Goal: Information Seeking & Learning: Learn about a topic

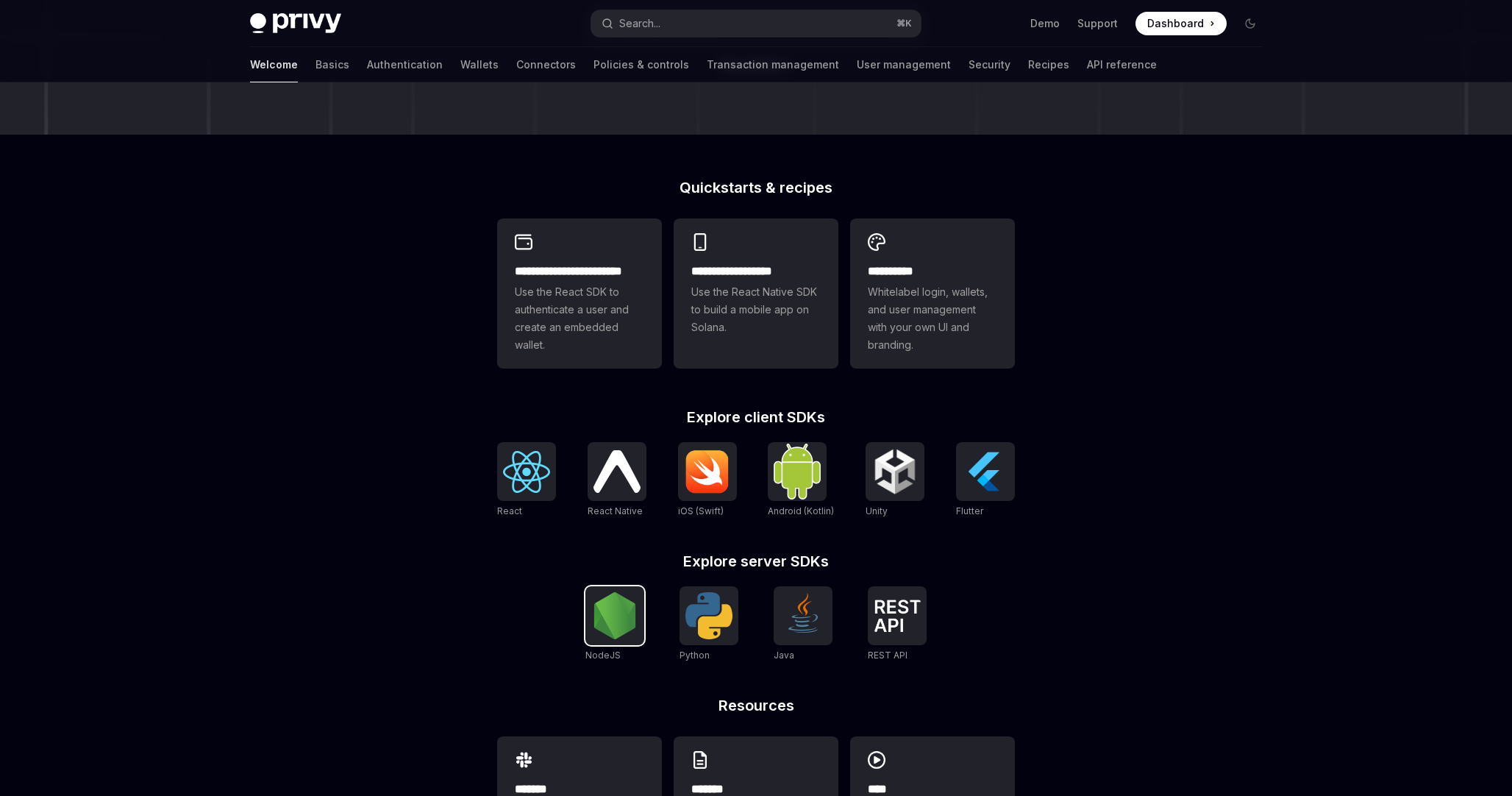
scroll to position [374, 0]
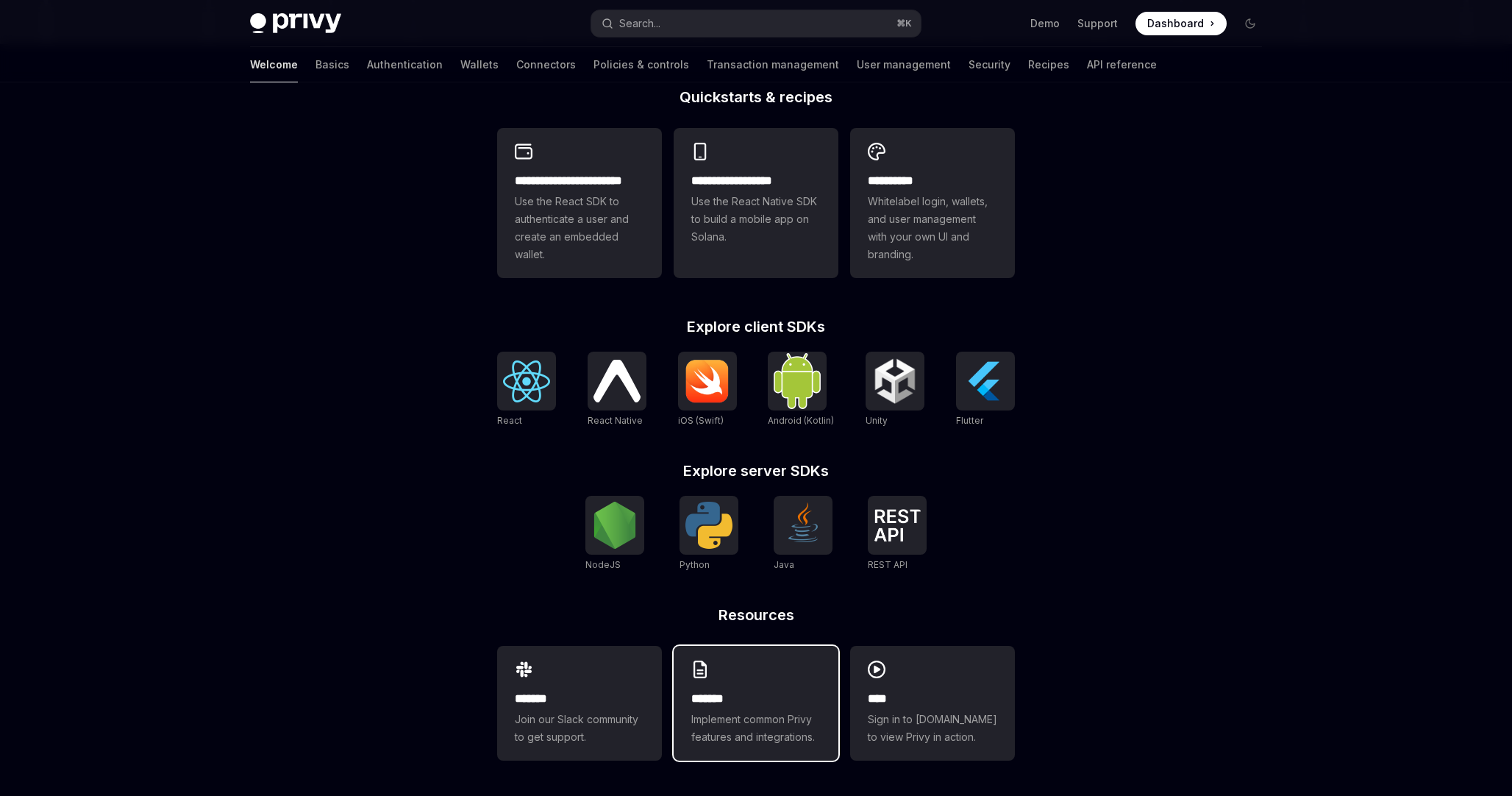
click at [808, 692] on h2 "*******" at bounding box center [756, 699] width 129 height 18
click at [600, 528] on img at bounding box center [615, 525] width 47 height 47
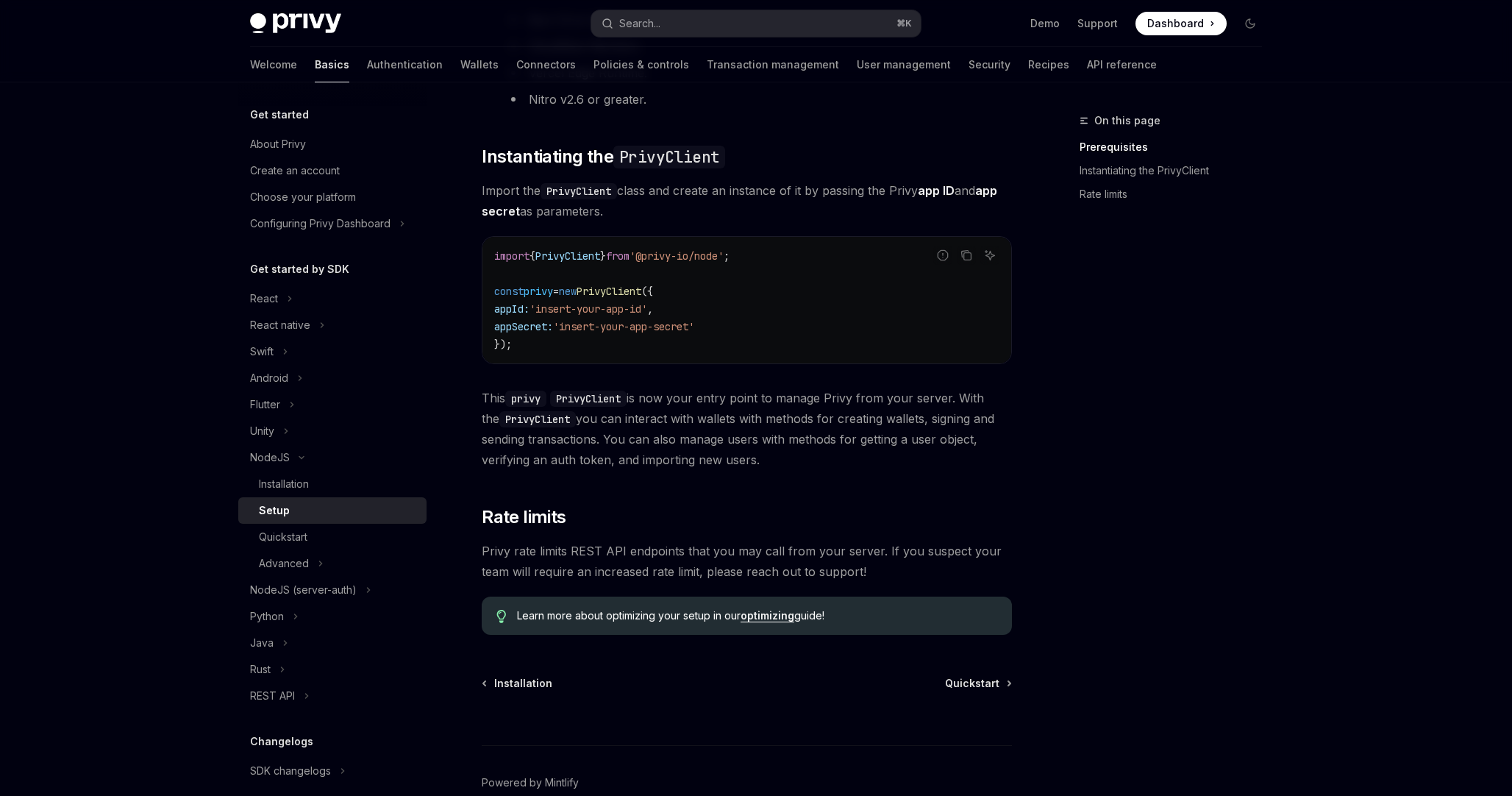
scroll to position [432, 0]
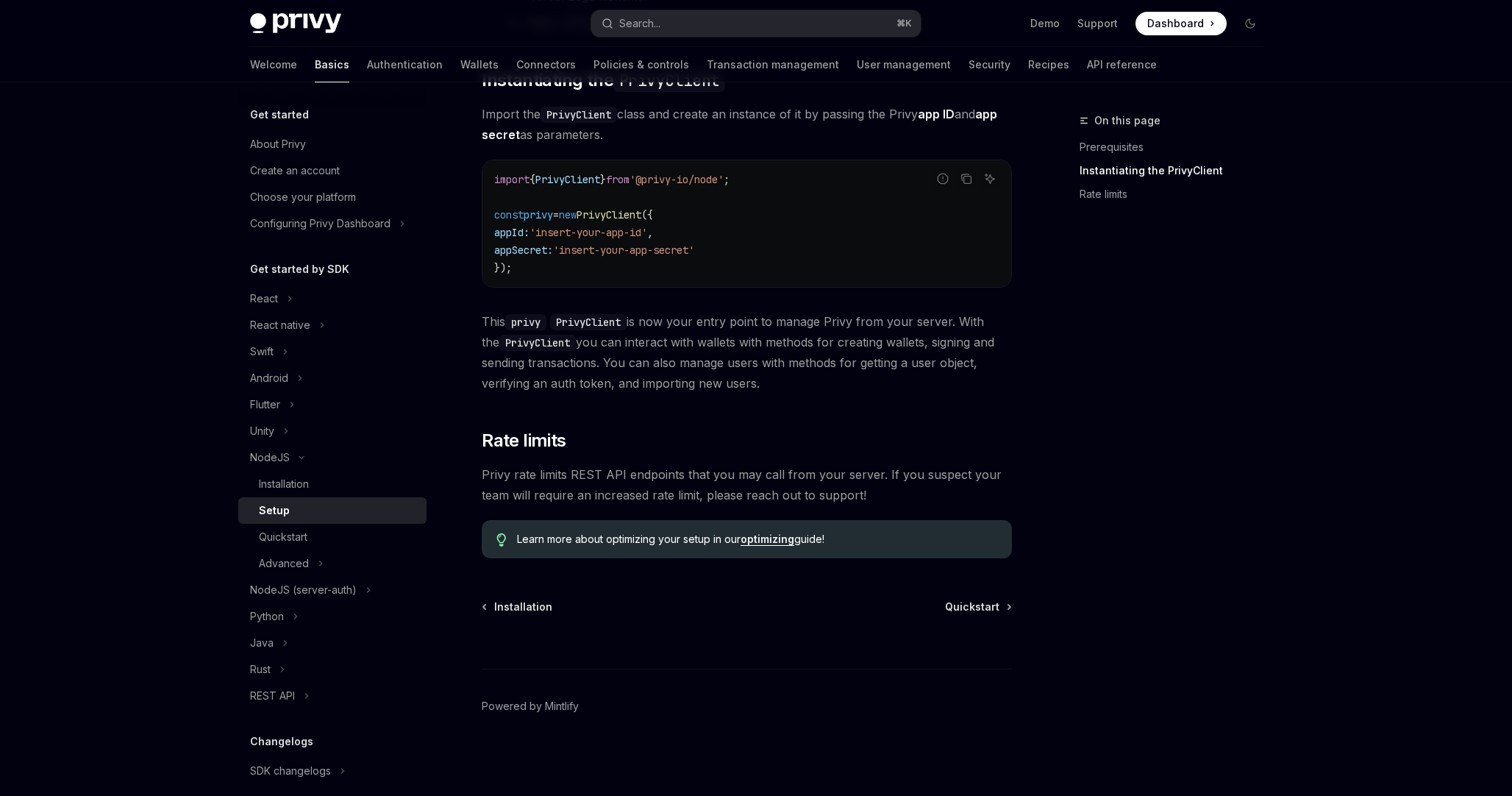
click at [1161, 23] on span "Dashboard" at bounding box center [1176, 23] width 57 height 15
click at [326, 539] on div "Quickstart" at bounding box center [338, 537] width 158 height 18
type textarea "*"
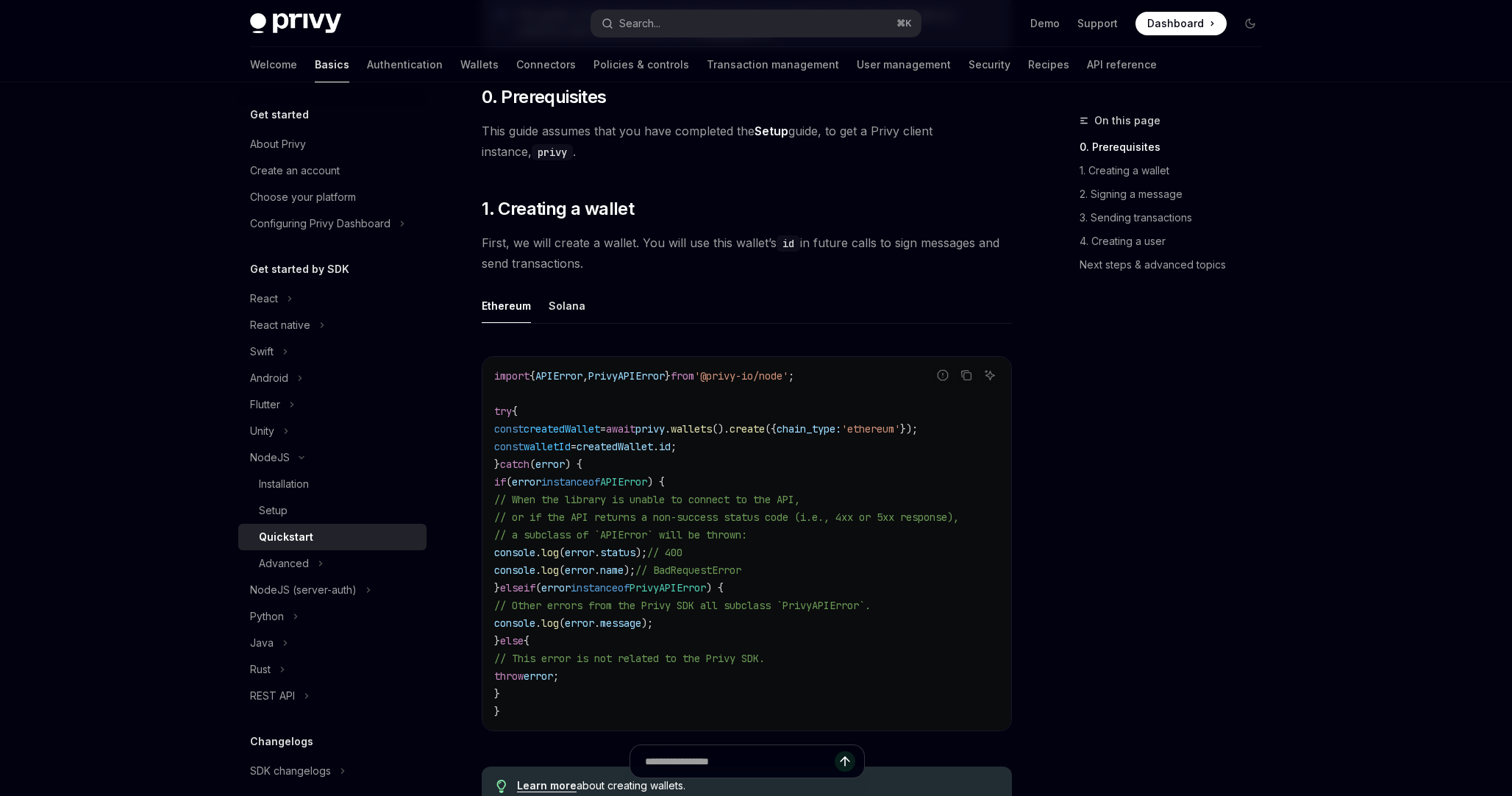
scroll to position [268, 0]
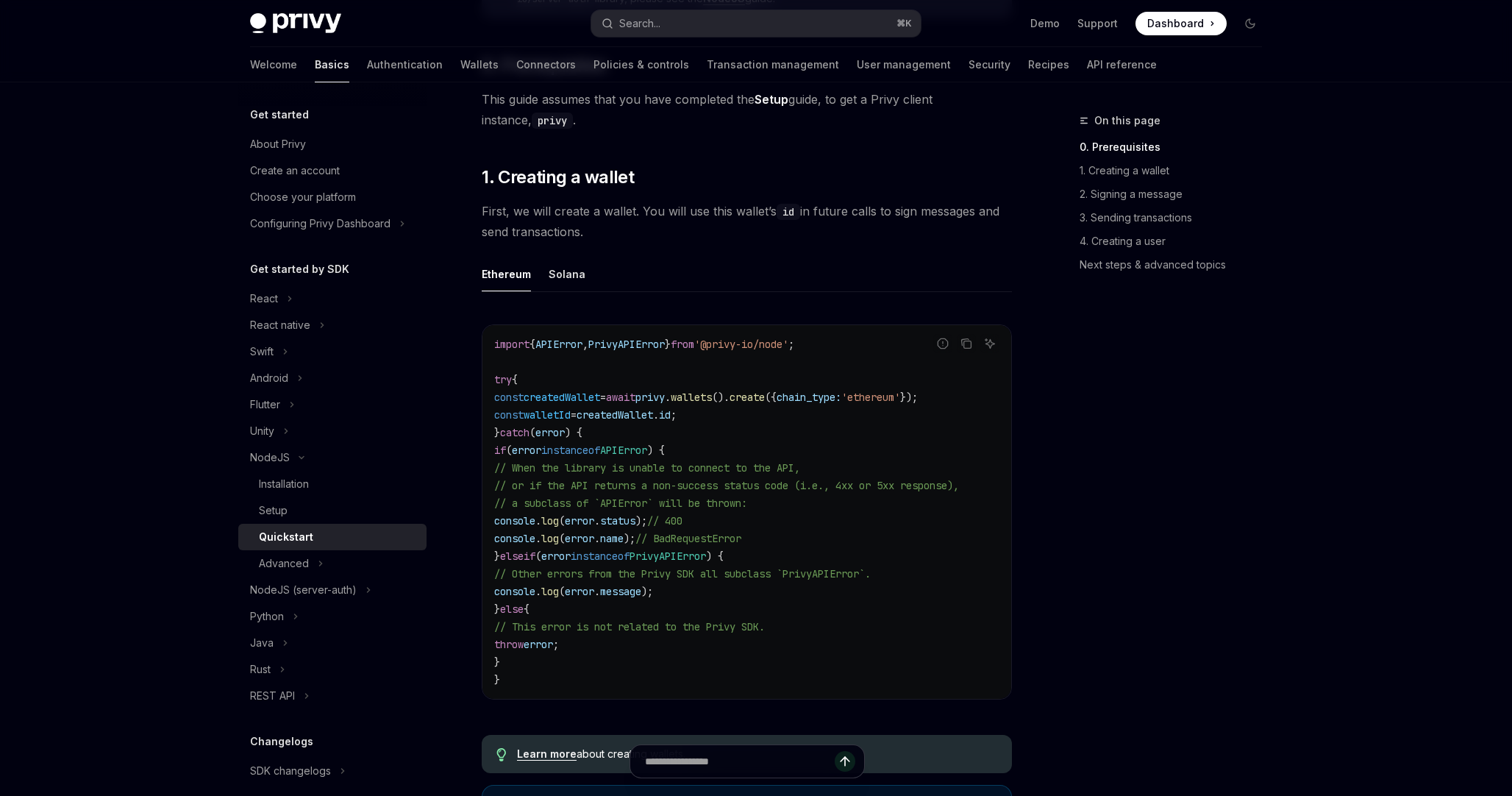
click at [606, 398] on span "=" at bounding box center [603, 398] width 6 height 13
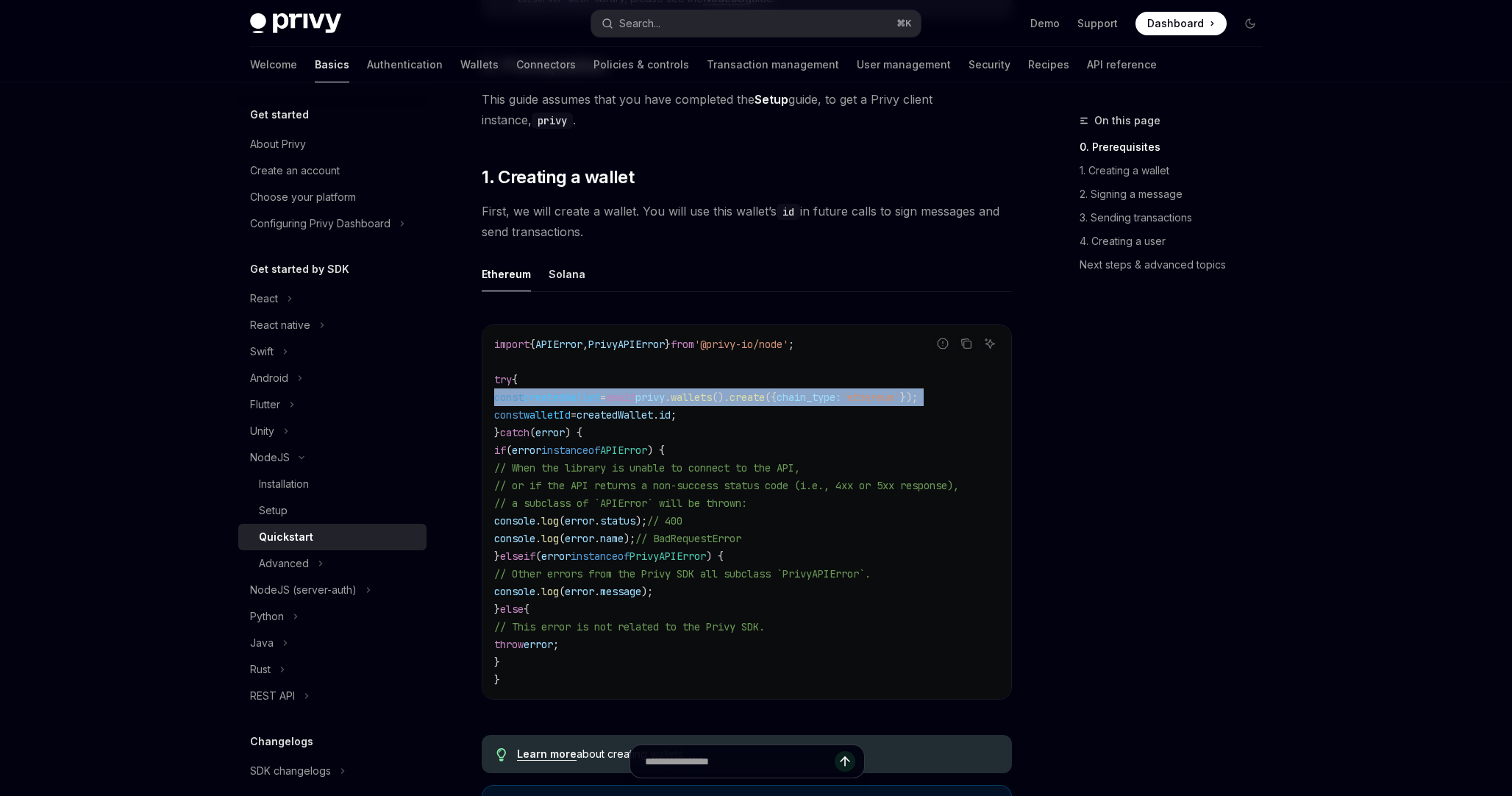
click at [606, 398] on span "=" at bounding box center [603, 398] width 6 height 13
copy code "const createdWallet = await privy . wallets (). create ({ chain_type: 'ethereum…"
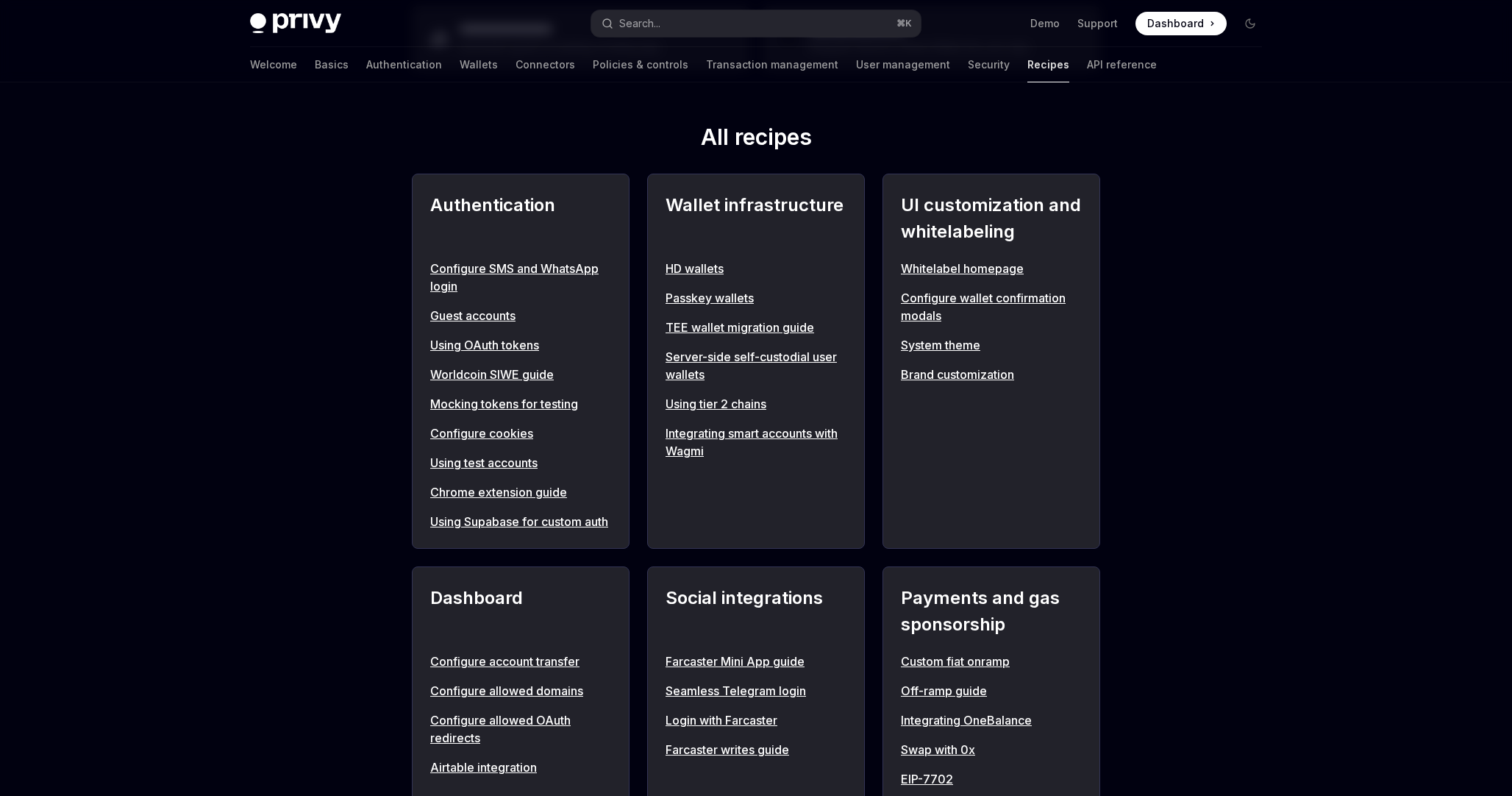
scroll to position [656, 0]
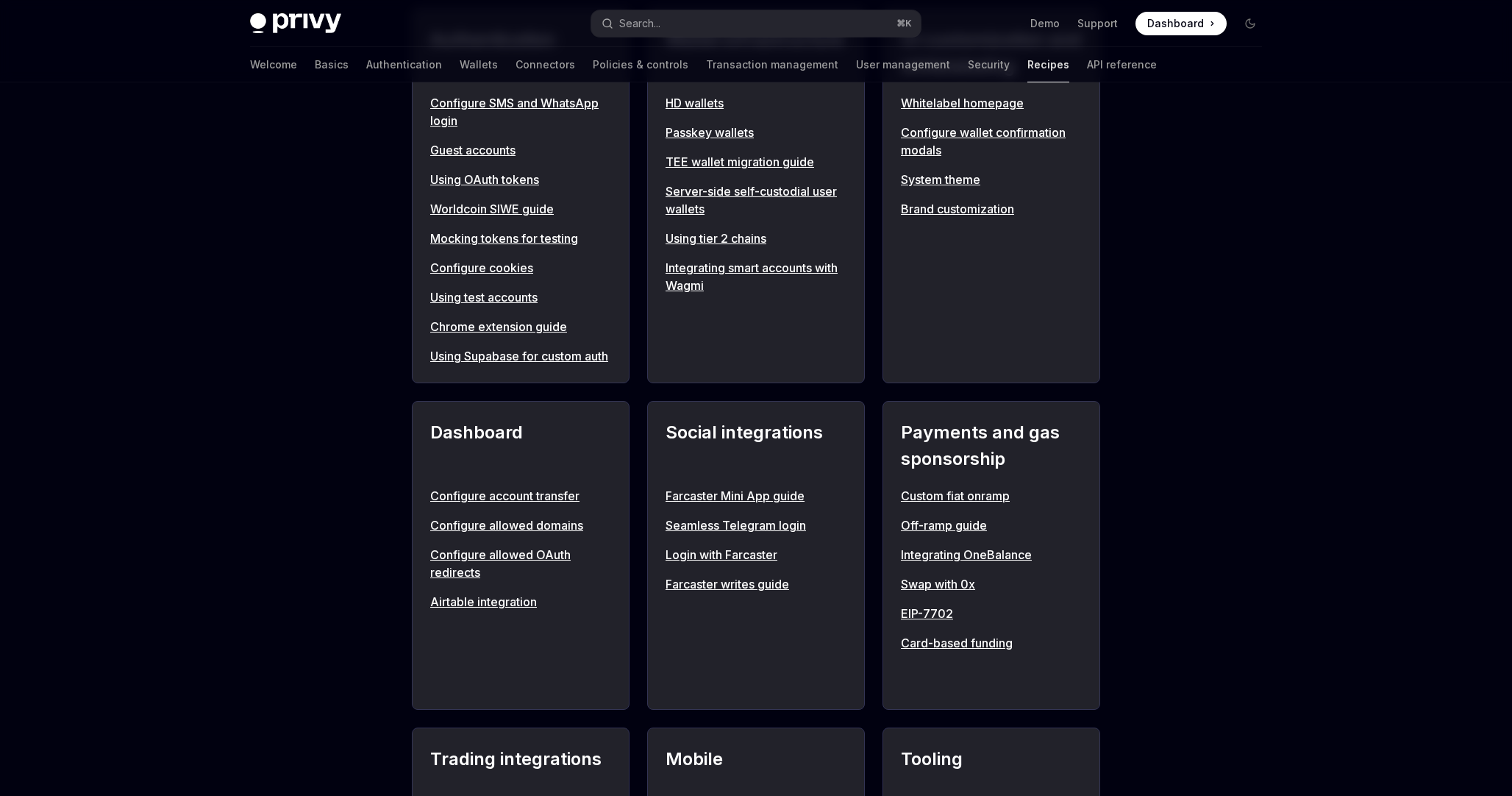
click at [735, 648] on div "Social integrations Farcaster Mini App guide Seamless Telegram login Login with…" at bounding box center [756, 555] width 218 height 309
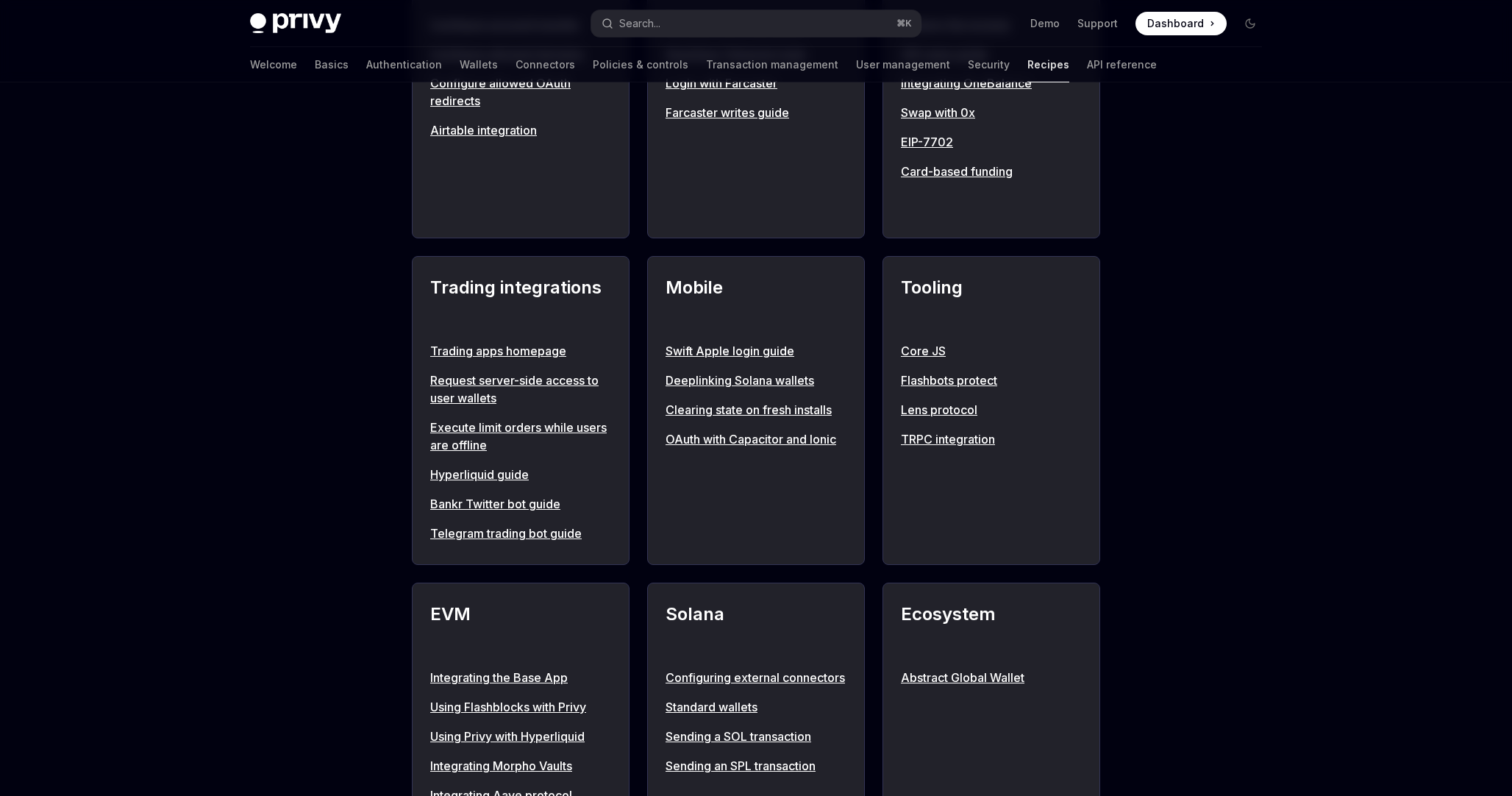
click at [574, 400] on link "Request server-side access to user wallets" at bounding box center [521, 389] width 181 height 35
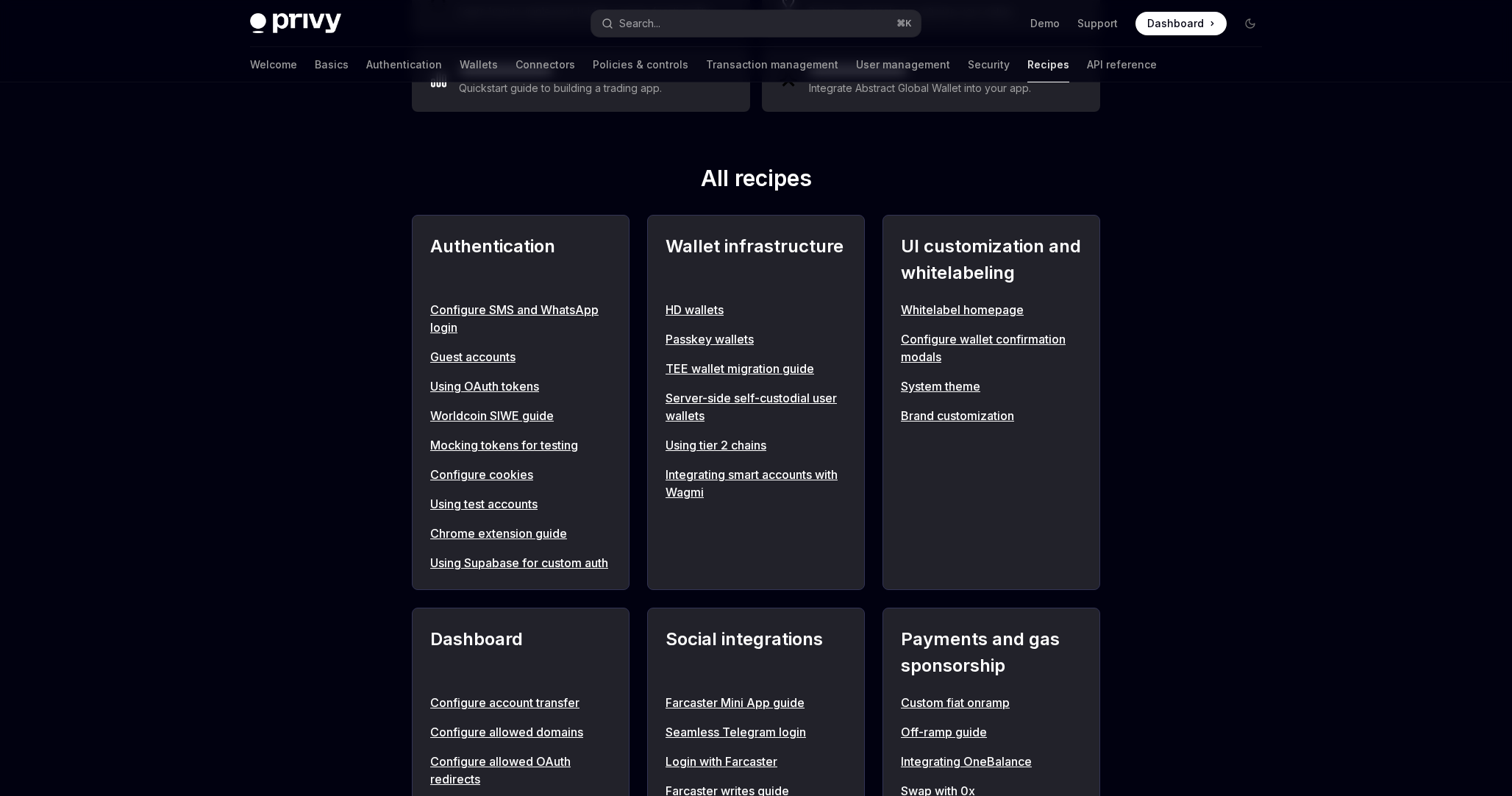
click at [783, 398] on link "Server-side self-custodial user wallets" at bounding box center [756, 407] width 181 height 35
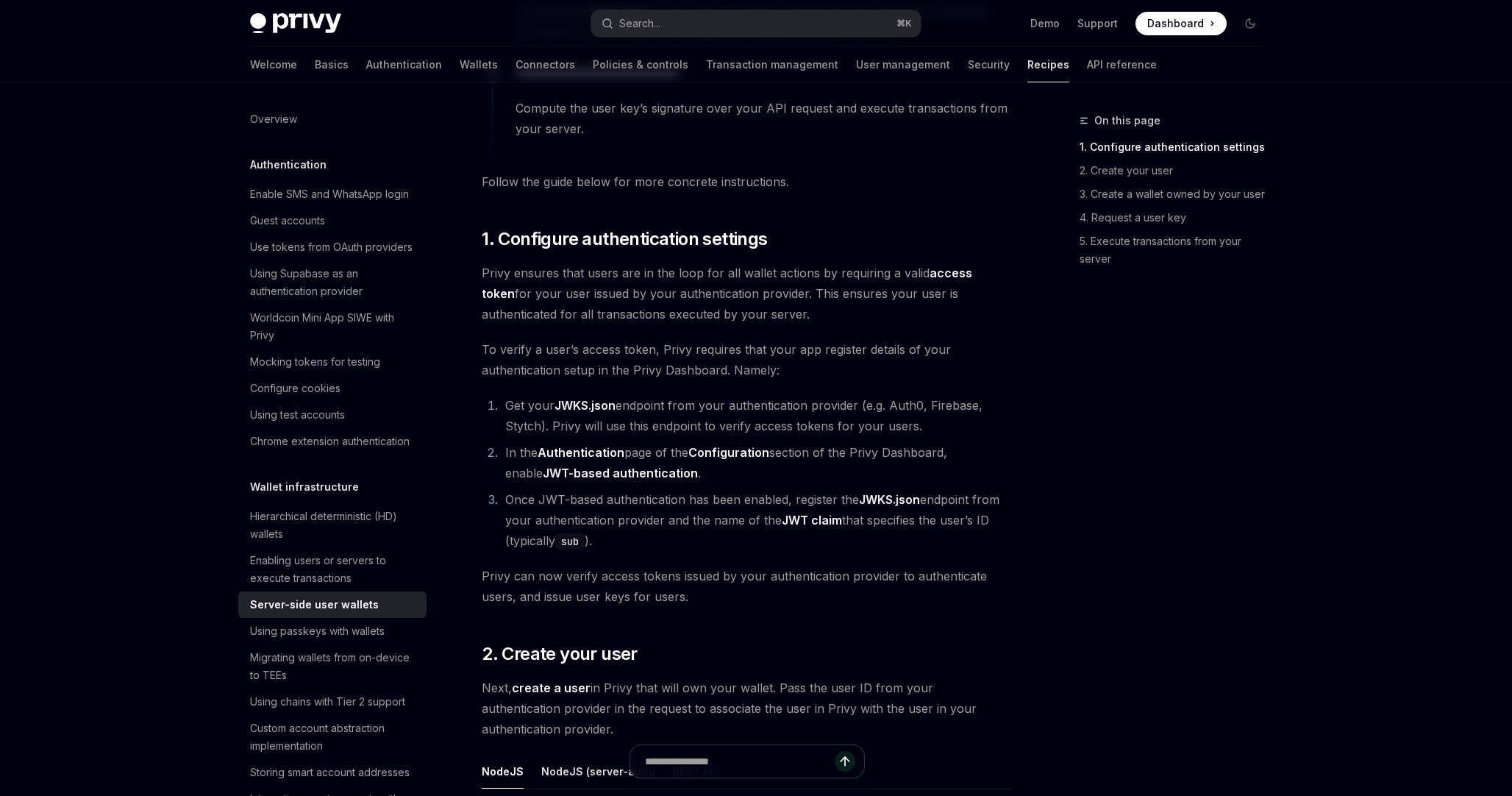
scroll to position [752, 0]
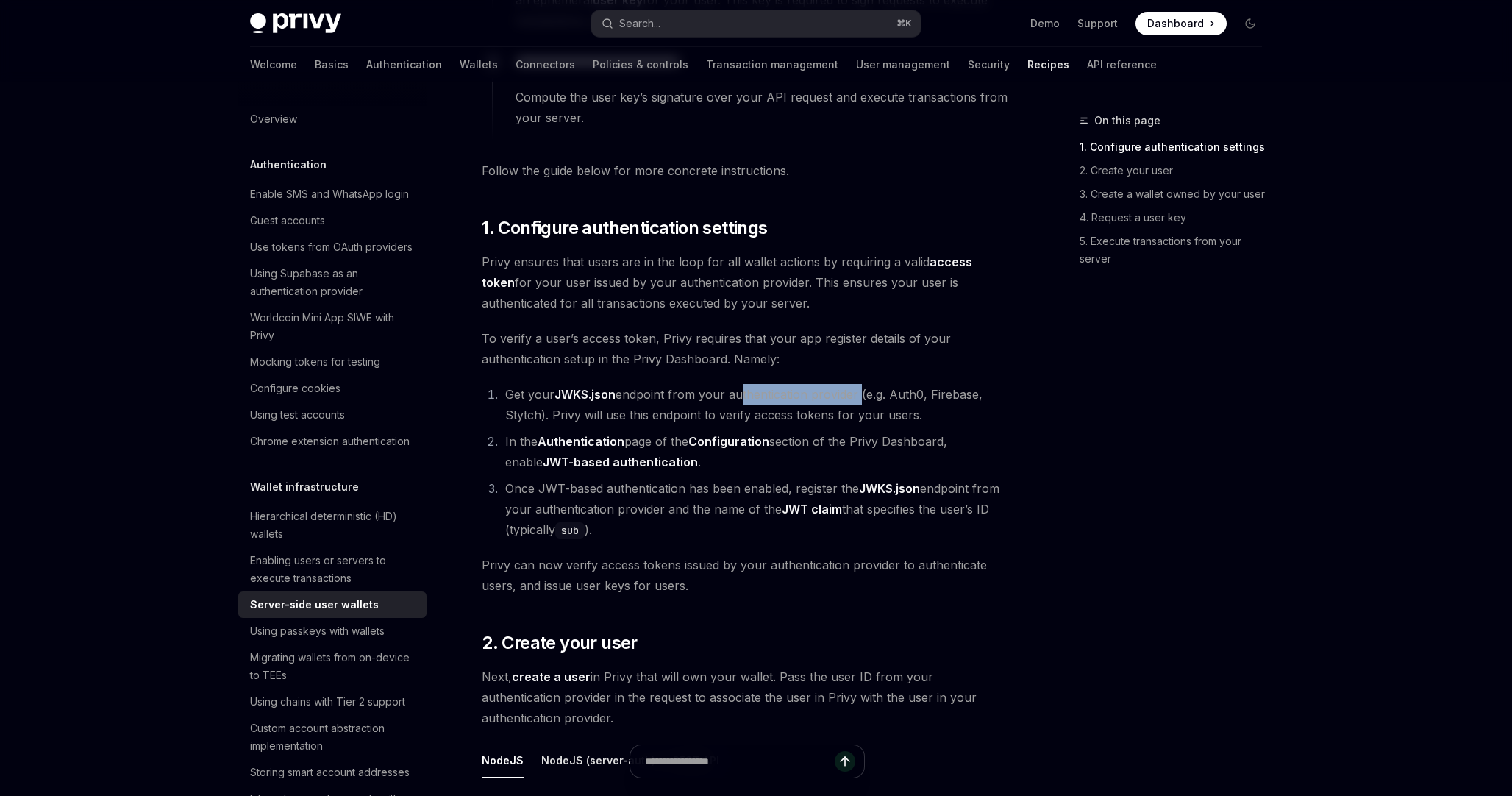
drag, startPoint x: 740, startPoint y: 393, endPoint x: 860, endPoint y: 393, distance: 120.0
click at [860, 393] on li "Get your JWKS.json endpoint from your authentication provider (e.g. Auth0, Fire…" at bounding box center [756, 404] width 512 height 41
click at [896, 397] on li "Get your JWKS.json endpoint from your authentication provider (e.g. Auth0, Fire…" at bounding box center [756, 404] width 512 height 41
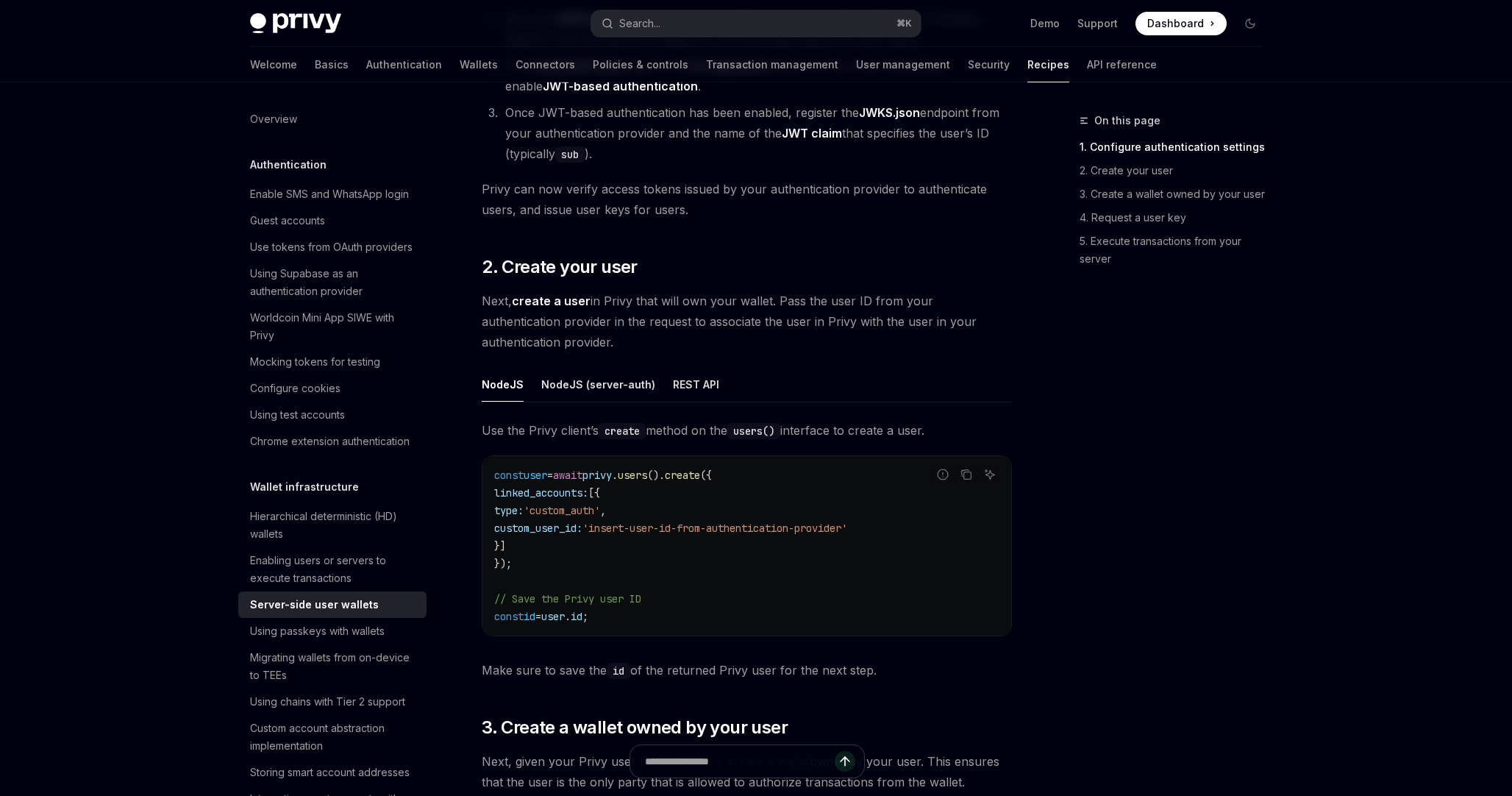
scroll to position [1132, 0]
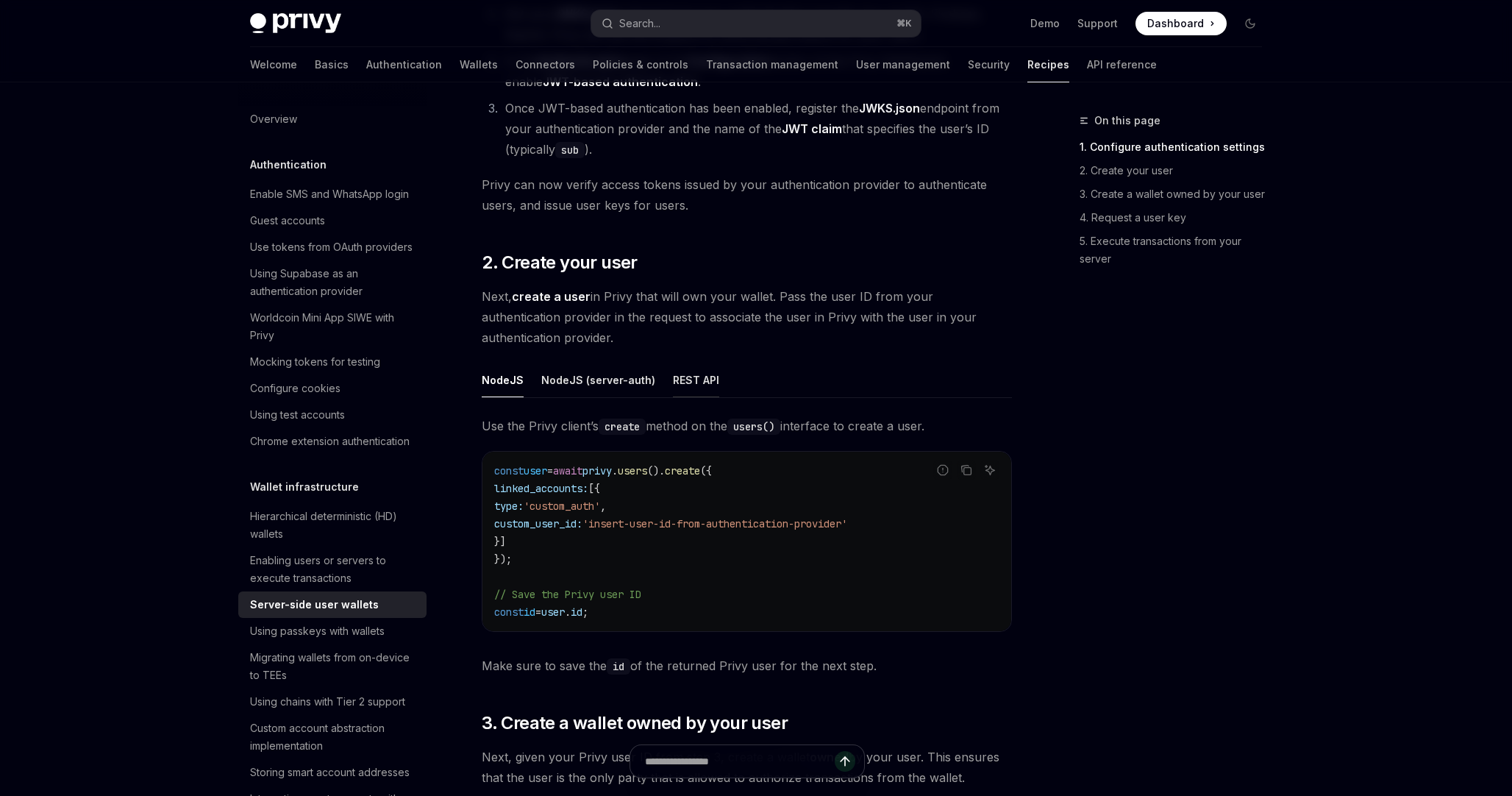
click at [697, 380] on button "REST API" at bounding box center [696, 379] width 46 height 34
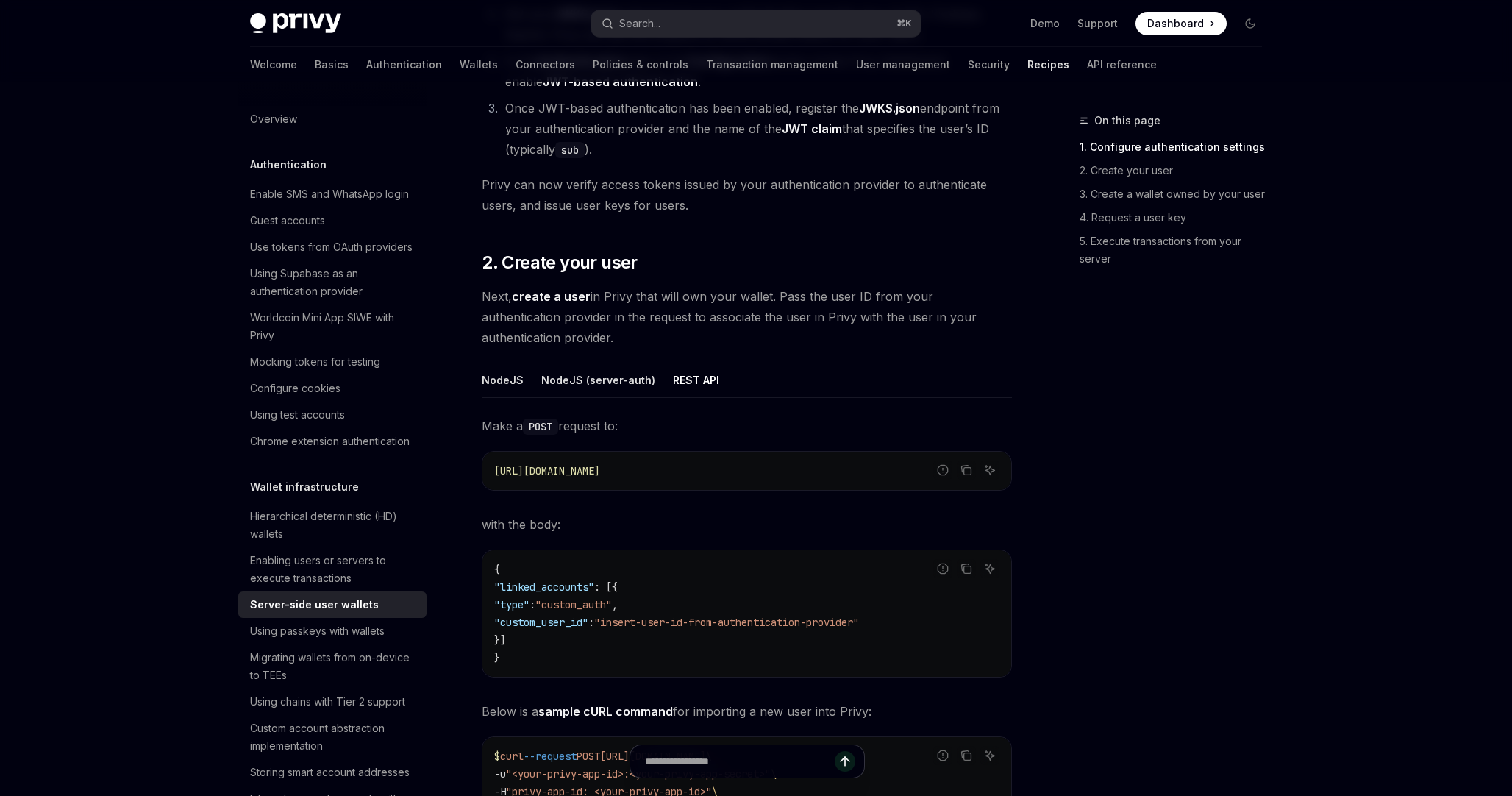
click at [504, 382] on button "NodeJS" at bounding box center [503, 379] width 42 height 34
type textarea "*"
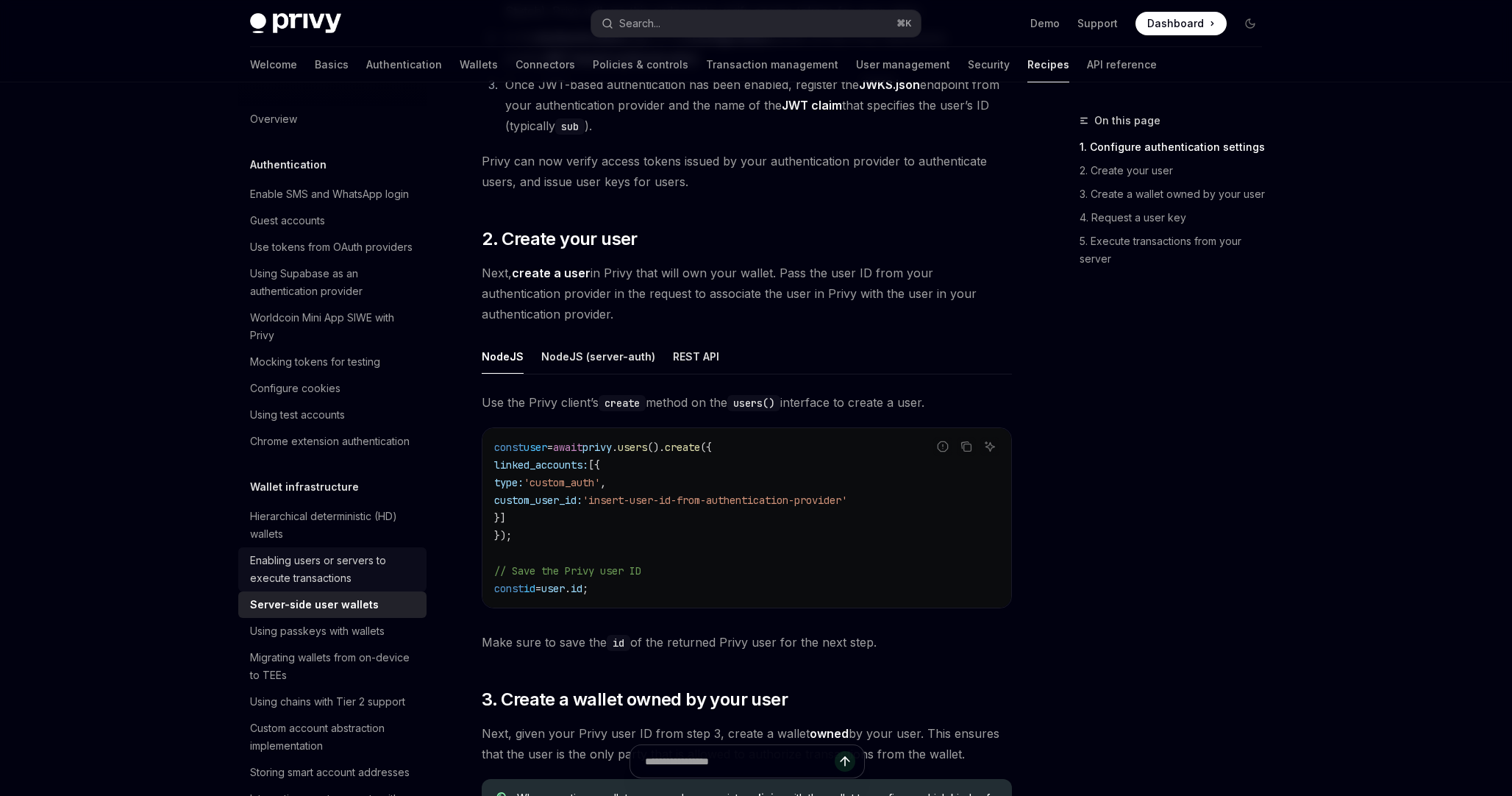
click at [307, 569] on div "Enabling users or servers to execute transactions" at bounding box center [334, 570] width 168 height 35
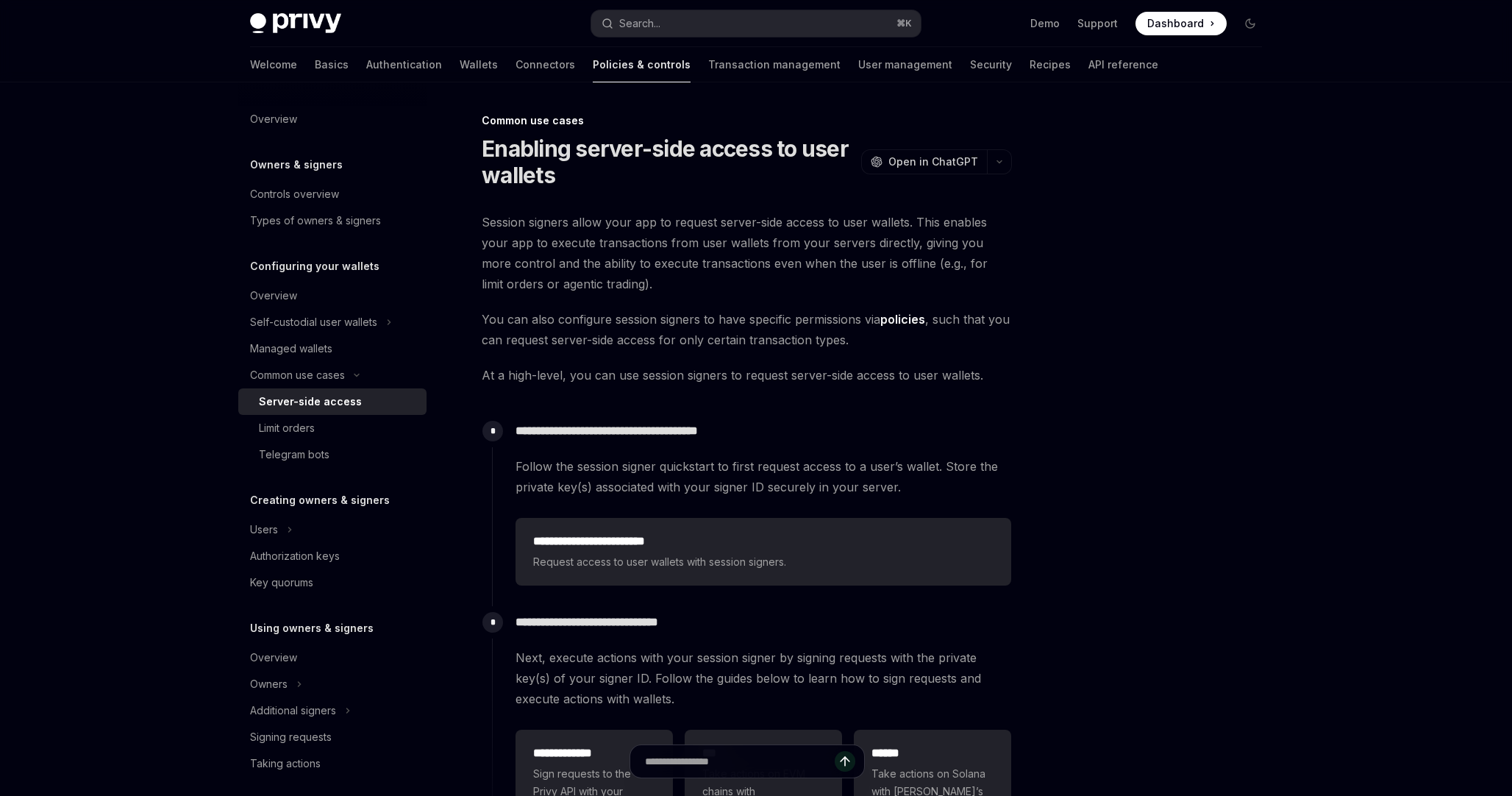
click at [343, 404] on div "Server-side access" at bounding box center [310, 401] width 103 height 18
type textarea "*"
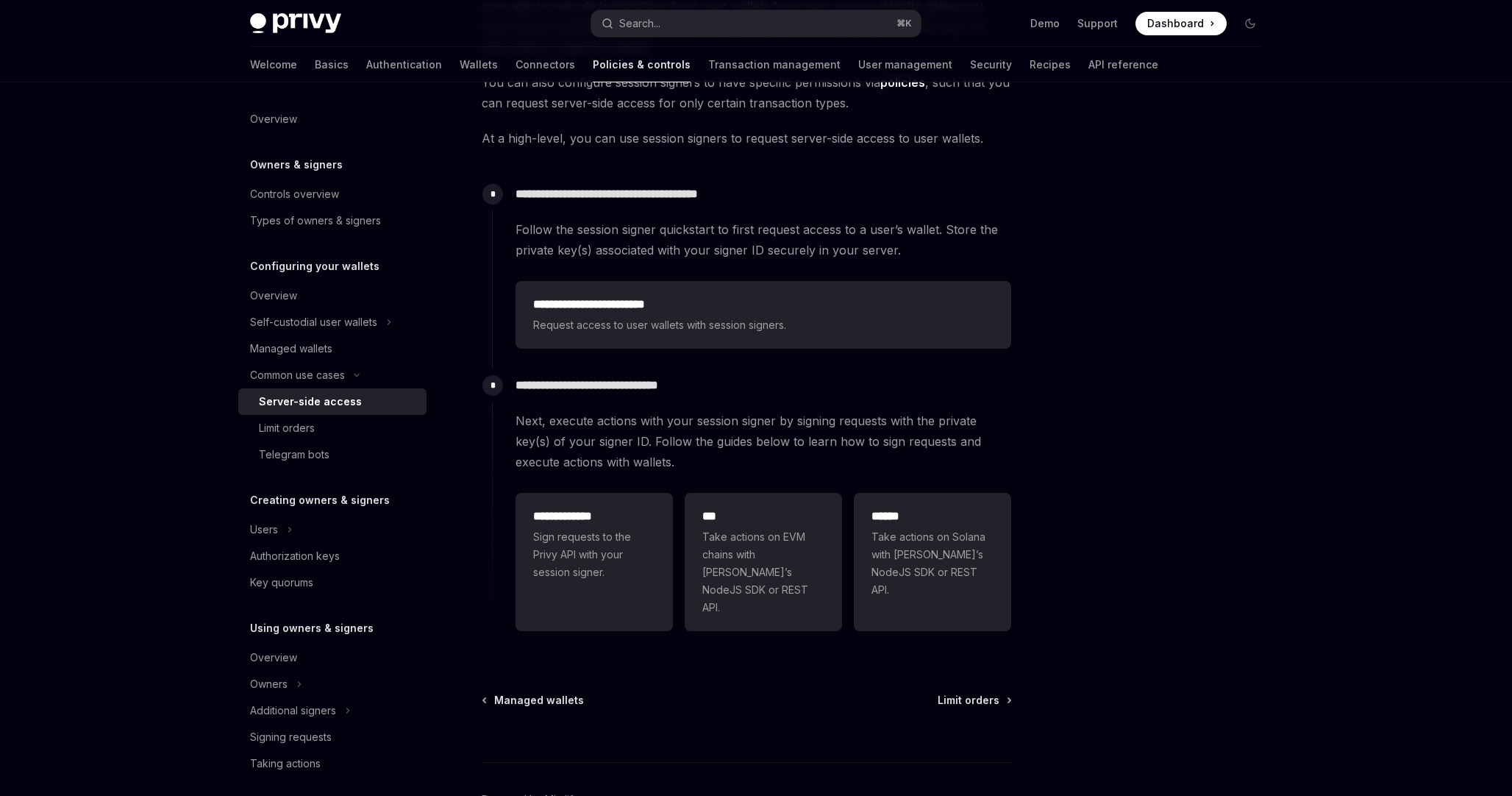
scroll to position [242, 0]
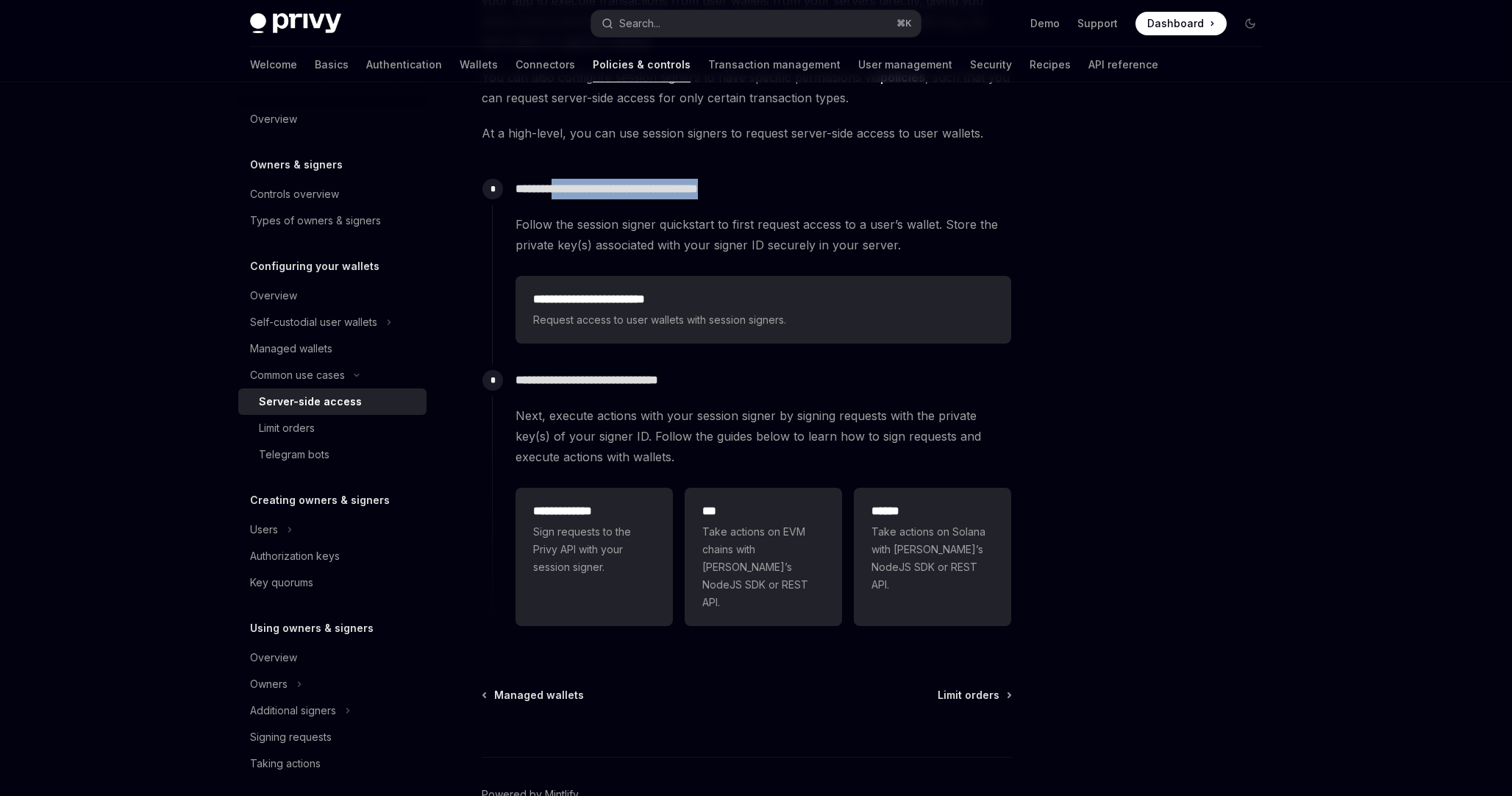
drag, startPoint x: 567, startPoint y: 195, endPoint x: 760, endPoint y: 182, distance: 193.4
click at [760, 182] on p "**********" at bounding box center [763, 189] width 496 height 21
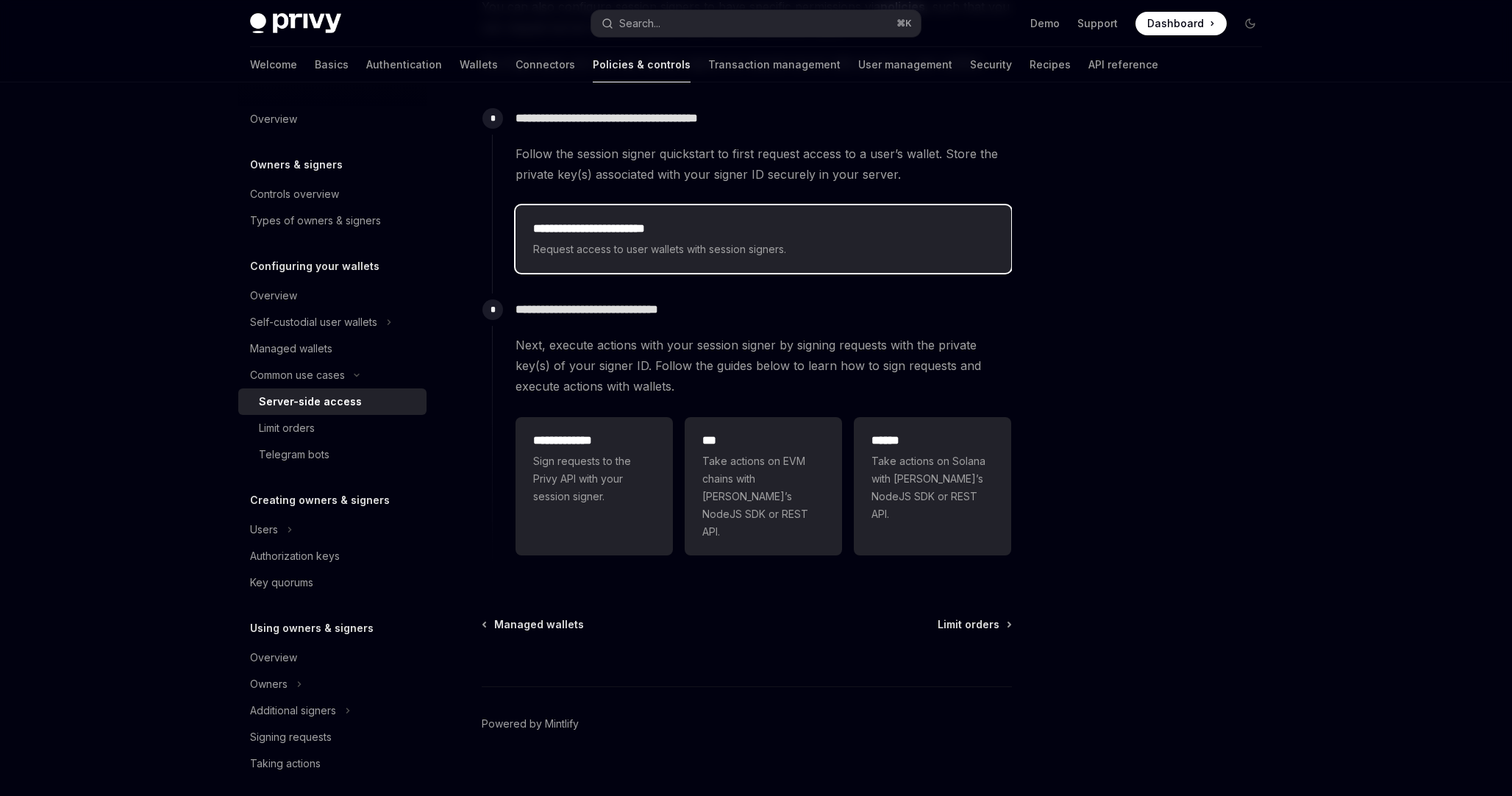
scroll to position [0, 0]
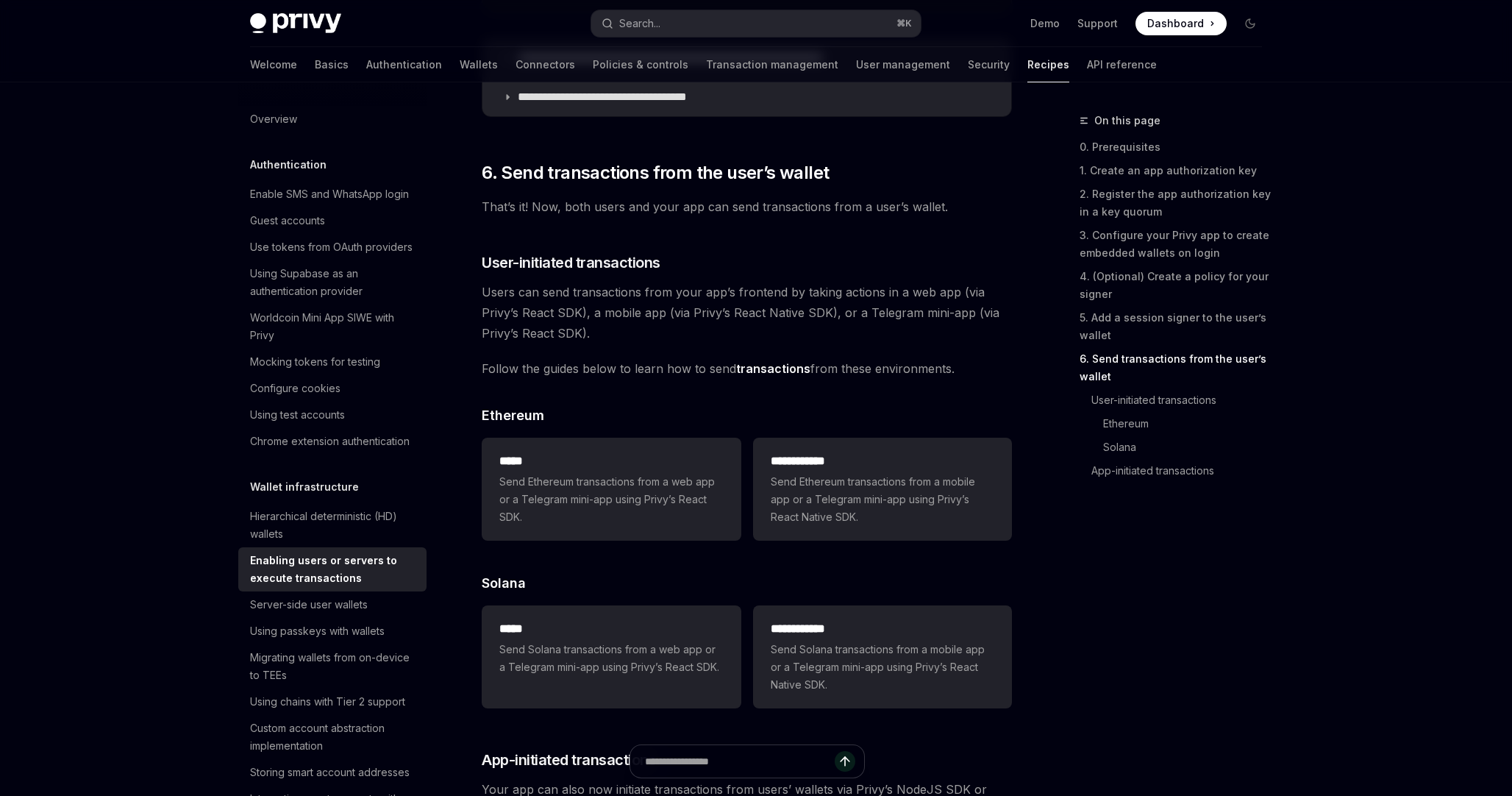
scroll to position [2992, 0]
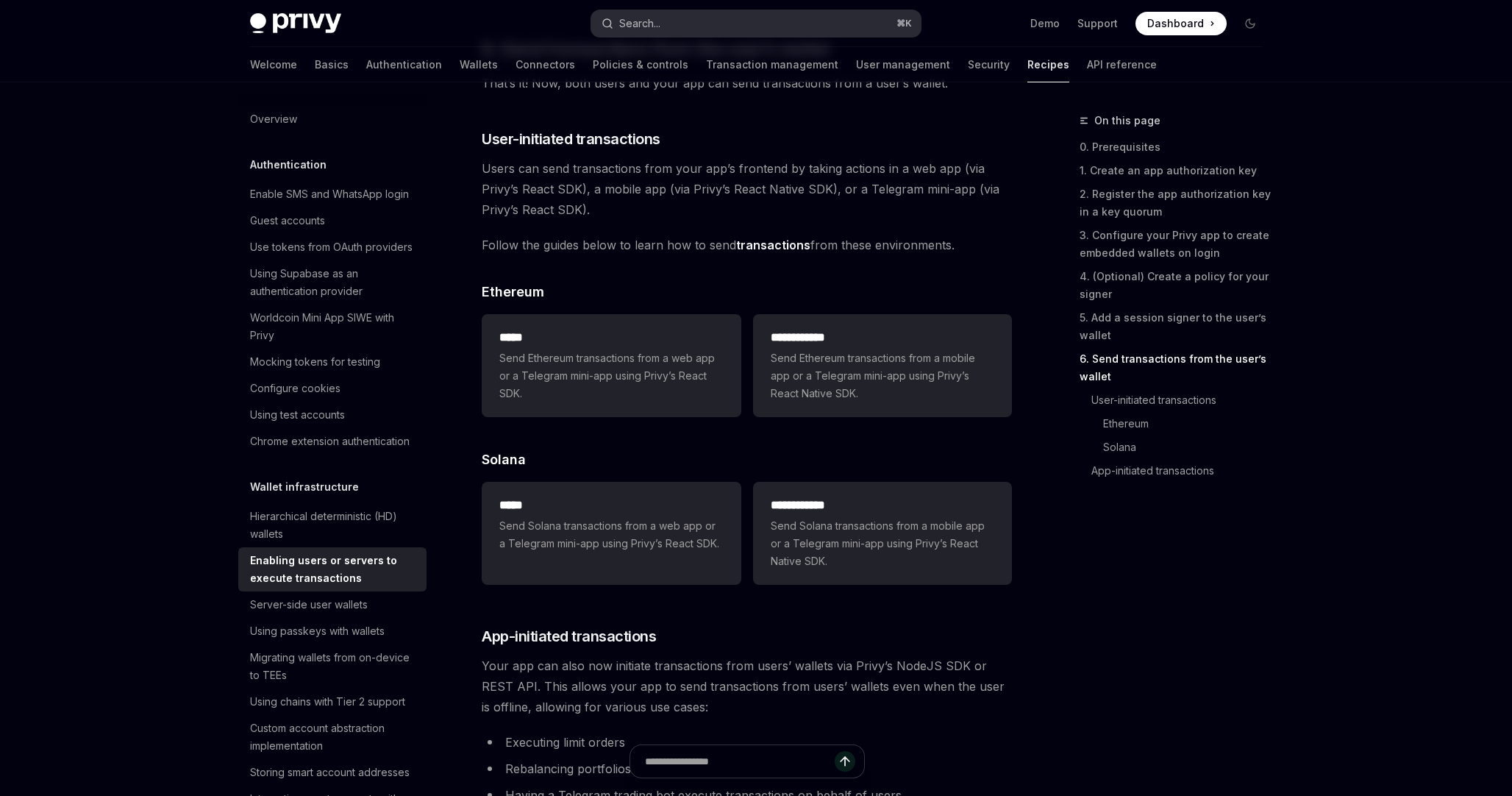
click at [746, 25] on button "Search... ⌘ K" at bounding box center [756, 23] width 330 height 27
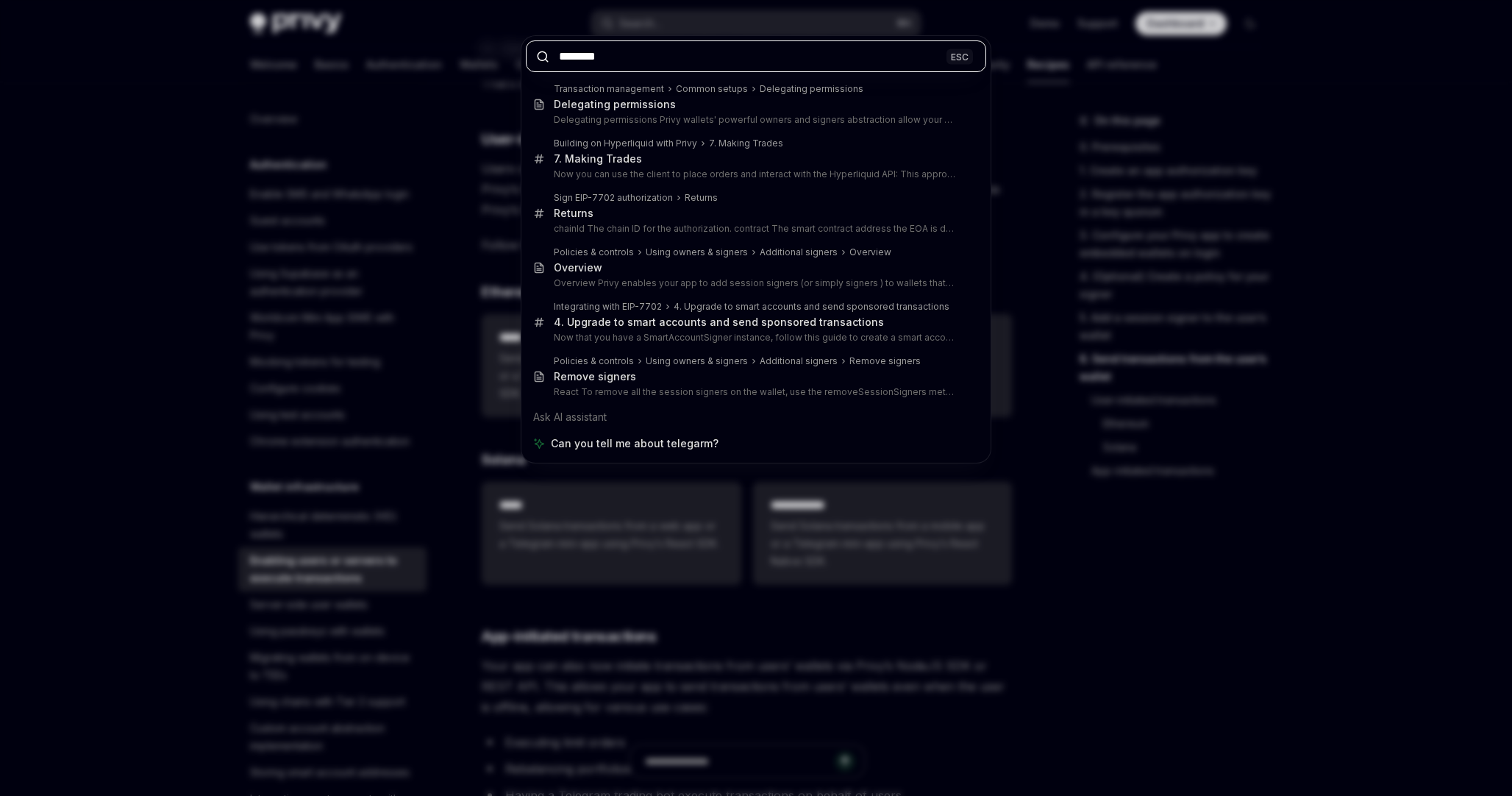
click at [717, 65] on input "********" at bounding box center [756, 56] width 460 height 32
paste input "**********"
type input "**********"
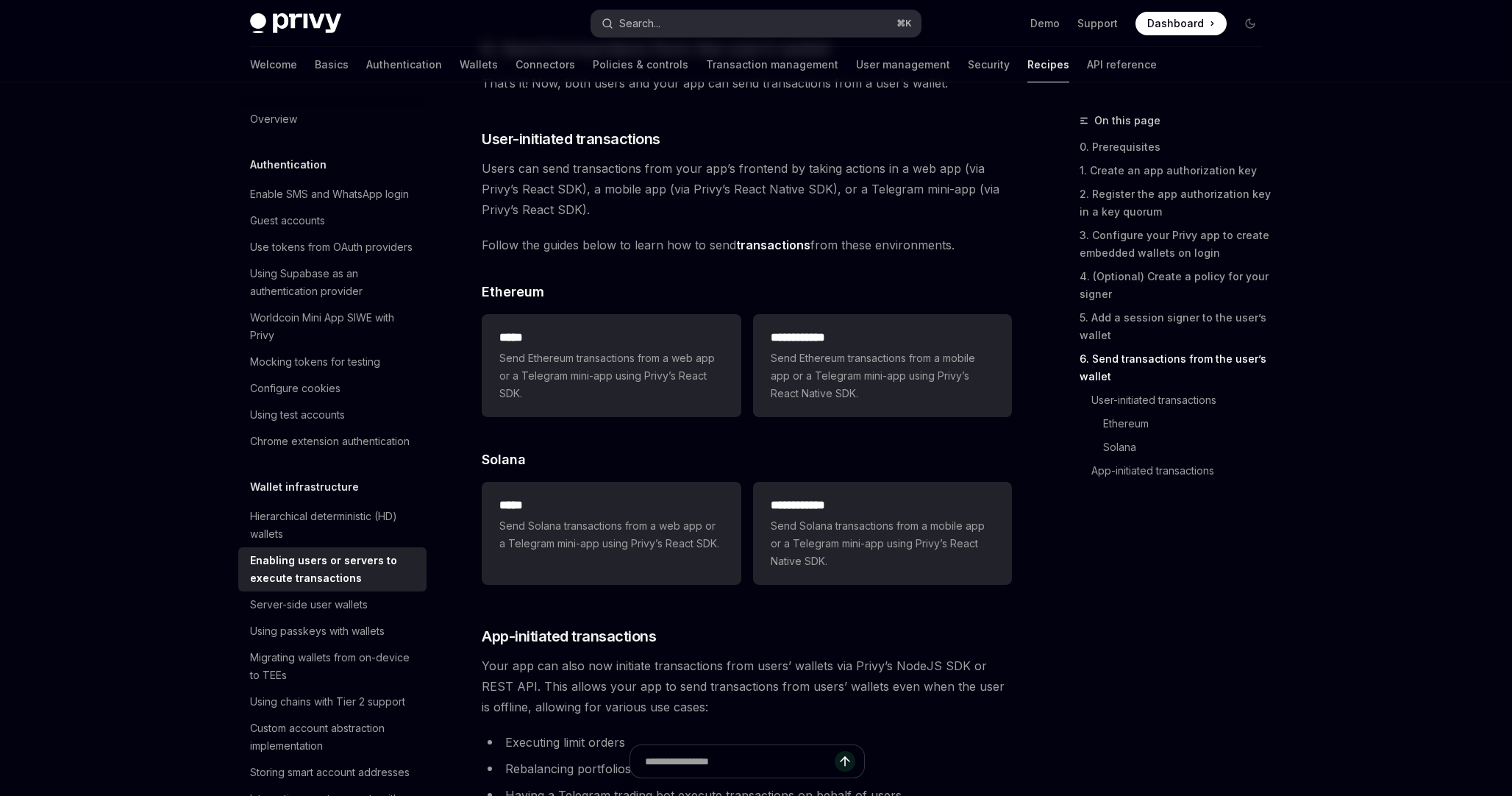
type textarea "*"
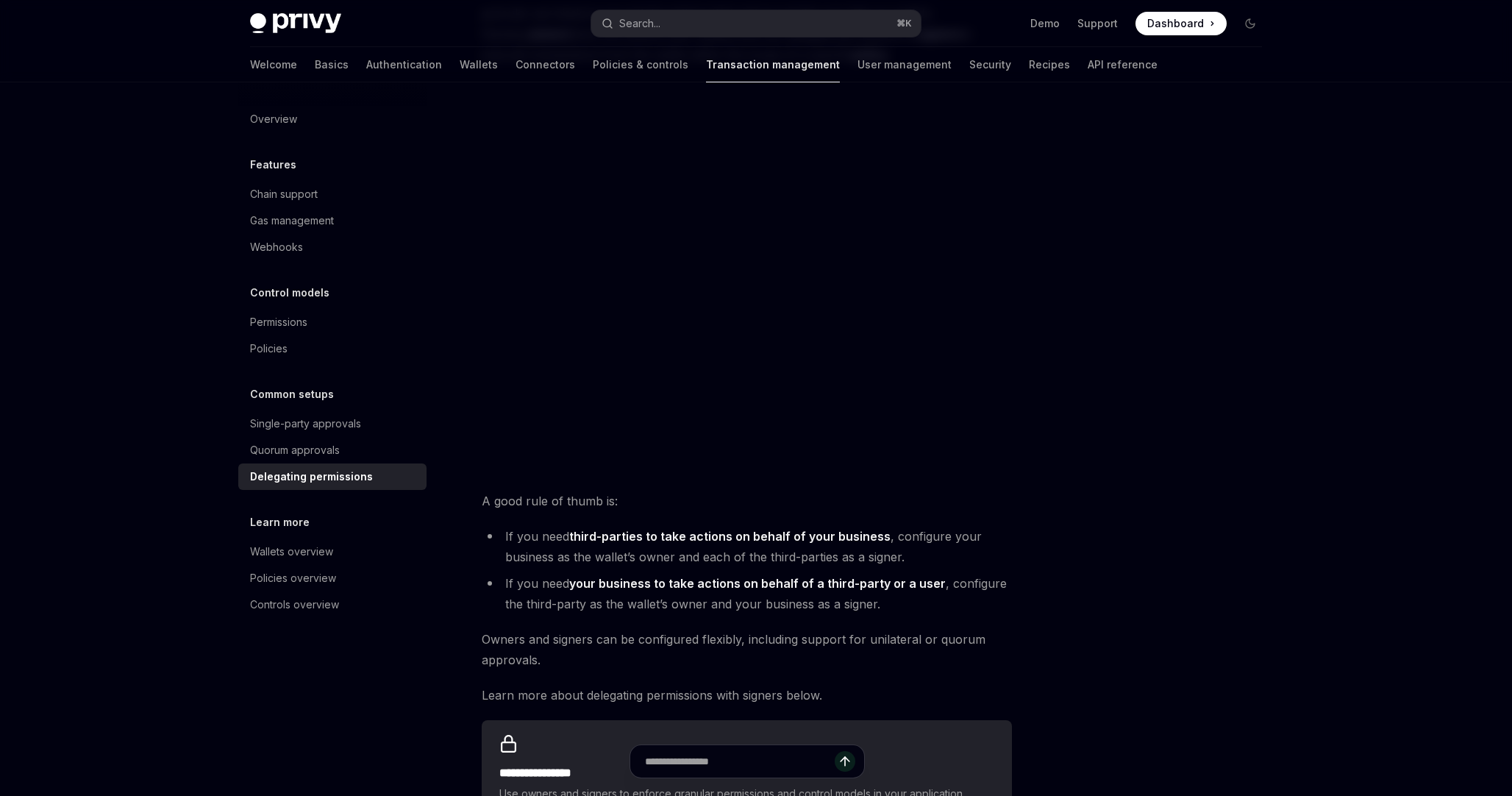
scroll to position [211, 0]
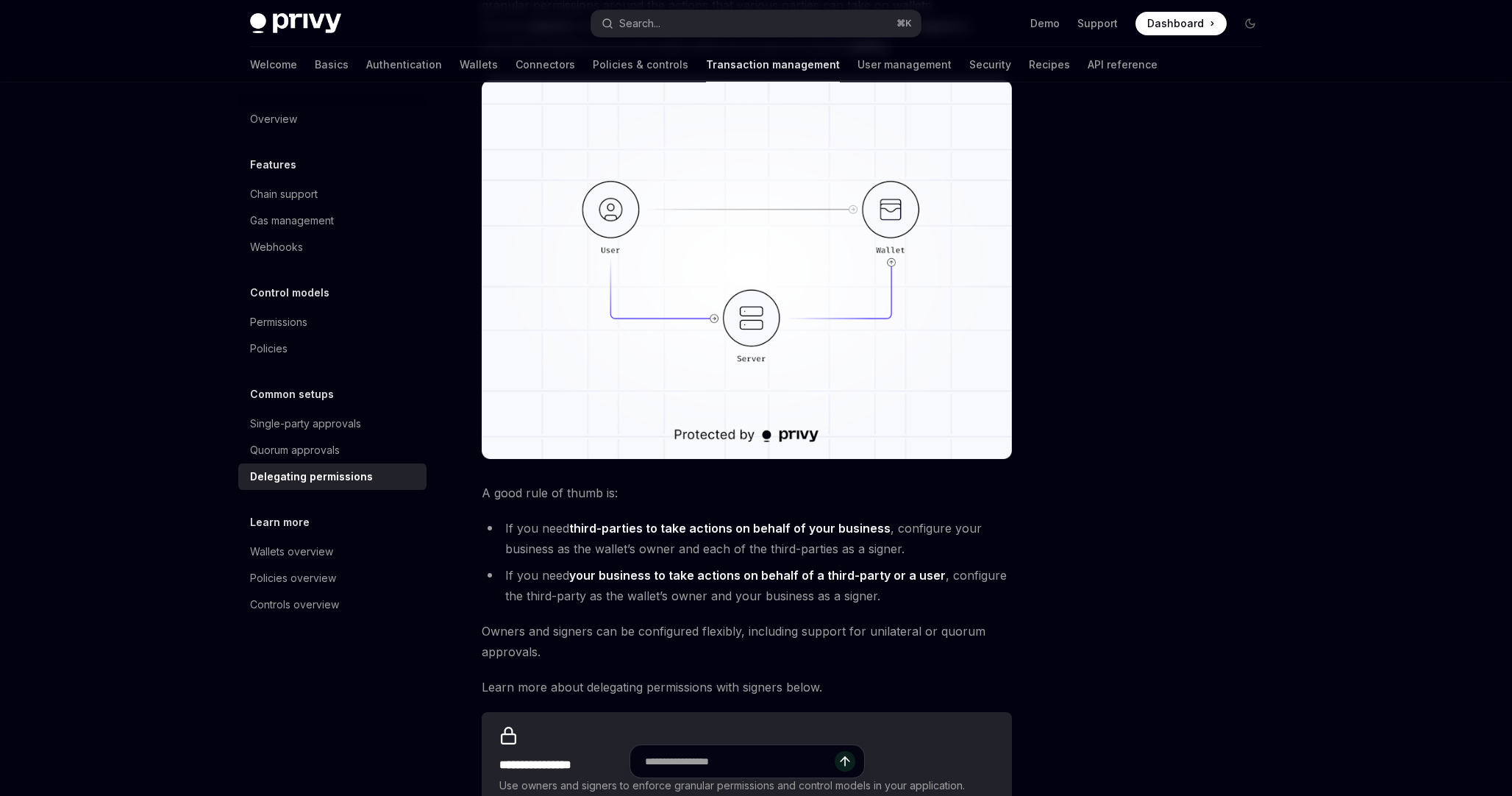
click at [973, 440] on img at bounding box center [747, 270] width 530 height 379
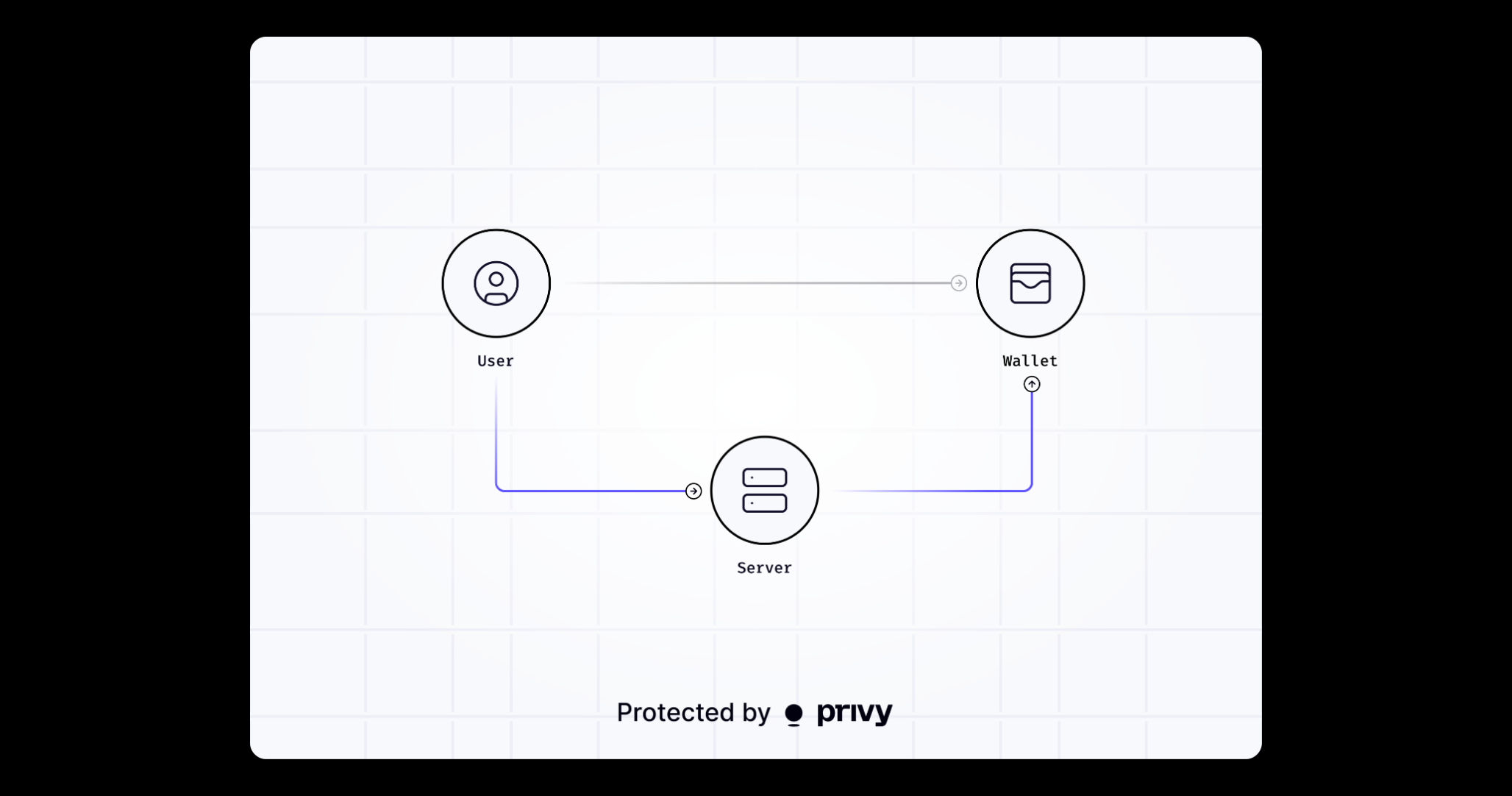
click at [1365, 386] on div at bounding box center [756, 398] width 1512 height 796
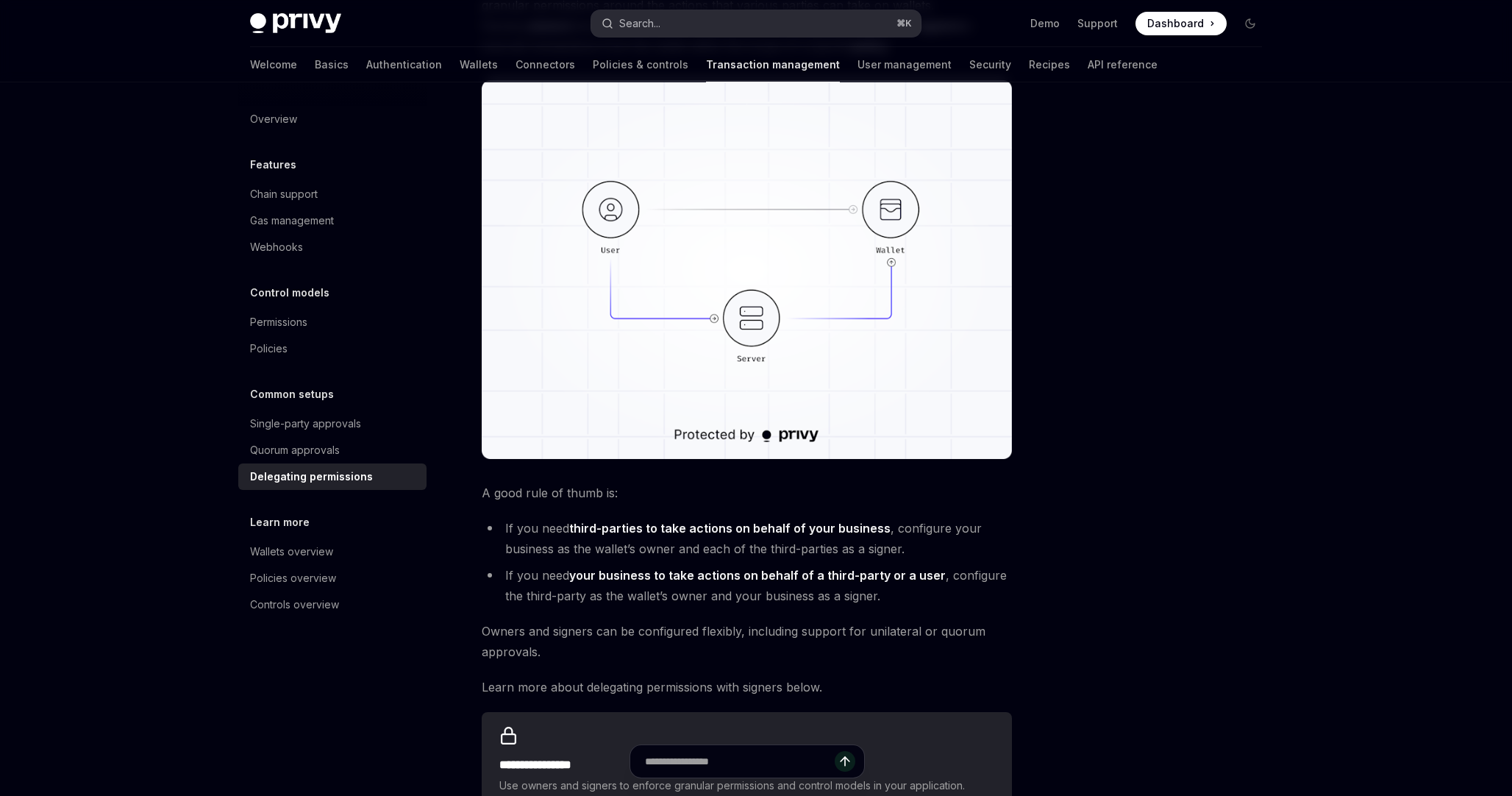
click at [671, 23] on button "Search... ⌘ K" at bounding box center [756, 23] width 330 height 27
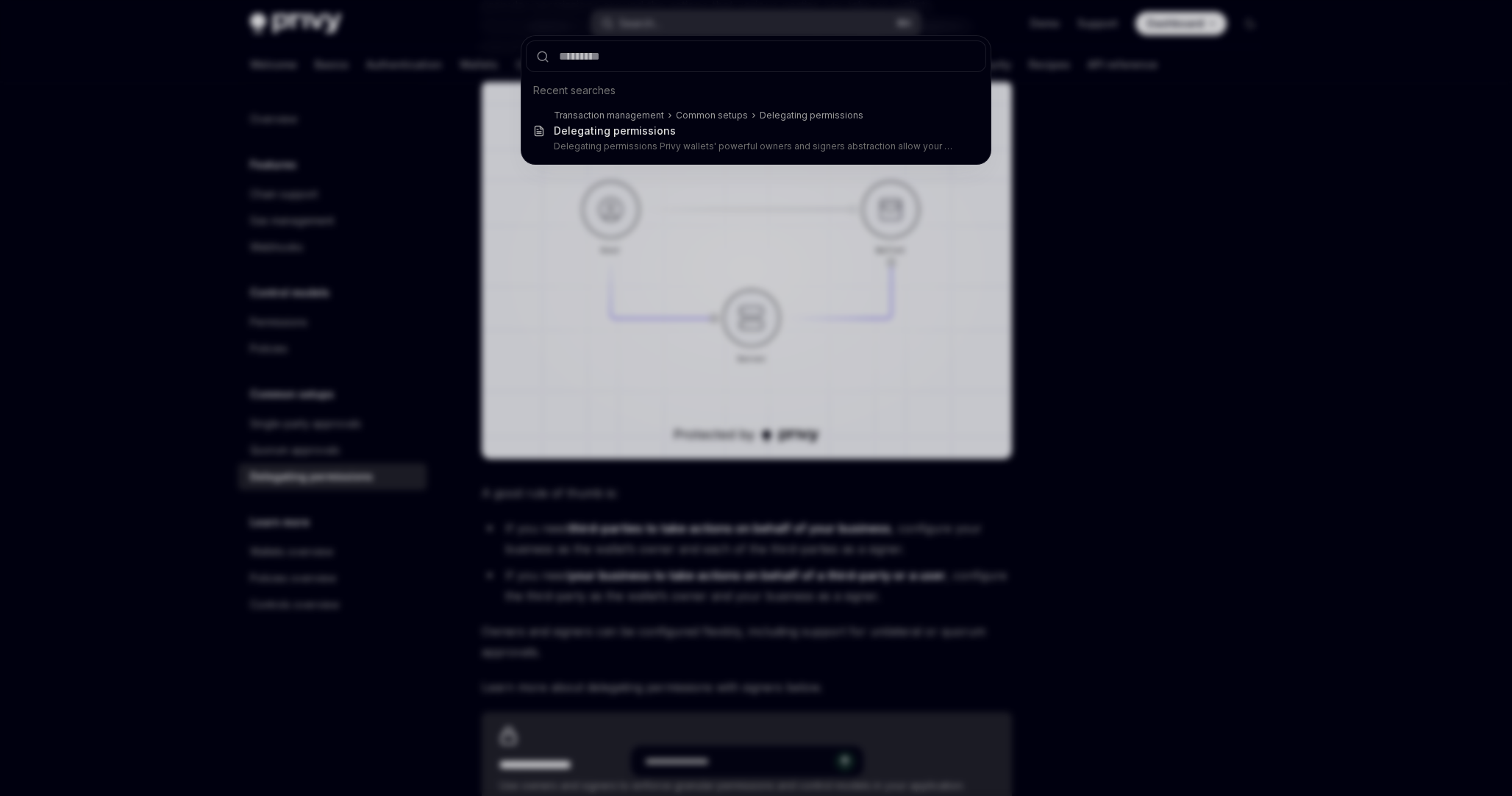
type input "**********"
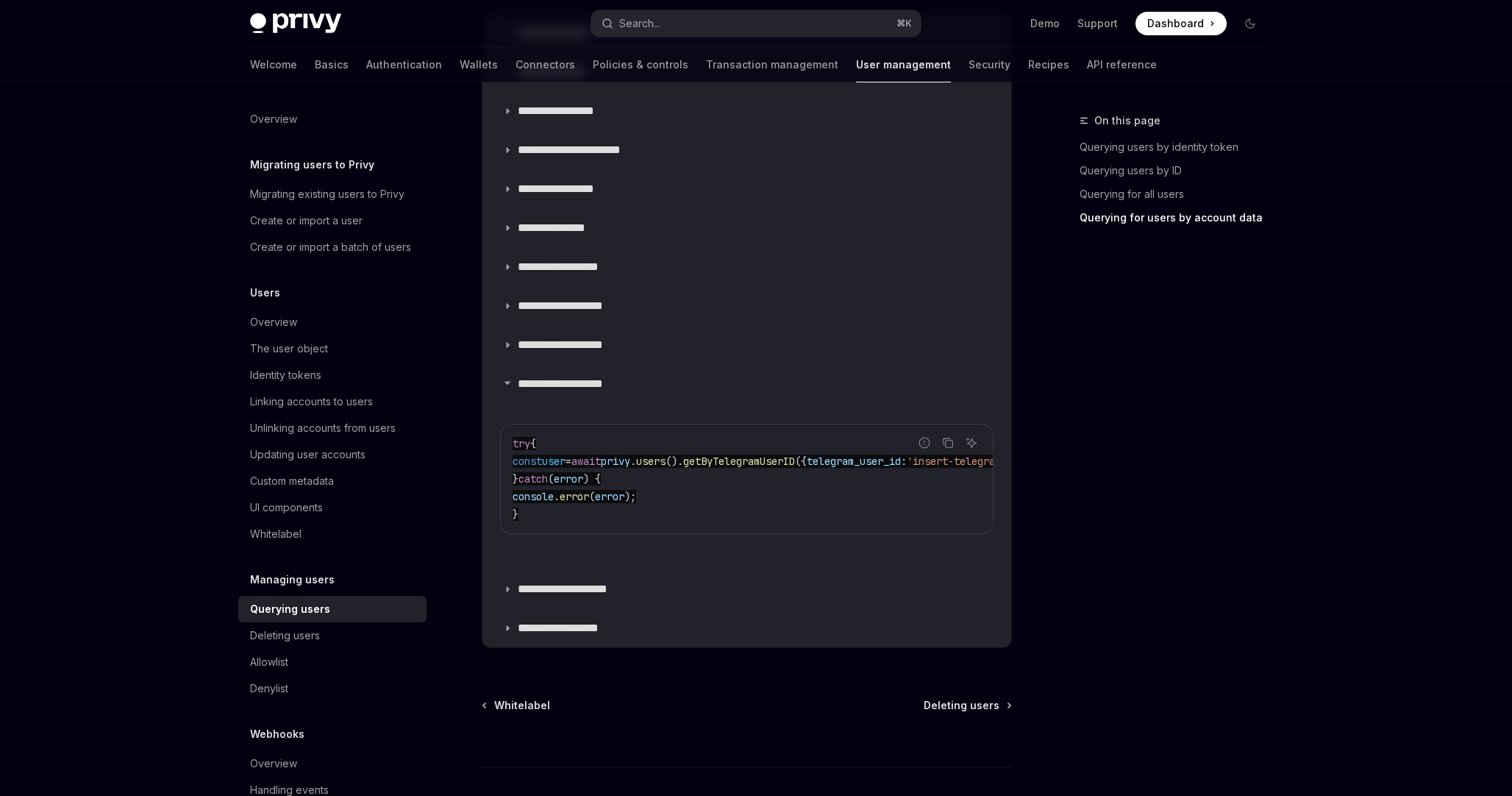
type textarea "*"
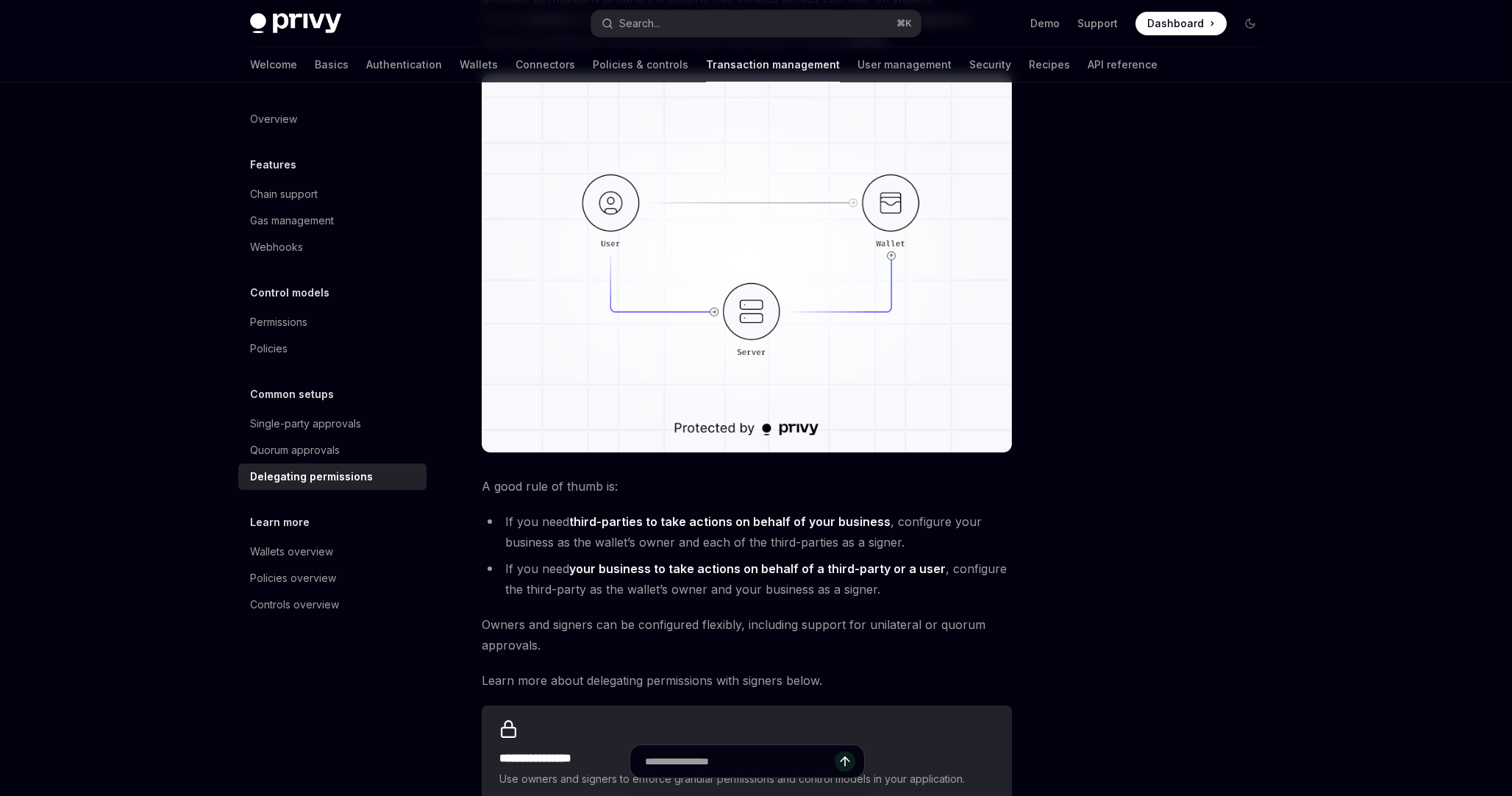
scroll to position [211, 0]
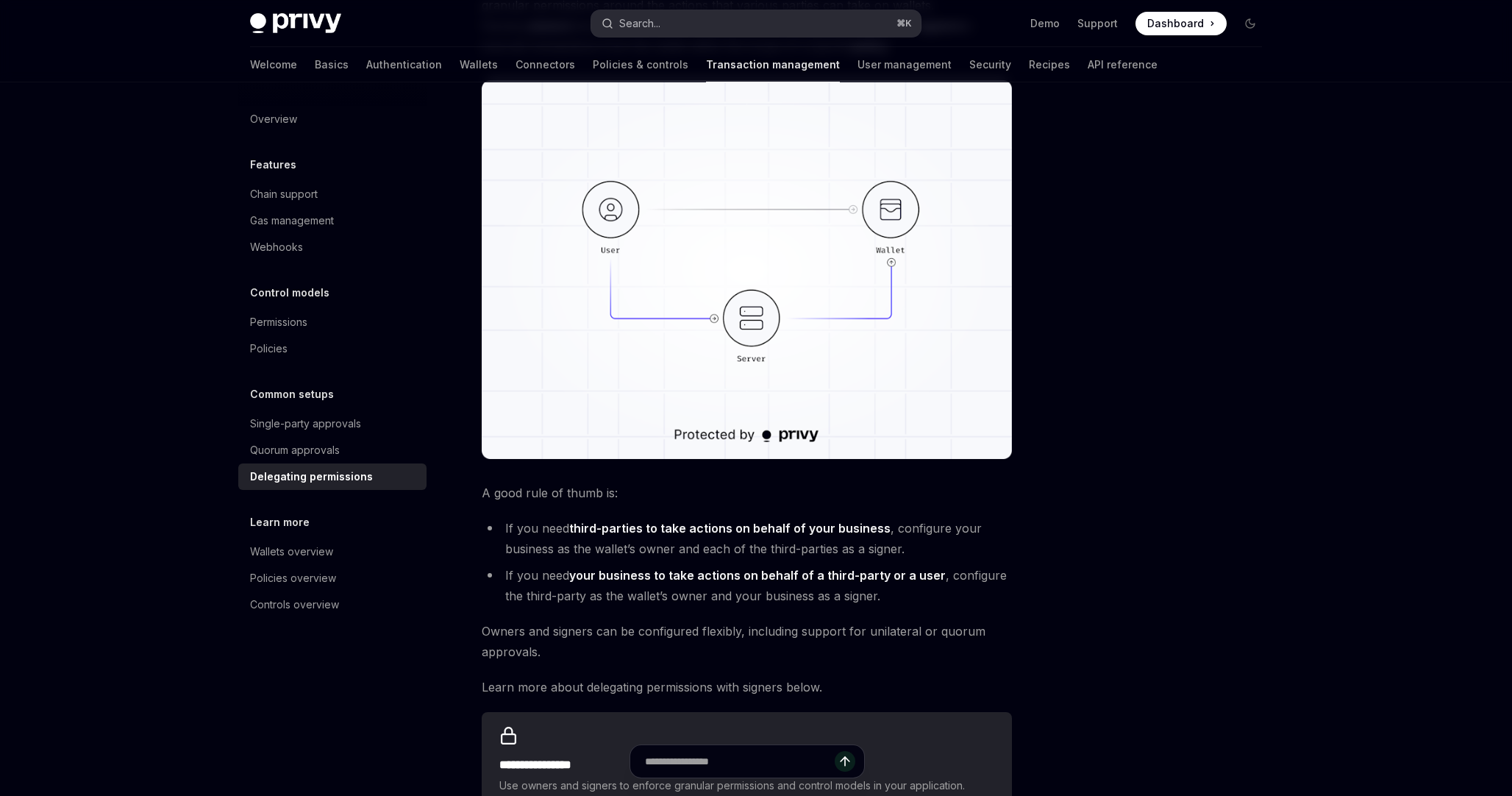
click at [721, 27] on button "Search... ⌘ K" at bounding box center [756, 23] width 330 height 27
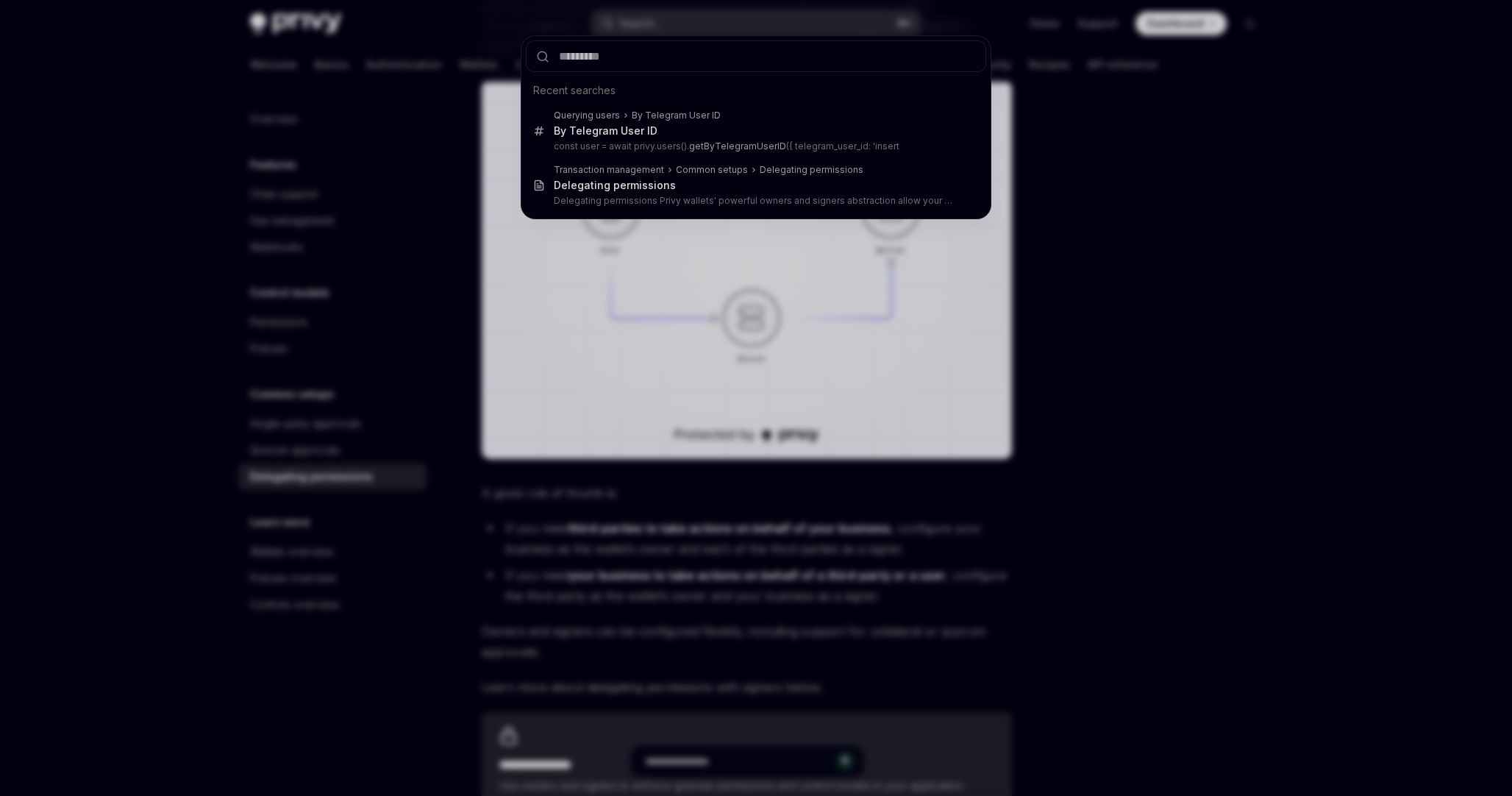
type input "**********"
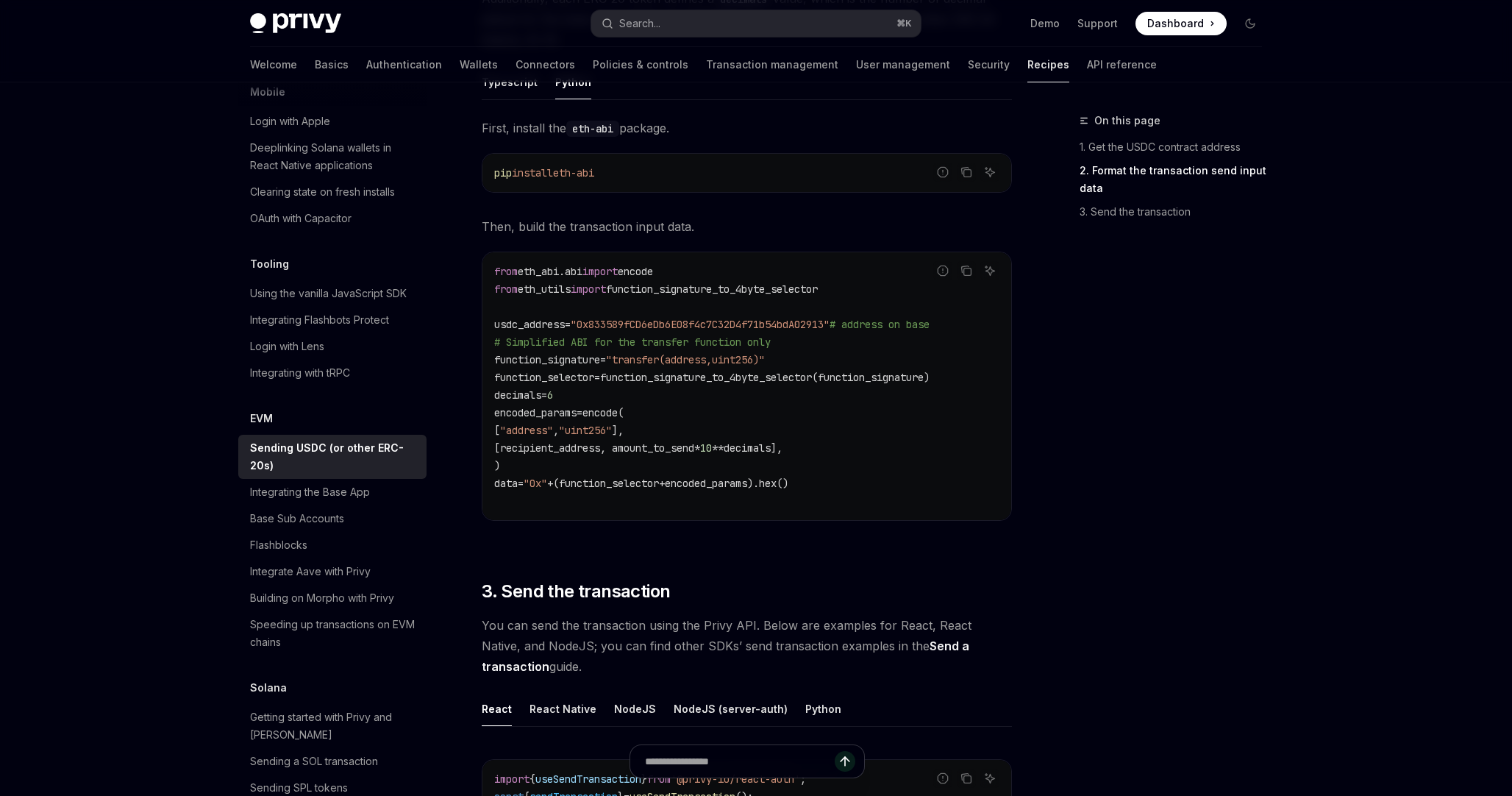
scroll to position [699, 0]
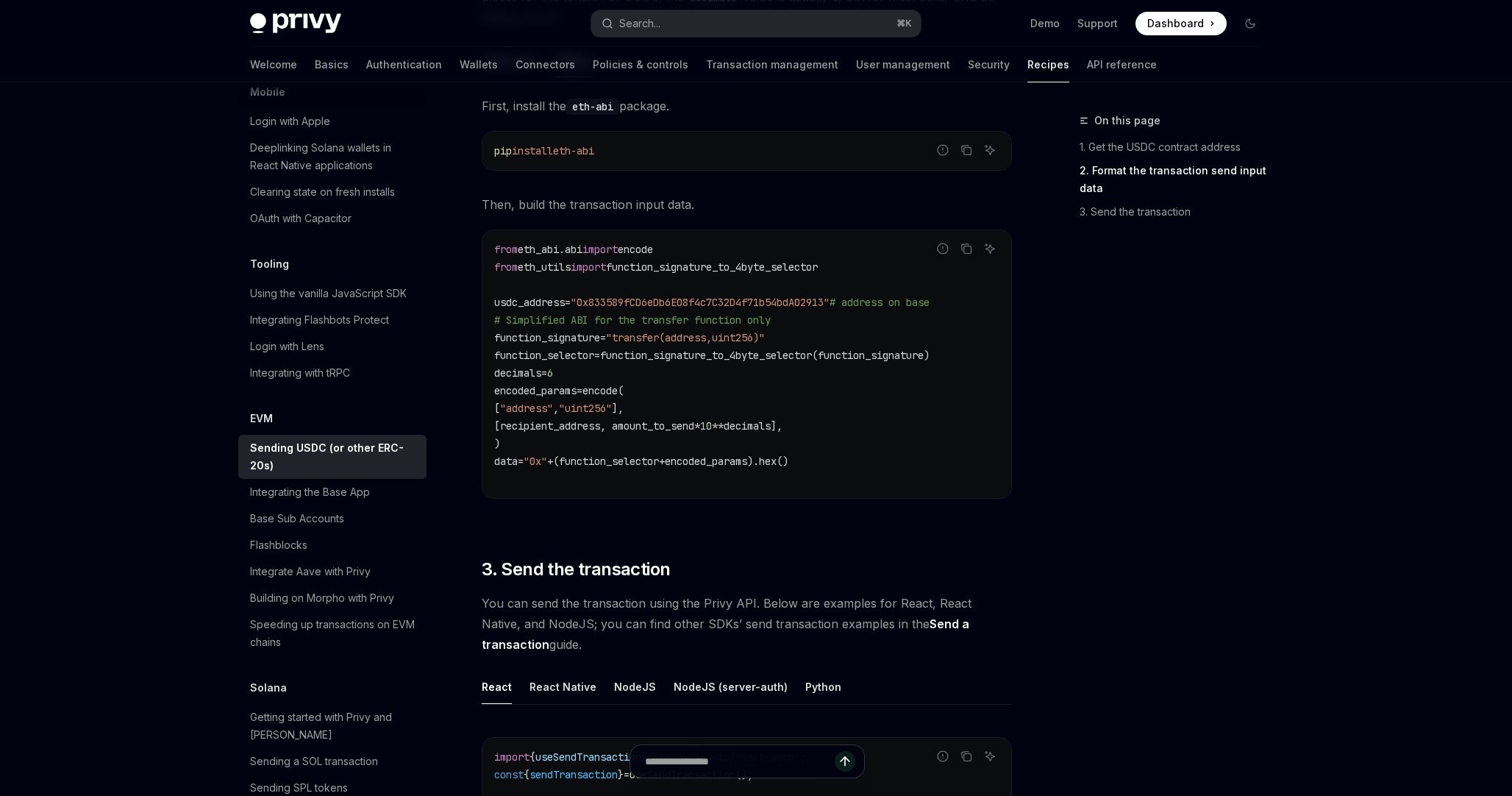
click at [1052, 511] on div "On this page 1. Get the USDC contract address 2. Format the transaction send in…" at bounding box center [1162, 454] width 224 height 684
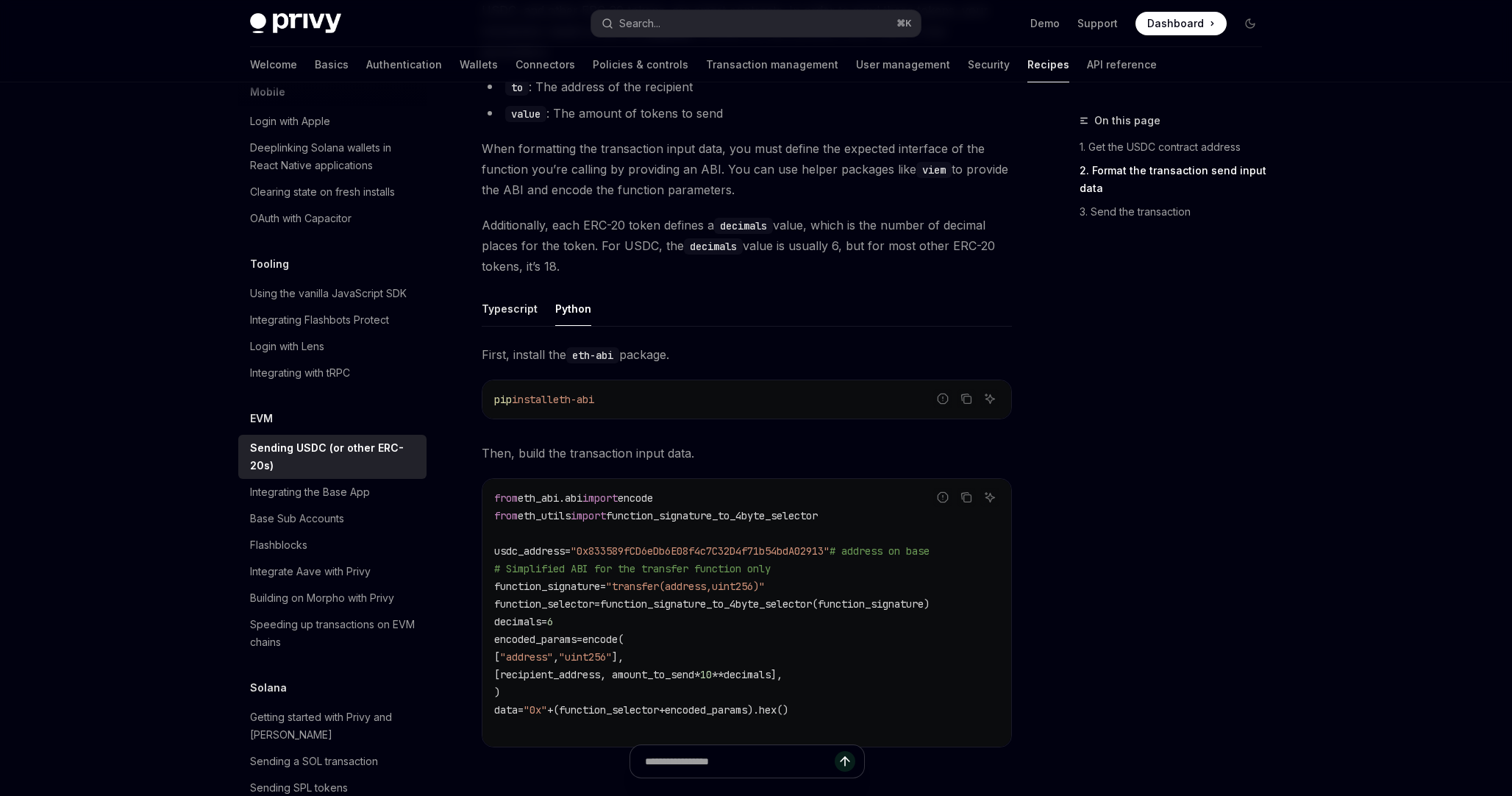
scroll to position [440, 0]
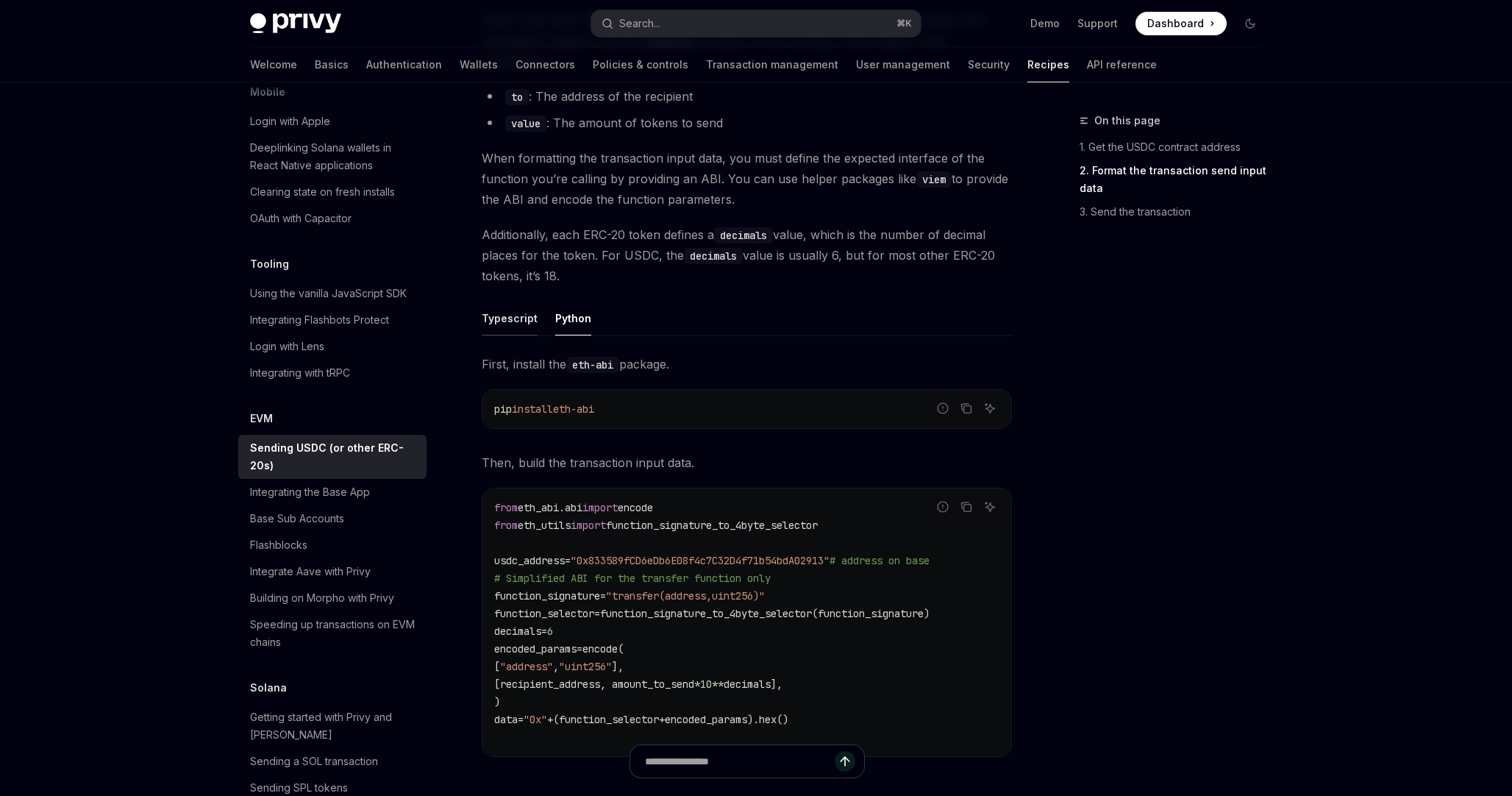
click at [515, 321] on button "Typescript" at bounding box center [510, 318] width 56 height 34
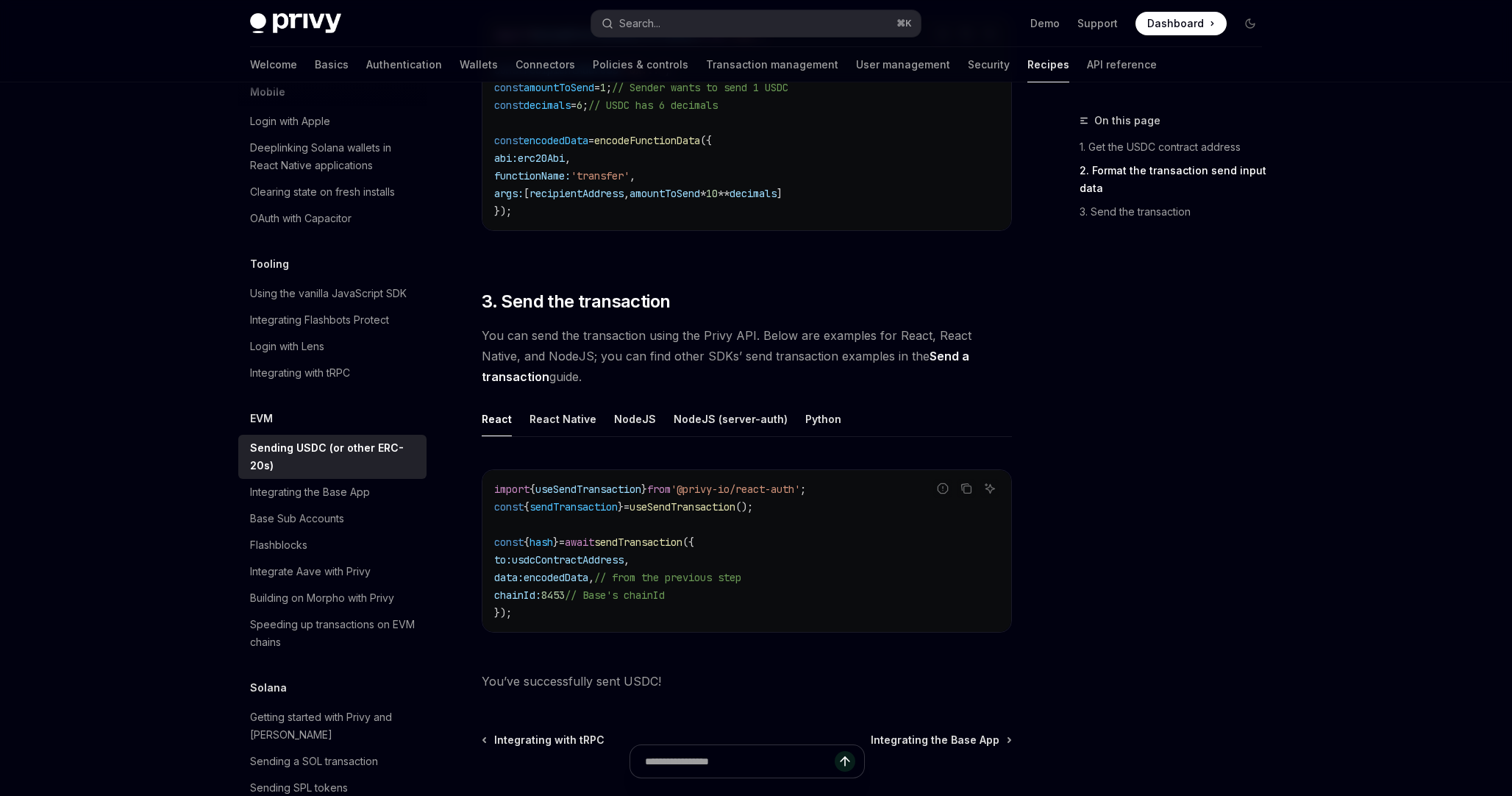
scroll to position [925, 0]
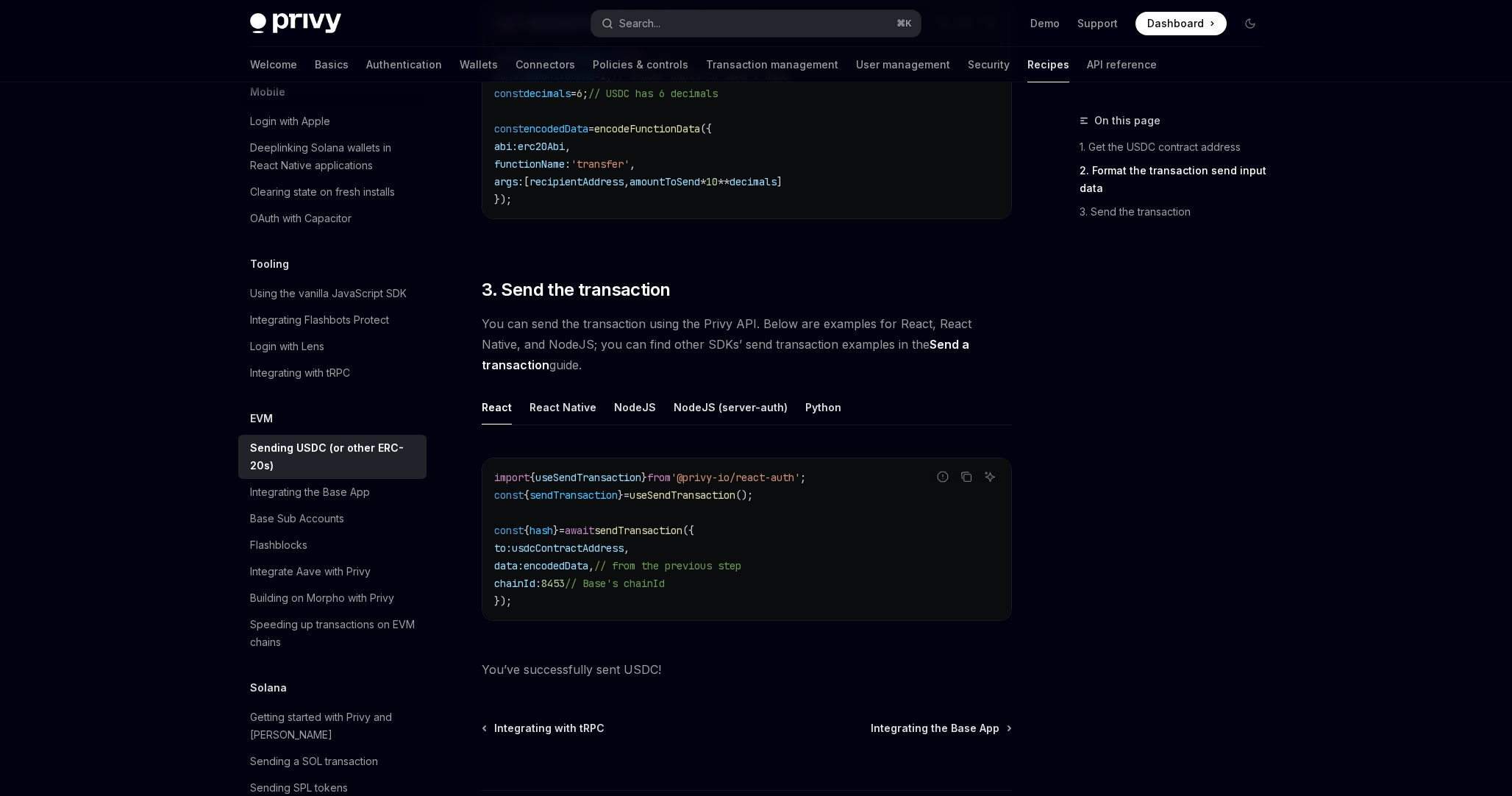
click at [722, 492] on span "useSendTransaction" at bounding box center [683, 495] width 106 height 13
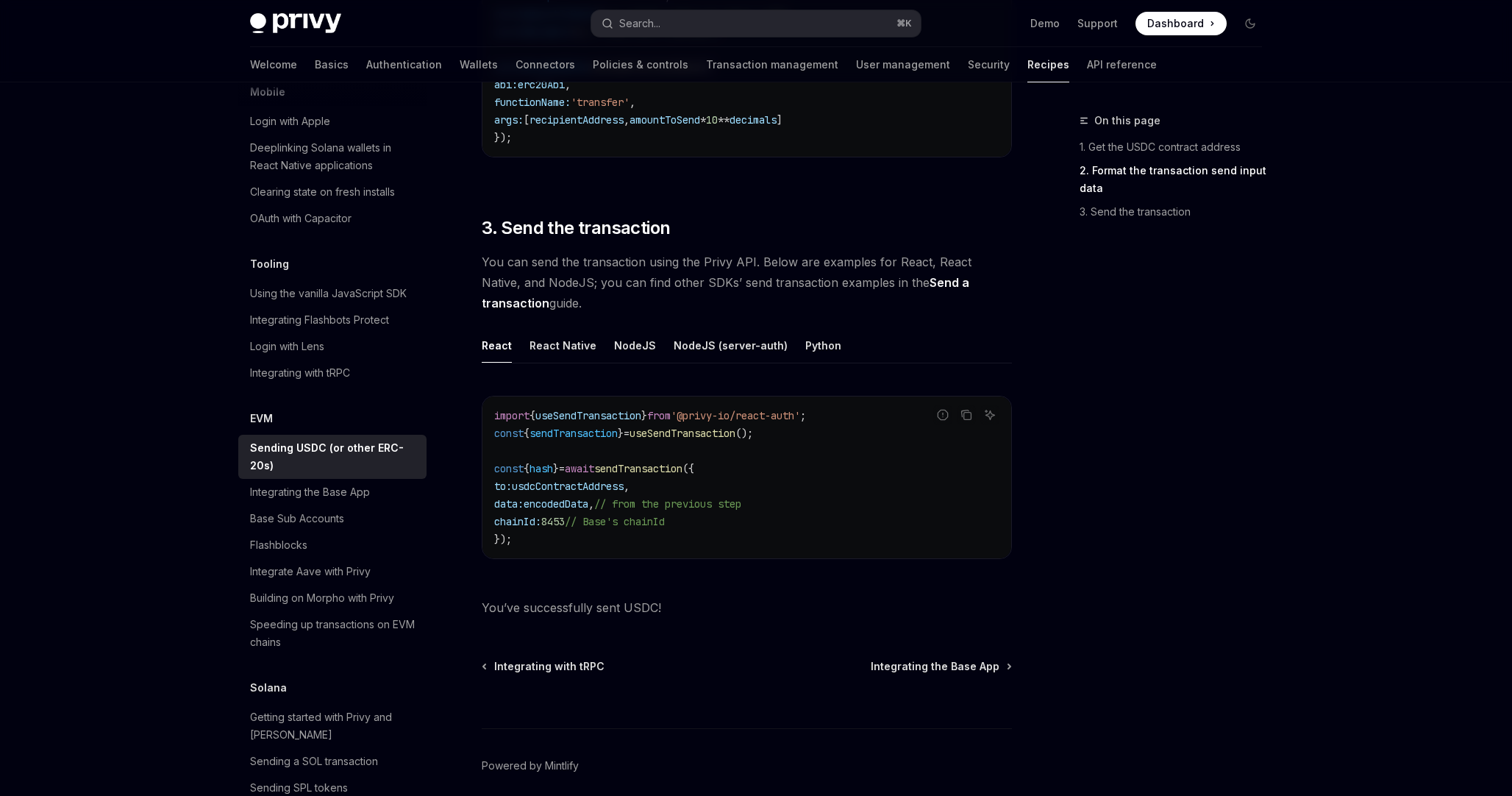
scroll to position [1047, 0]
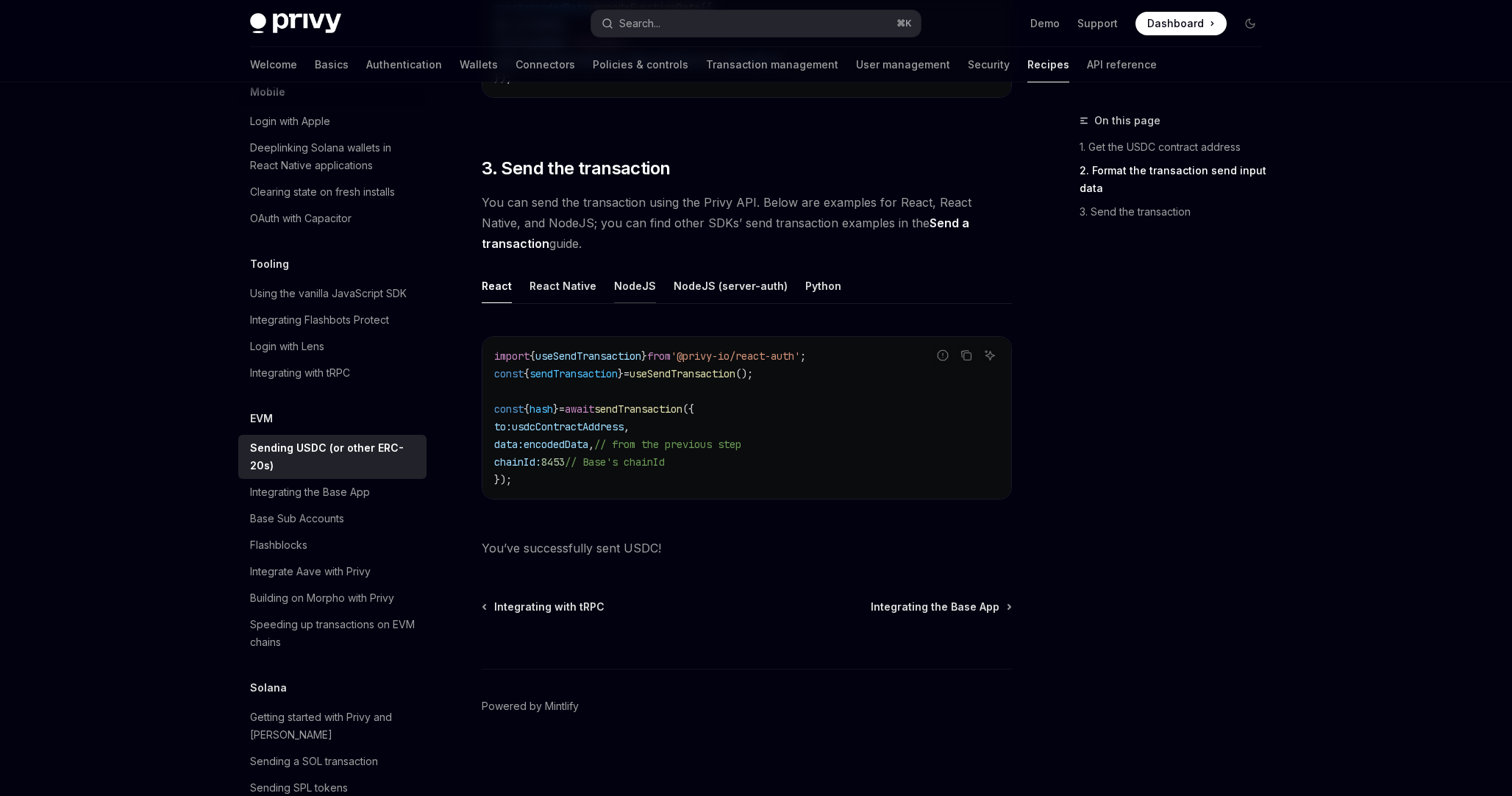
click at [628, 289] on button "NodeJS" at bounding box center [635, 285] width 42 height 34
type textarea "*"
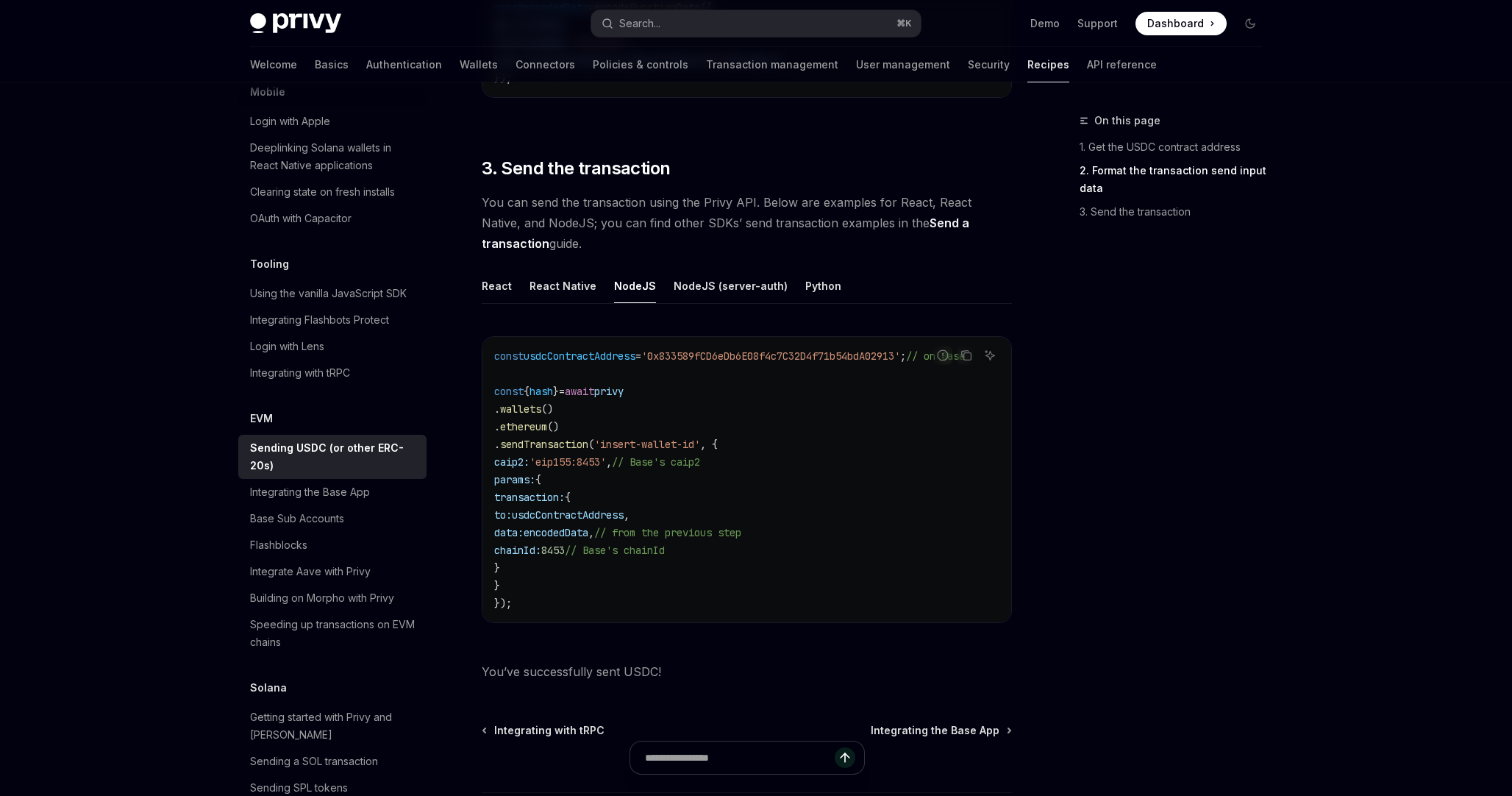
click at [571, 445] on span "sendTransaction" at bounding box center [543, 445] width 88 height 13
copy span "sendTransaction"
click at [542, 408] on span "wallets" at bounding box center [520, 409] width 41 height 13
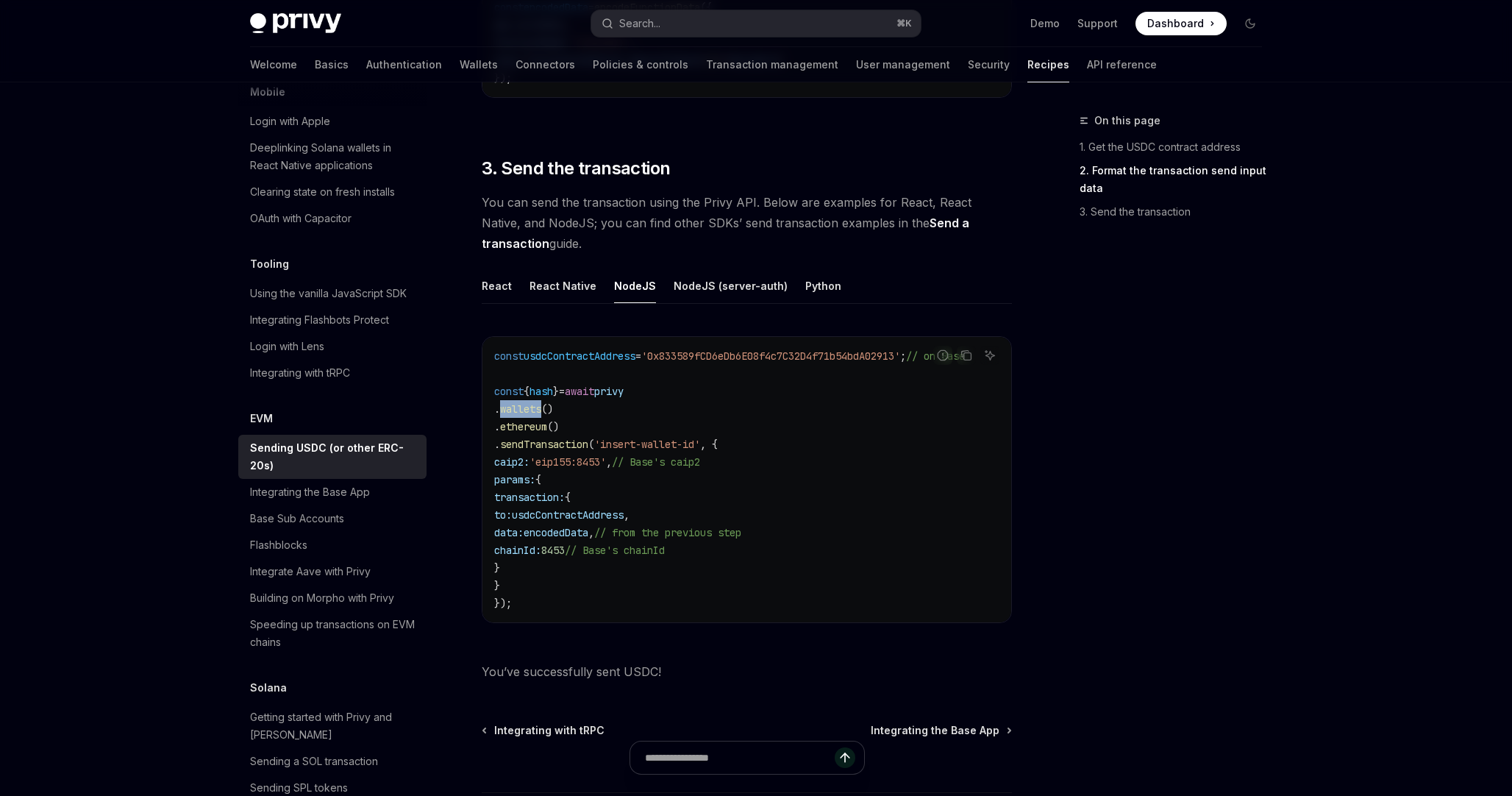
copy span "wallets"
click at [704, 24] on button "Search... ⌘ K" at bounding box center [756, 23] width 330 height 27
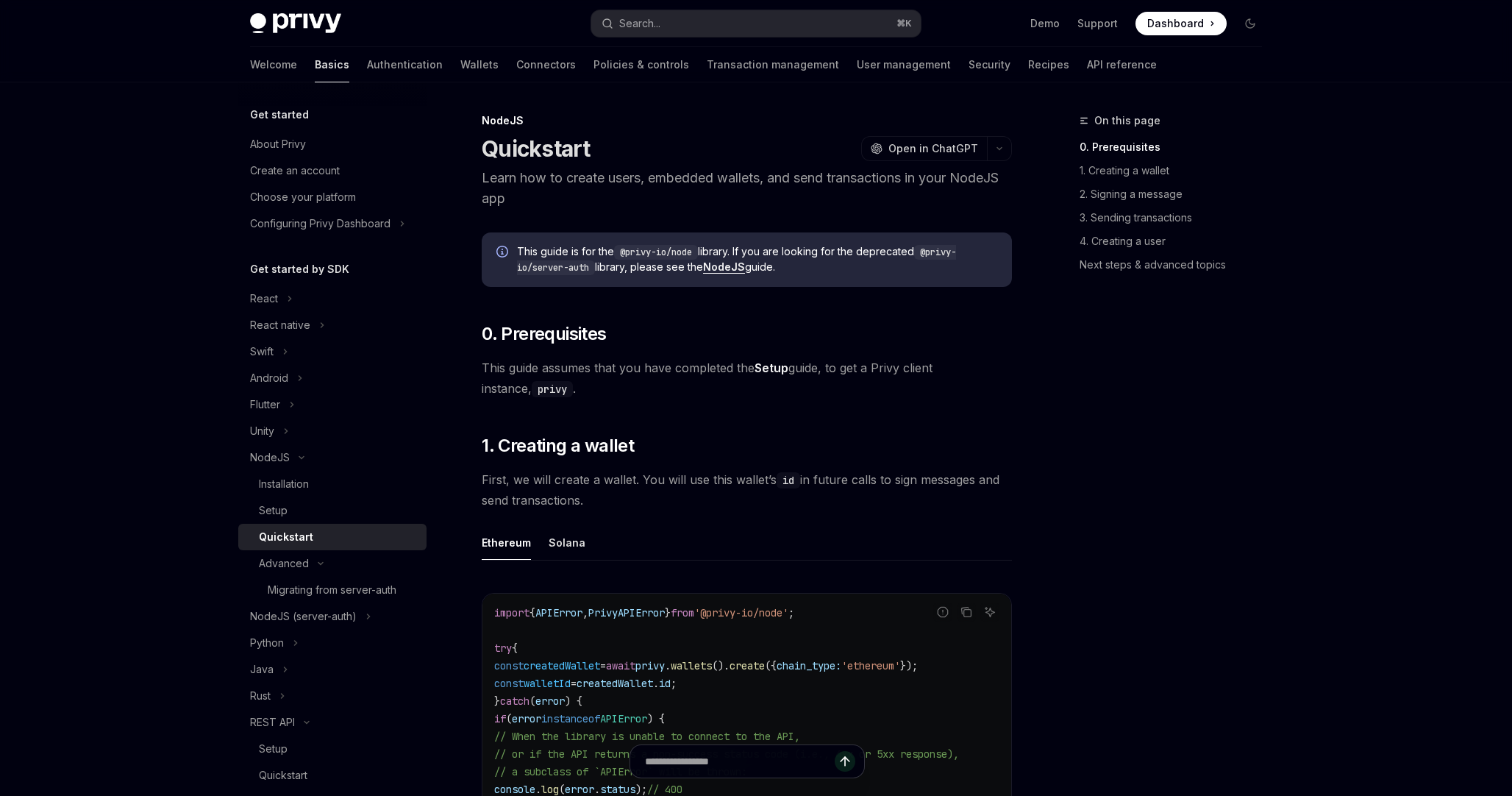
scroll to position [190, 0]
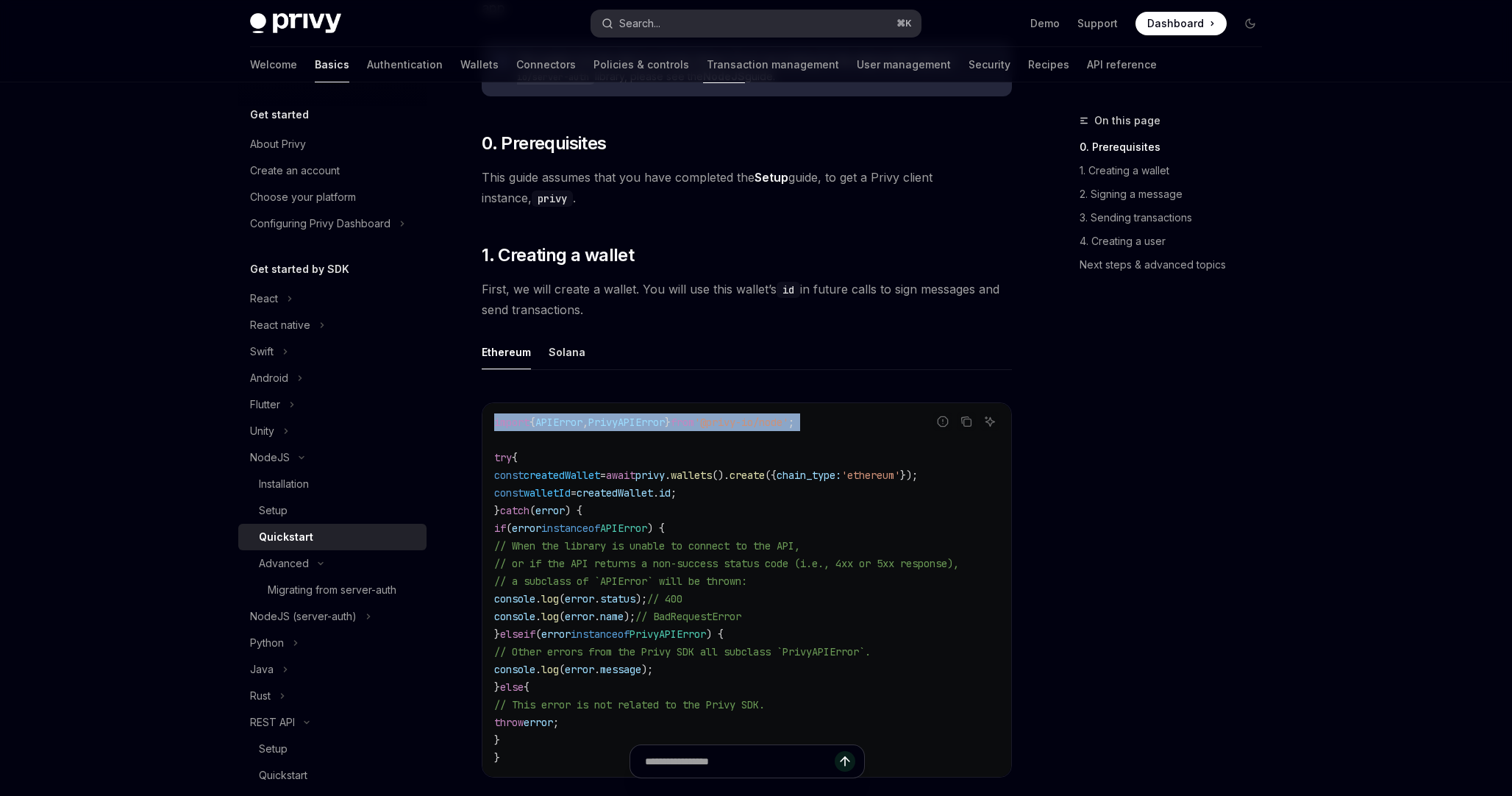
click at [726, 29] on button "Search... ⌘ K" at bounding box center [756, 23] width 330 height 27
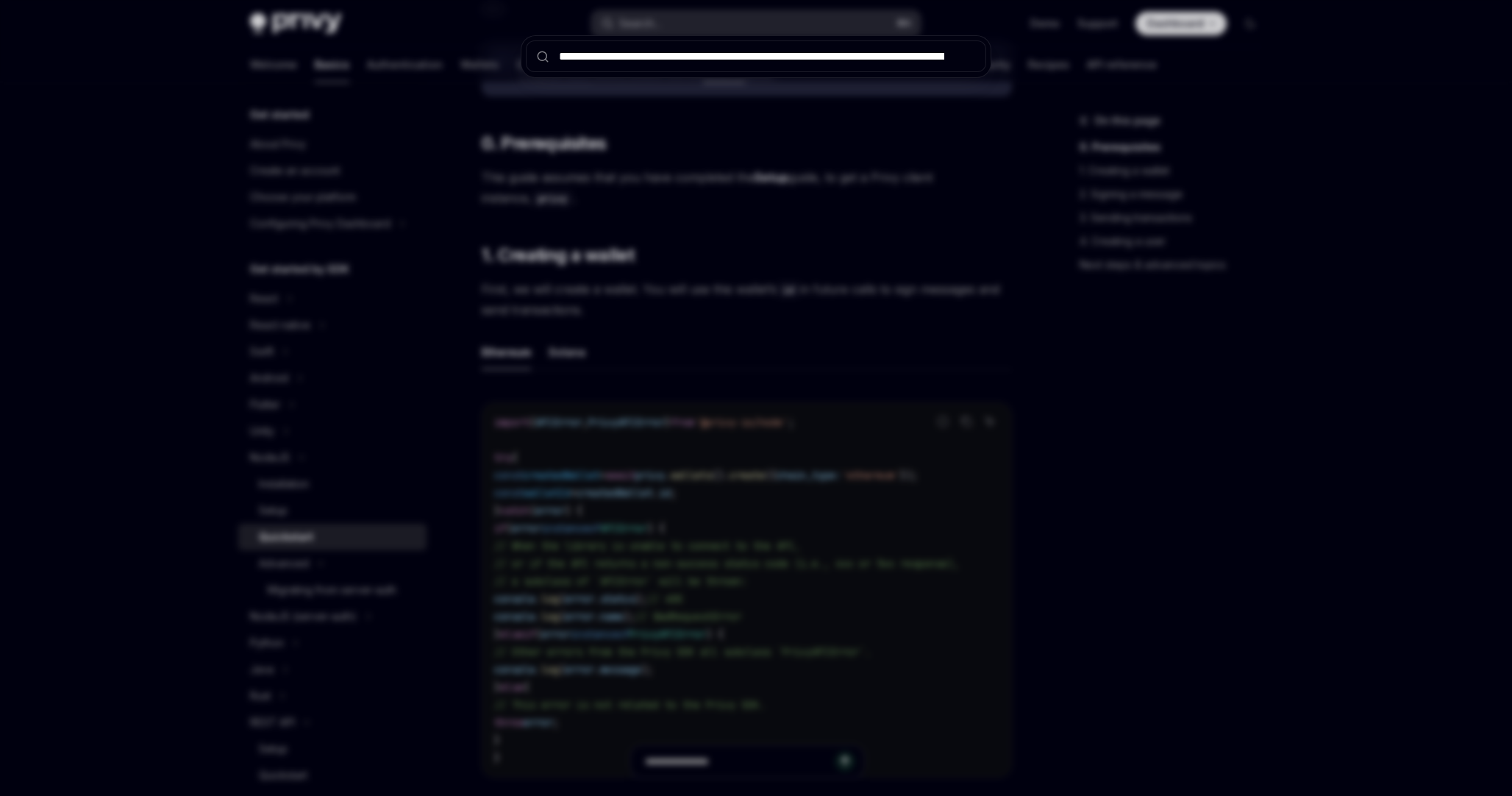
scroll to position [0, 3564]
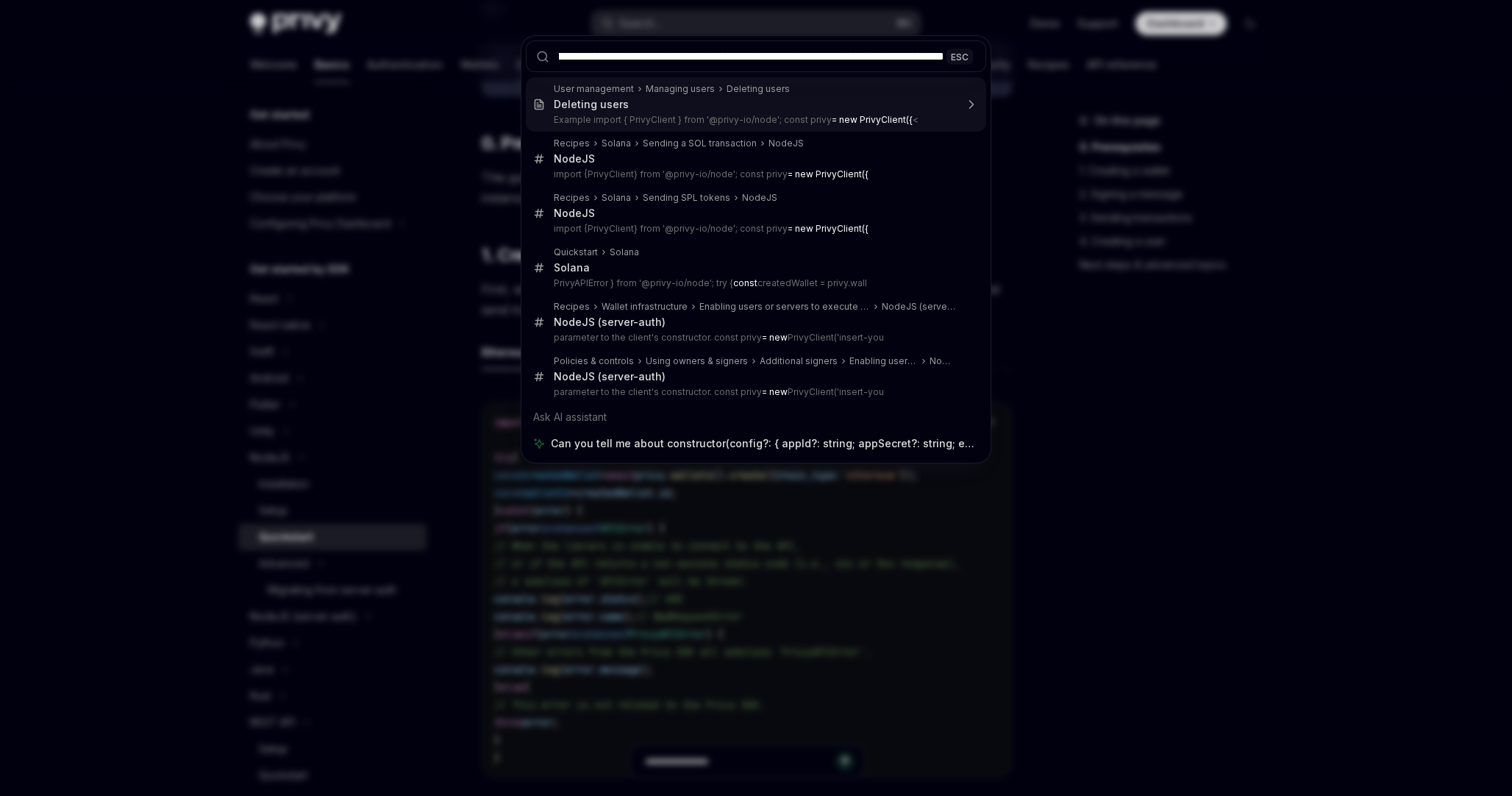
type input "**********"
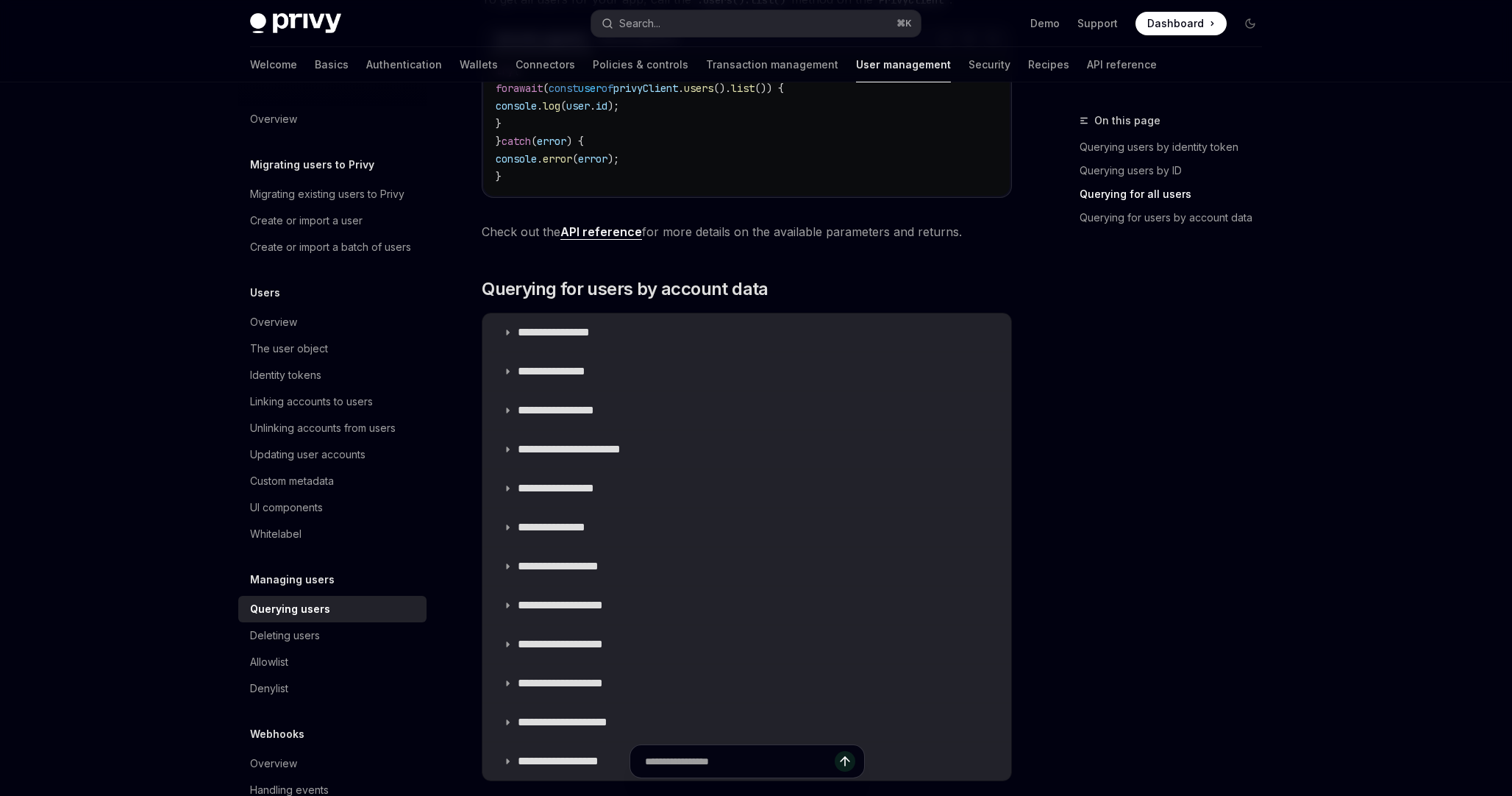
scroll to position [1061, 0]
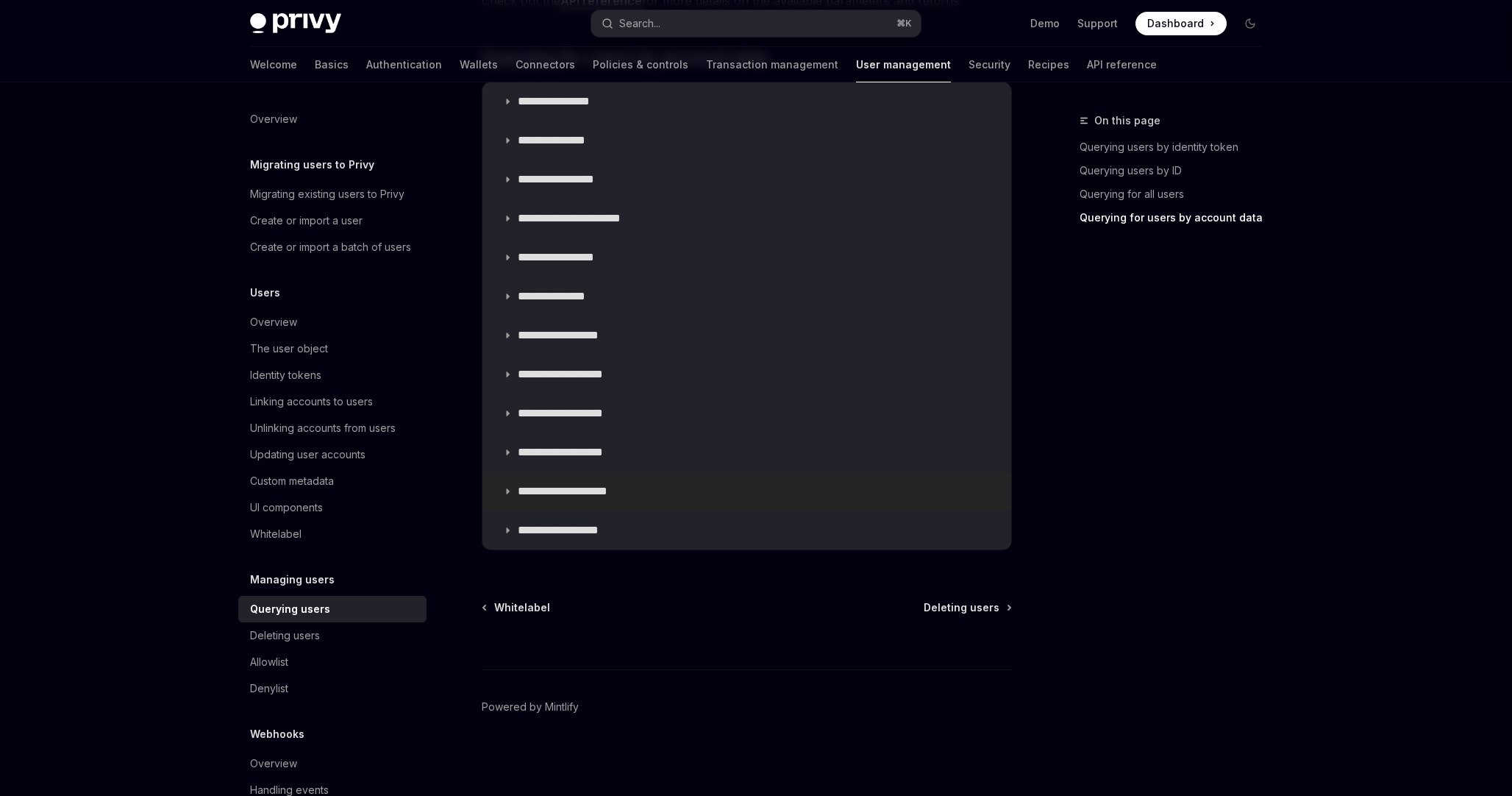
click at [601, 494] on p "**********" at bounding box center [583, 492] width 129 height 15
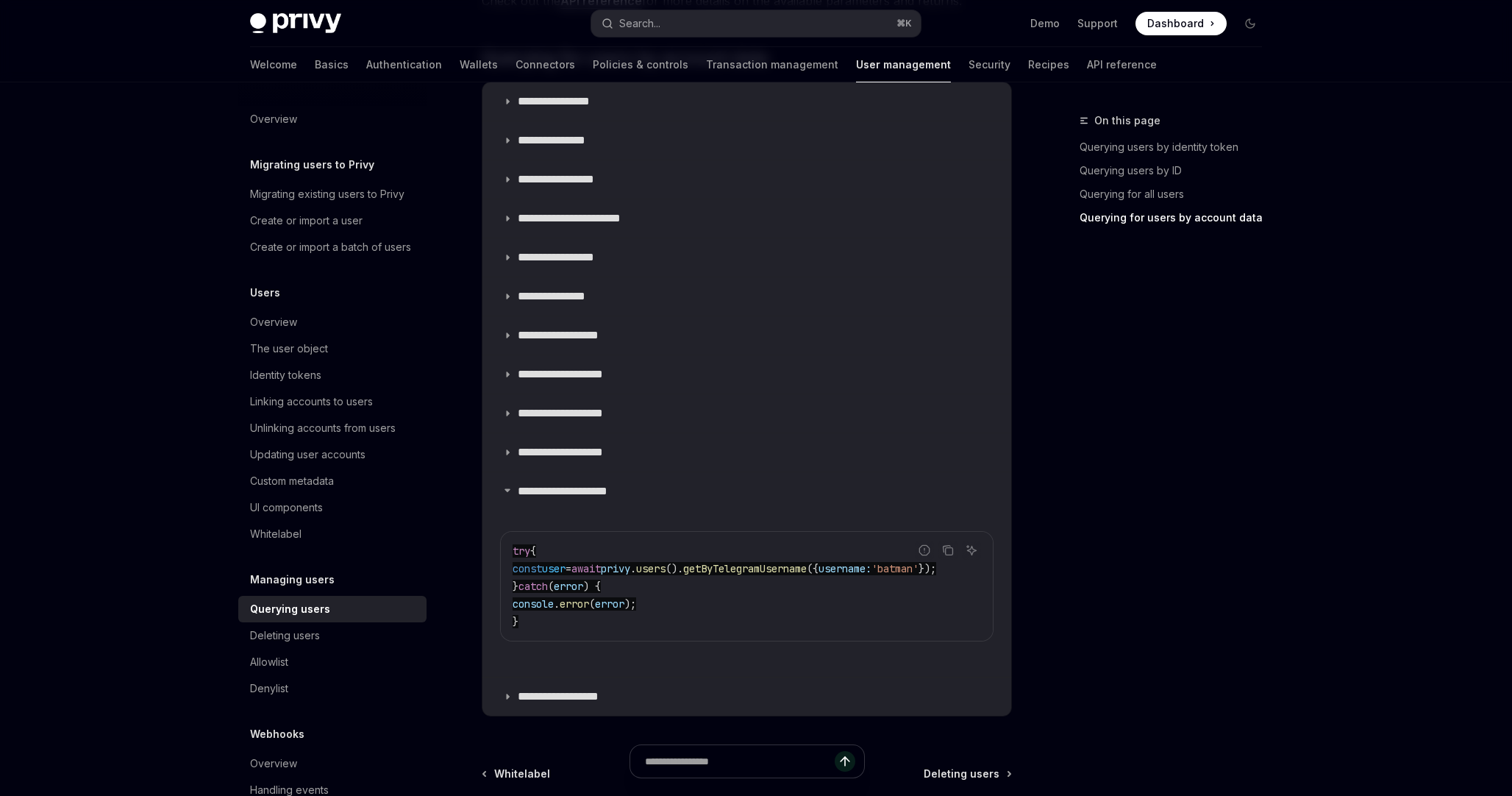
scroll to position [1105, 0]
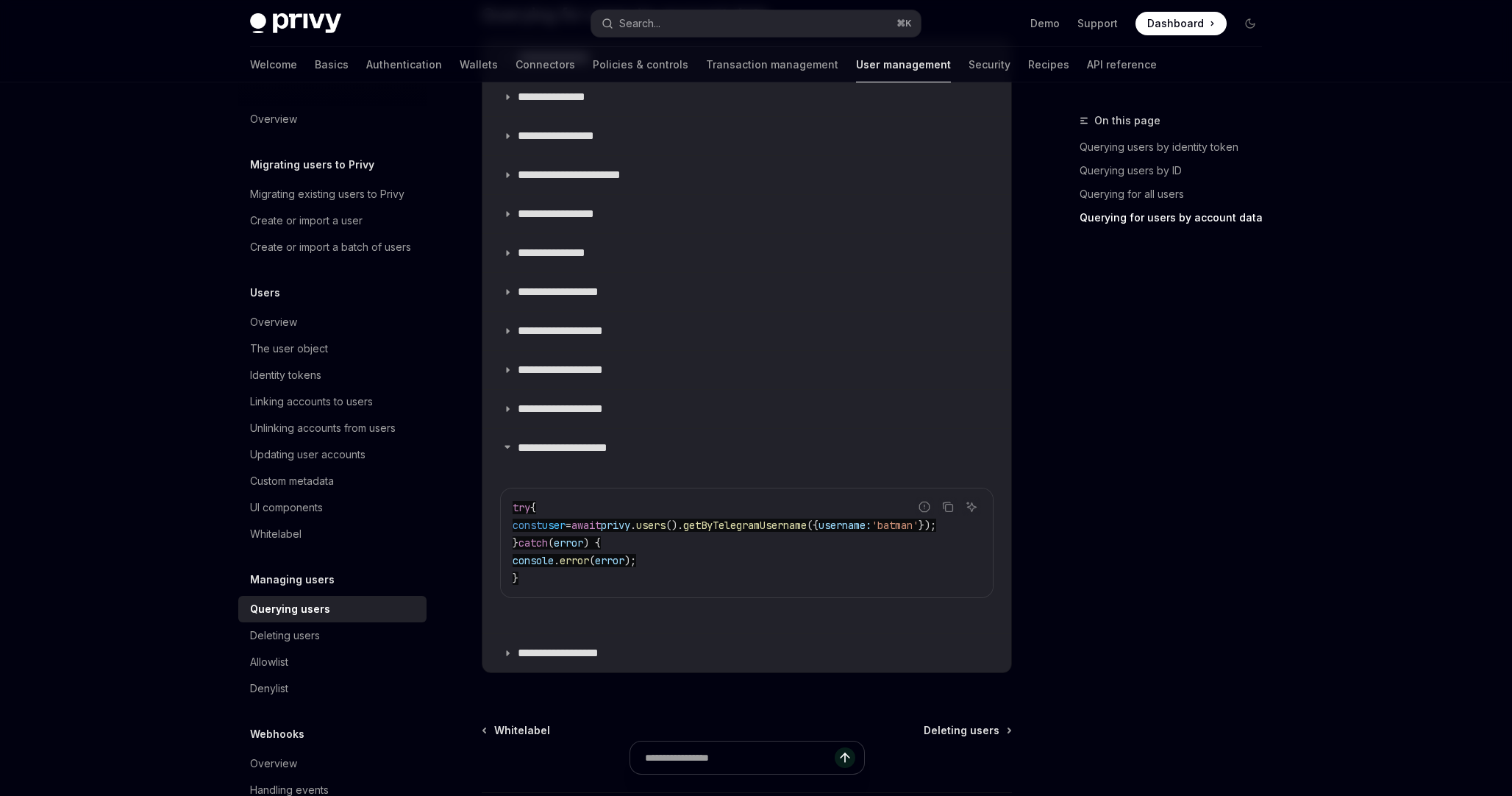
click at [689, 556] on code "try { const user = await privy . users (). getByTelegramUsername ({ username: '…" at bounding box center [746, 543] width 469 height 88
click at [776, 580] on code "try { const user = await privy . users (). getByTelegramUsername ({ username: '…" at bounding box center [746, 543] width 469 height 88
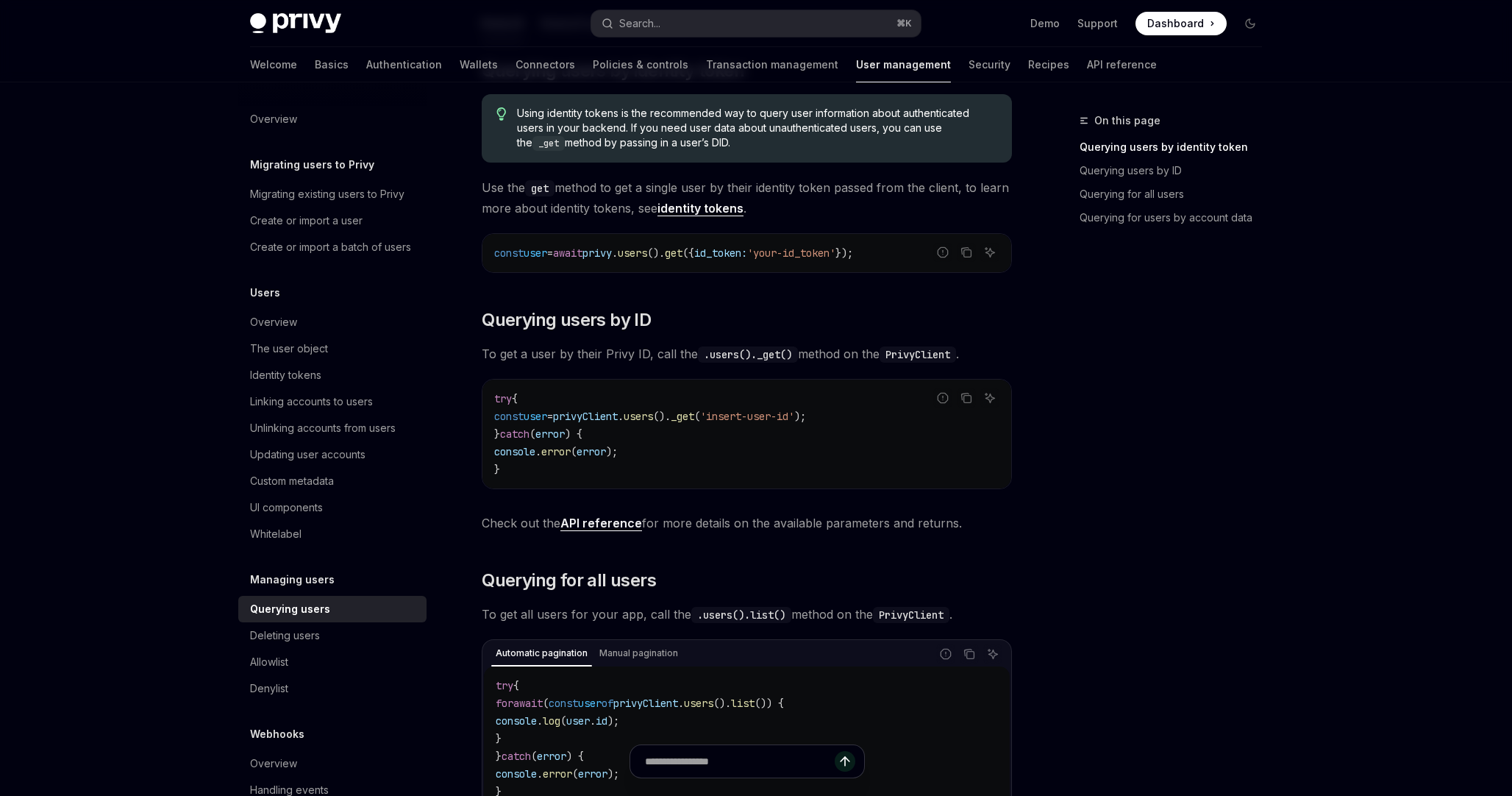
scroll to position [0, 0]
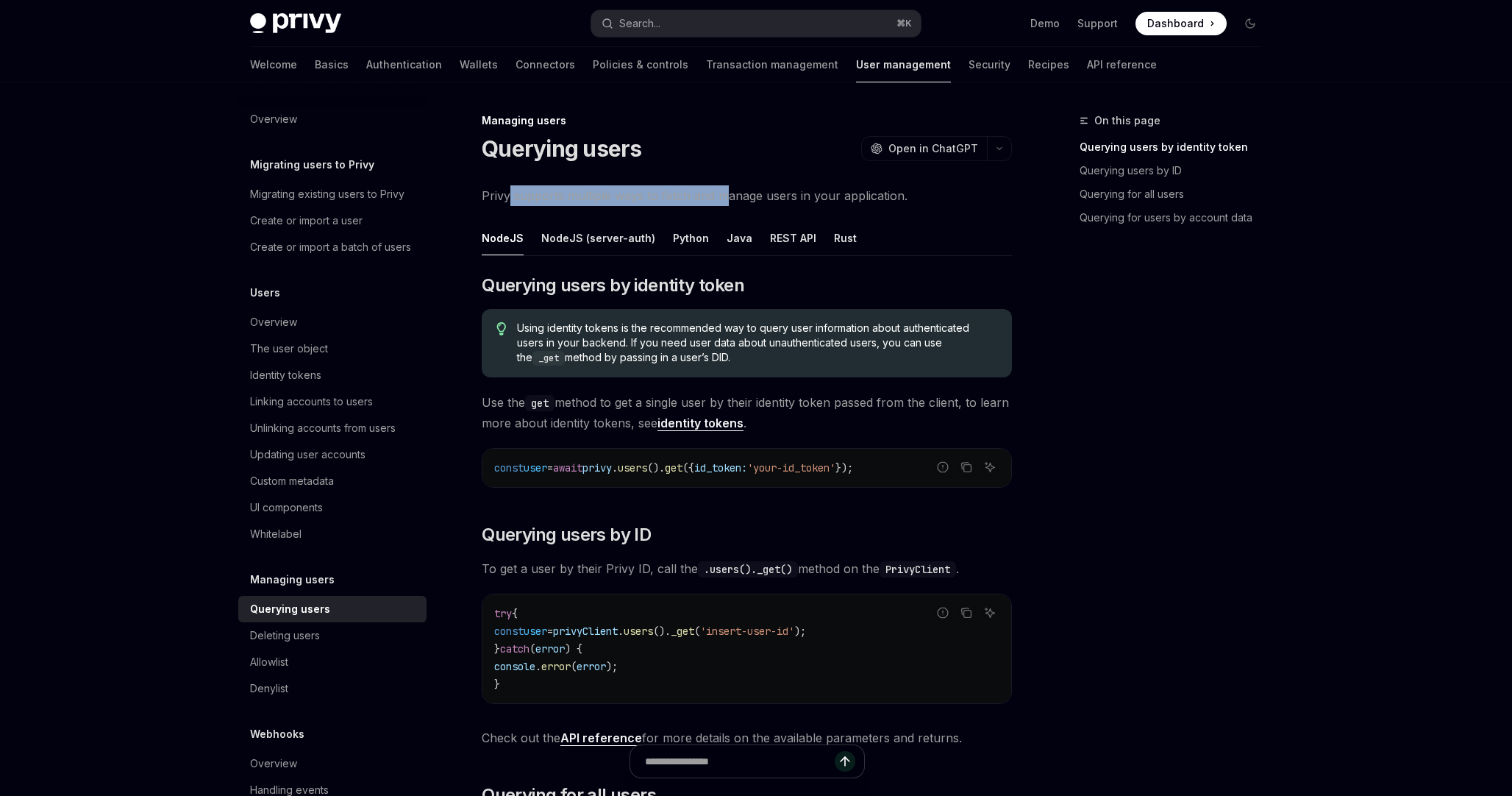
drag, startPoint x: 507, startPoint y: 200, endPoint x: 732, endPoint y: 189, distance: 225.3
click at [730, 189] on span "Privy supports multiple ways to fetch and manage users in your application." at bounding box center [747, 195] width 530 height 21
drag, startPoint x: 776, startPoint y: 196, endPoint x: 902, endPoint y: 196, distance: 126.0
click at [901, 196] on span "Privy supports multiple ways to fetch and manage users in your application." at bounding box center [747, 195] width 530 height 21
click at [784, 236] on button "REST API" at bounding box center [792, 237] width 46 height 34
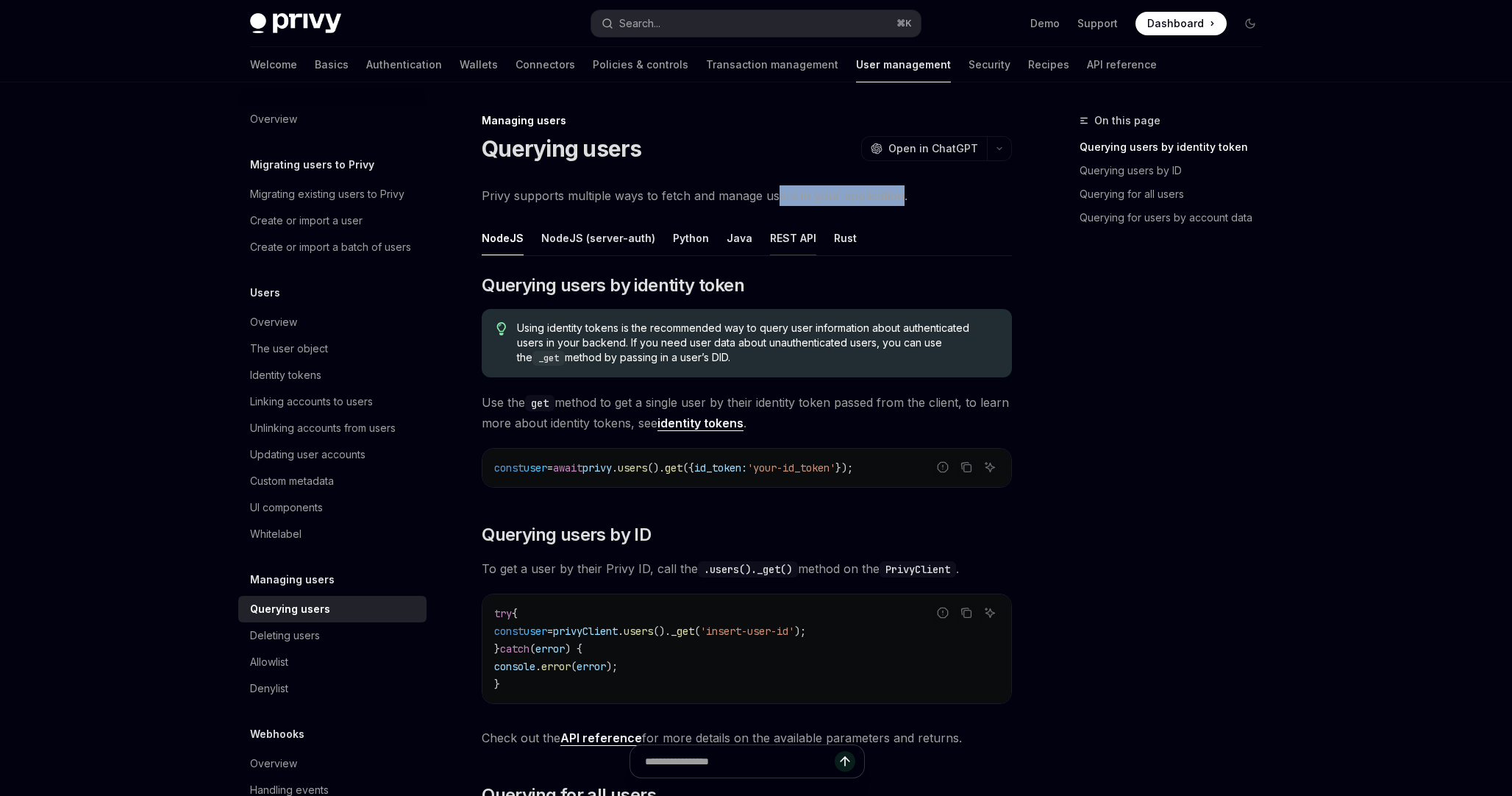
type textarea "*"
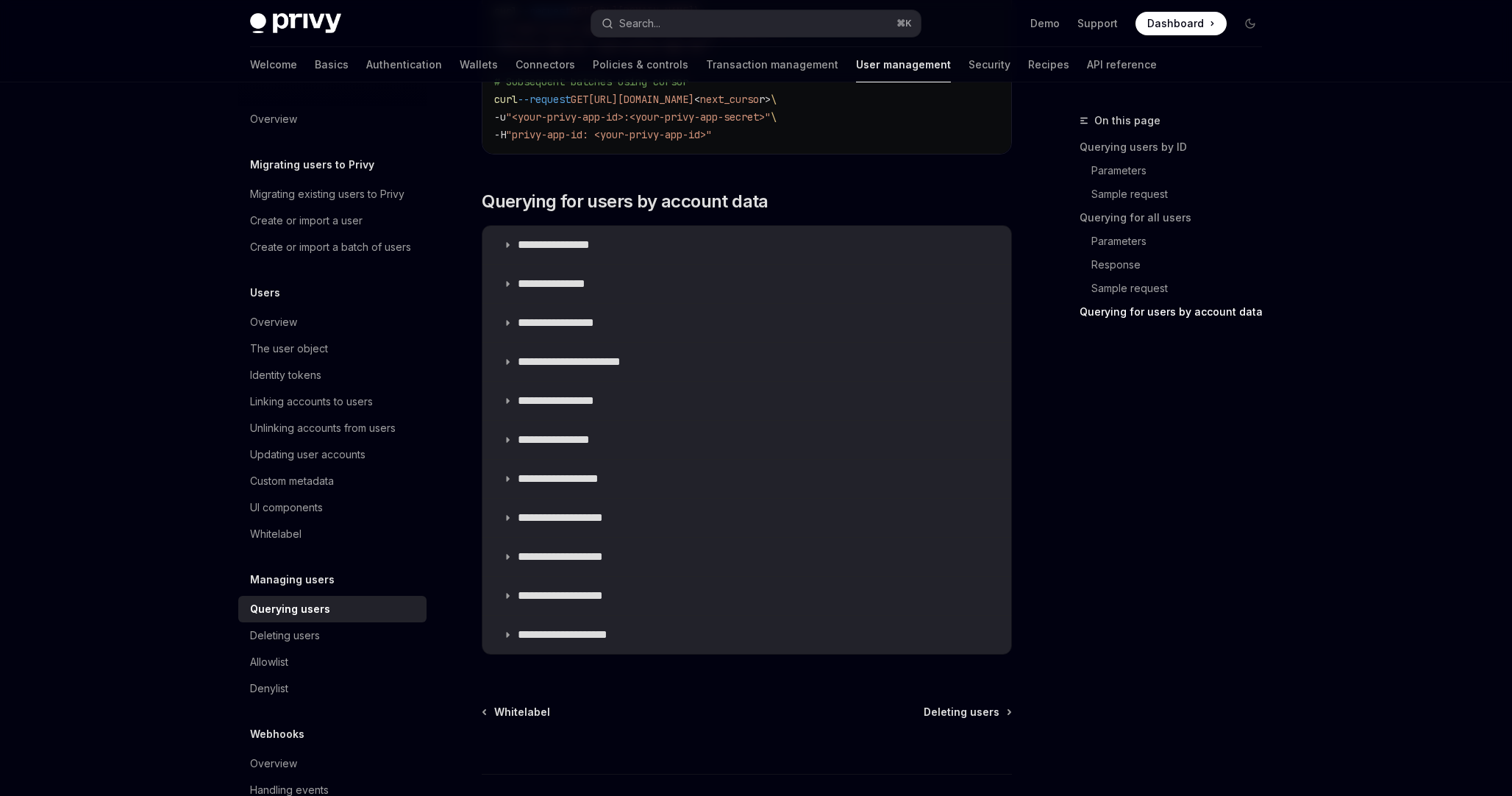
scroll to position [1371, 0]
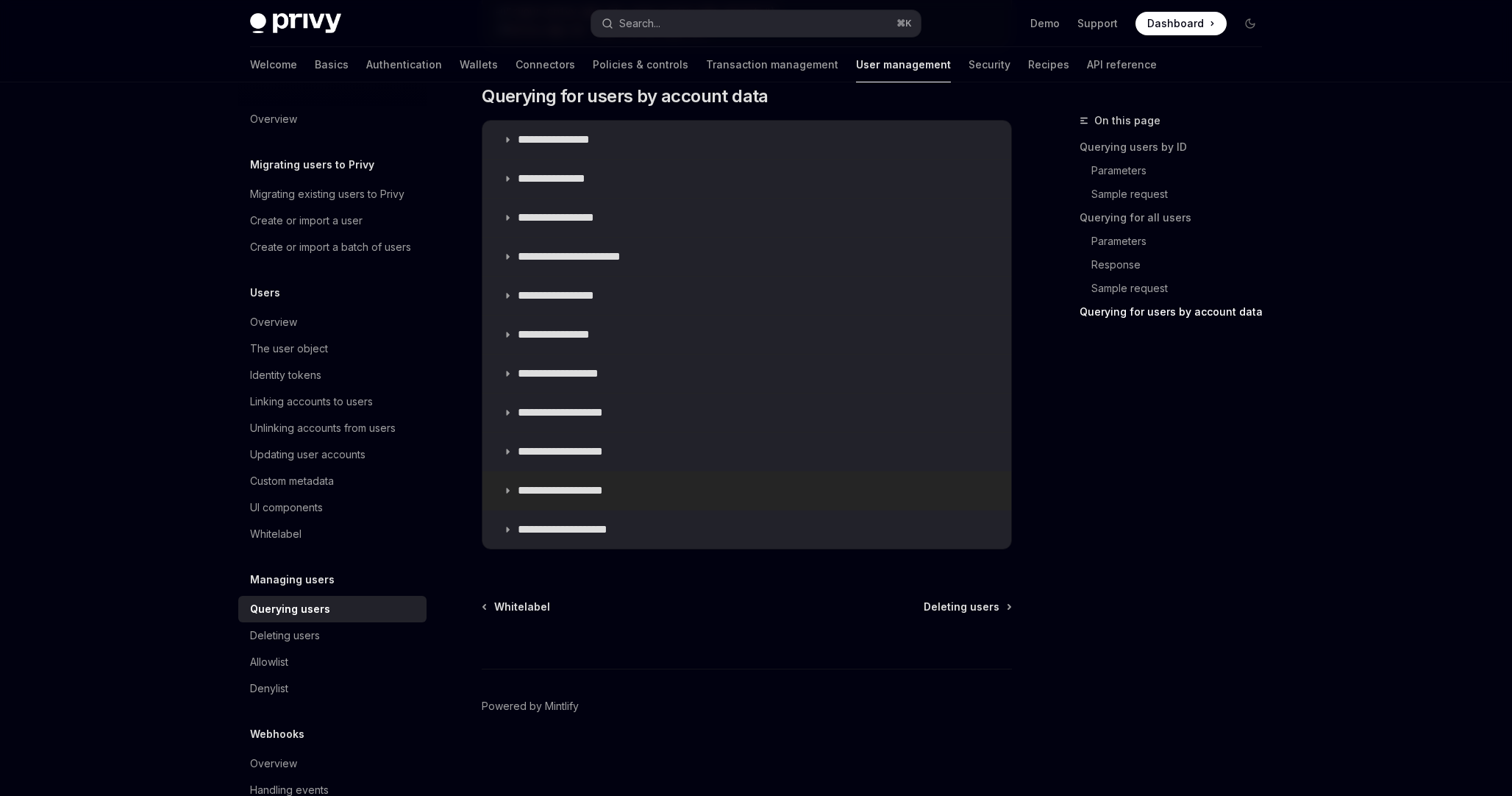
click at [600, 489] on p "**********" at bounding box center [575, 491] width 115 height 15
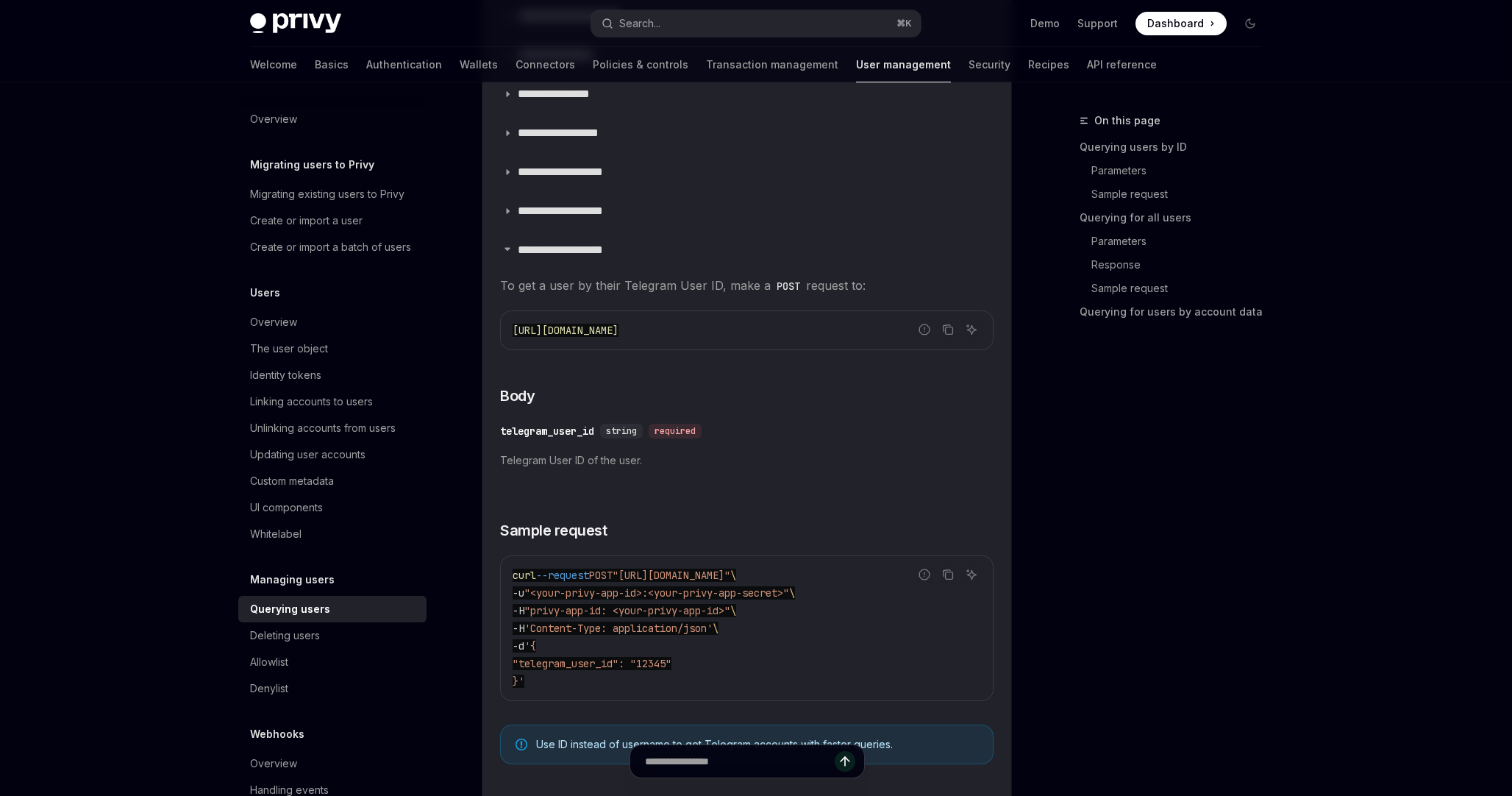
scroll to position [1615, 0]
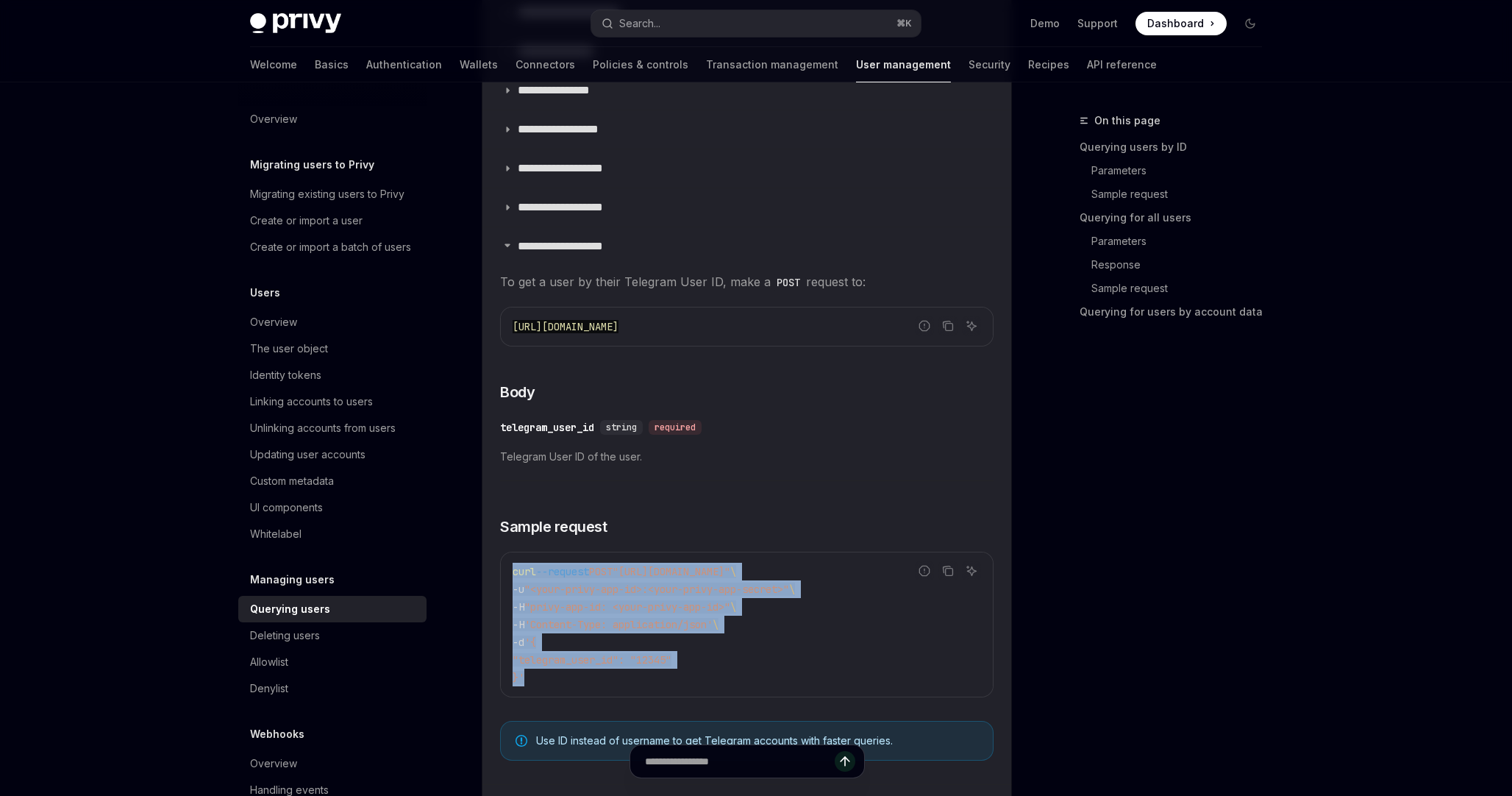
drag, startPoint x: 558, startPoint y: 682, endPoint x: 504, endPoint y: 574, distance: 120.7
click at [504, 574] on div "curl --request POST "[URL][DOMAIN_NAME]" \ -u "<your-privy-app-id>:<your-privy-…" at bounding box center [746, 625] width 492 height 144
copy code "curl --request POST "[URL][DOMAIN_NAME]" \ -u "<your-privy-app-id>:<your-privy-…"
click at [719, 22] on button "Search... ⌘ K" at bounding box center [756, 23] width 330 height 27
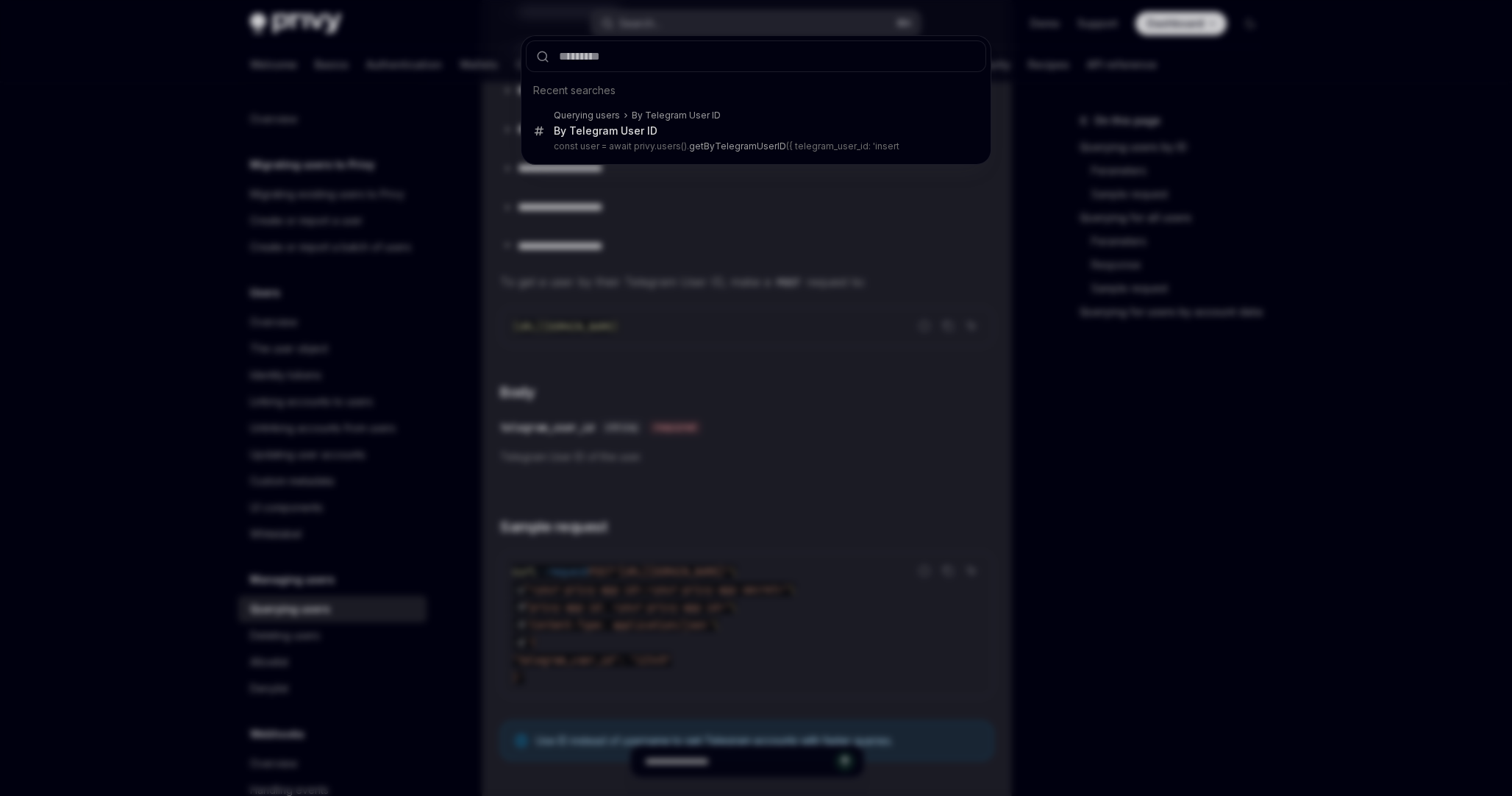
type input "**********"
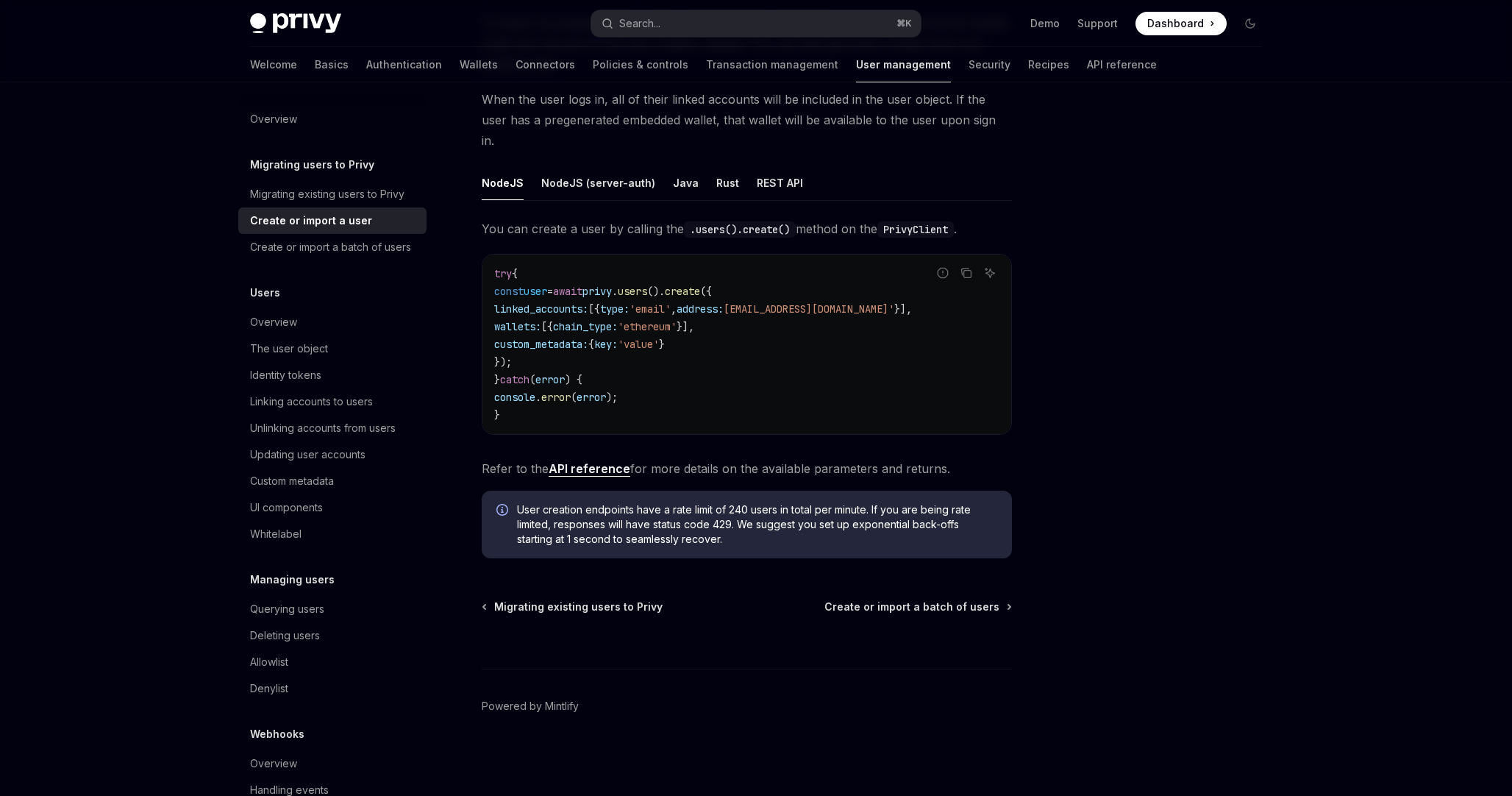
scroll to position [82, 0]
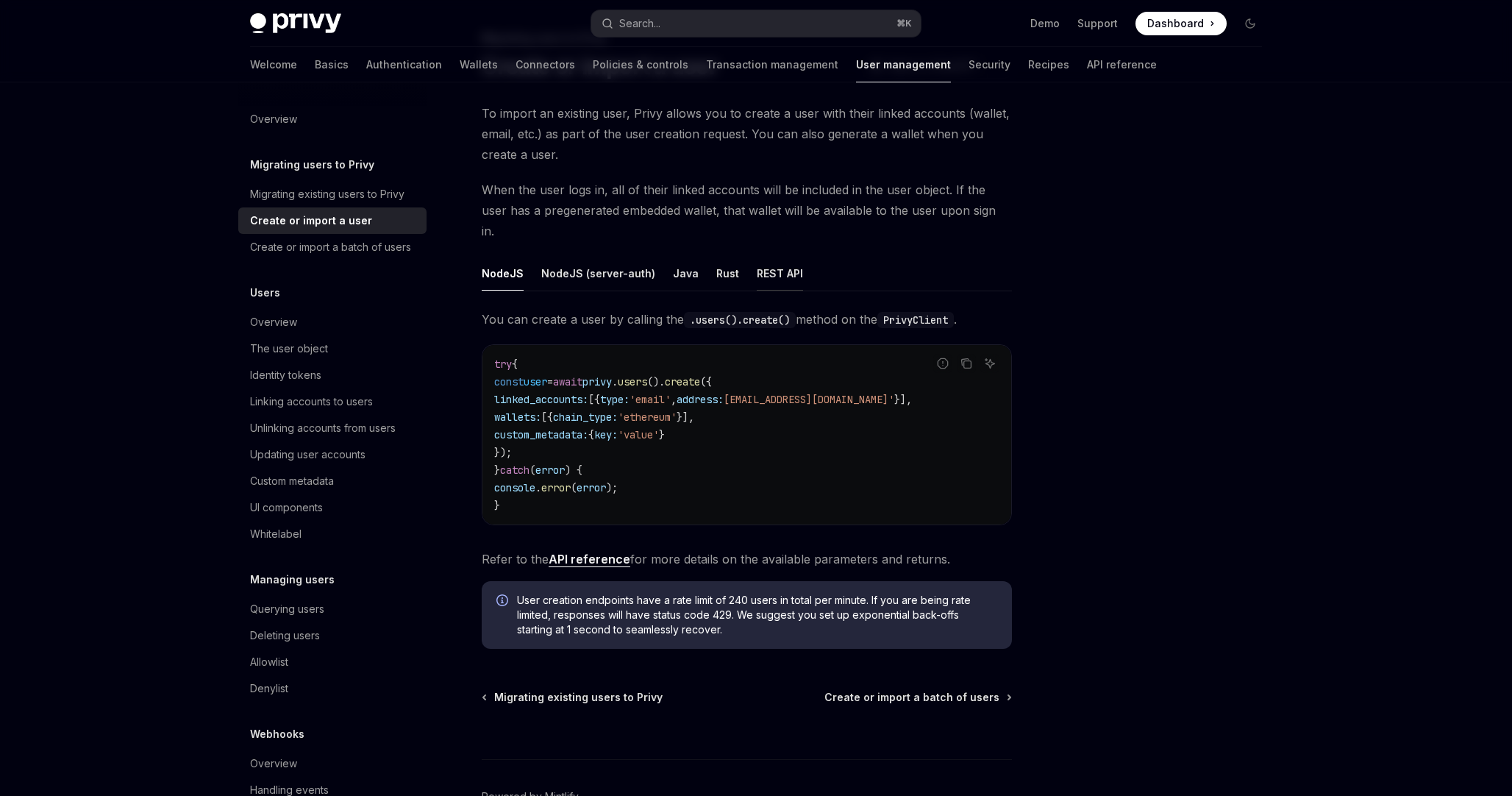
click at [761, 256] on button "REST API" at bounding box center [780, 273] width 46 height 34
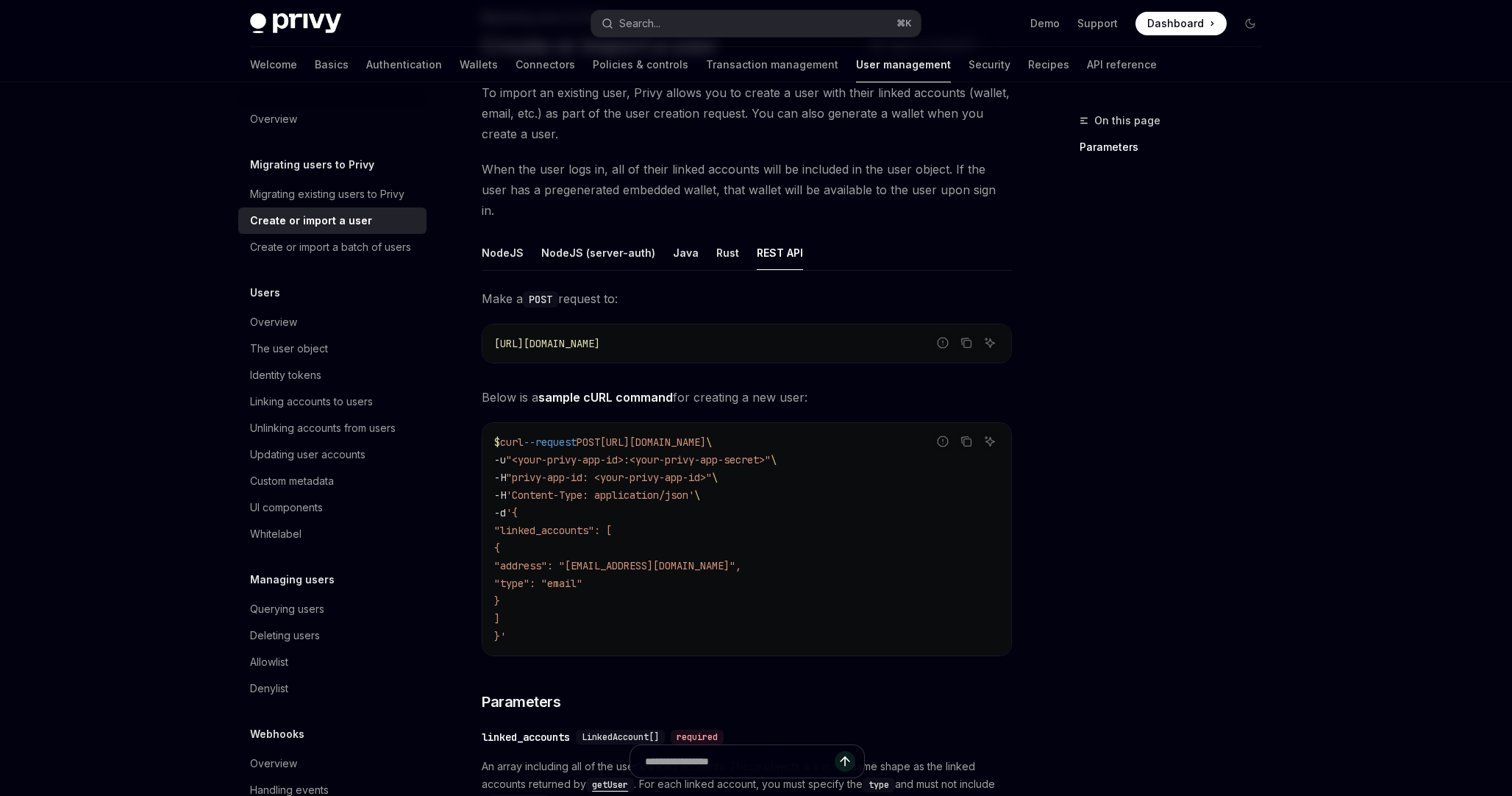
scroll to position [114, 0]
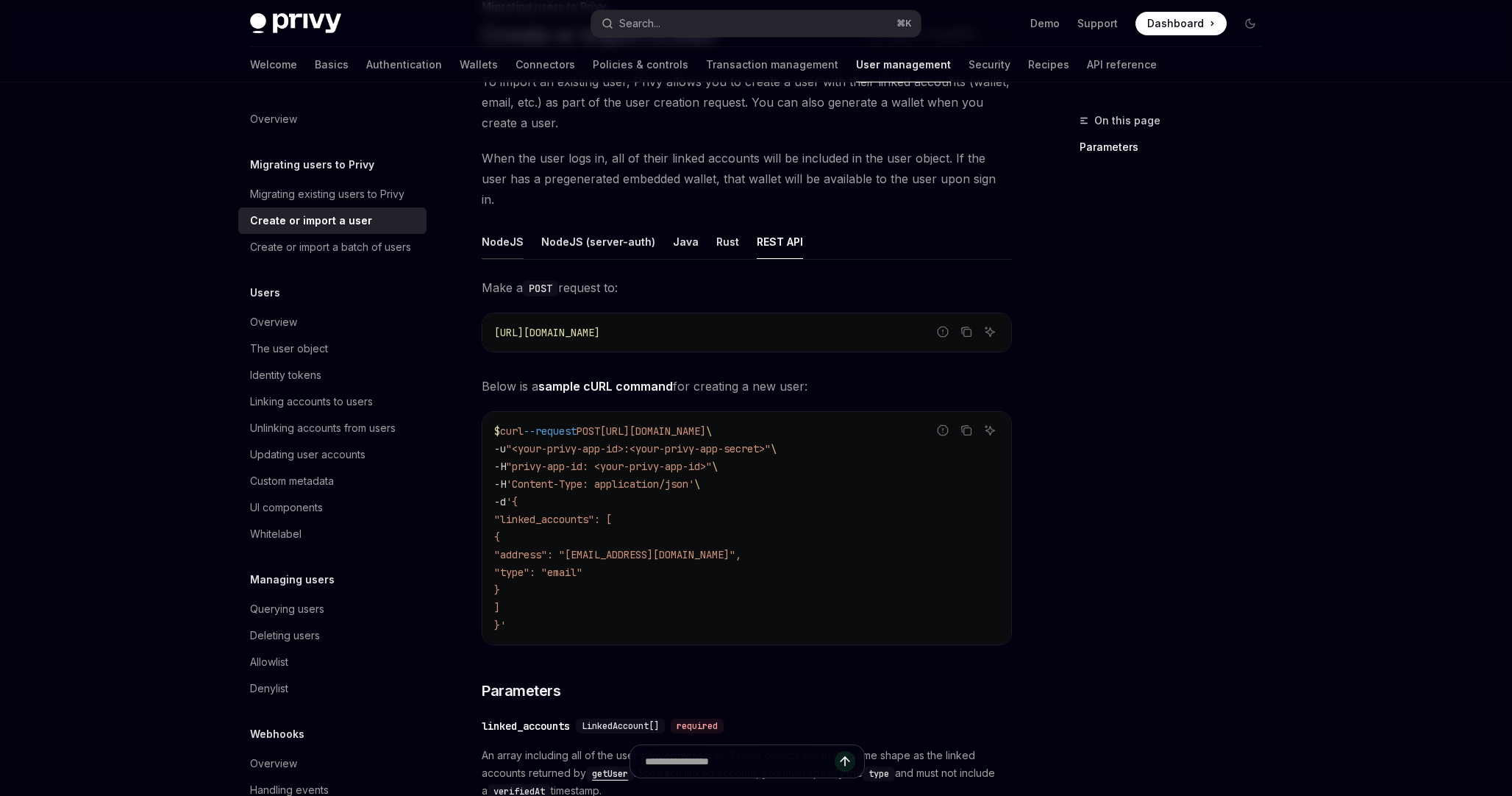
click at [506, 226] on button "NodeJS" at bounding box center [503, 242] width 42 height 34
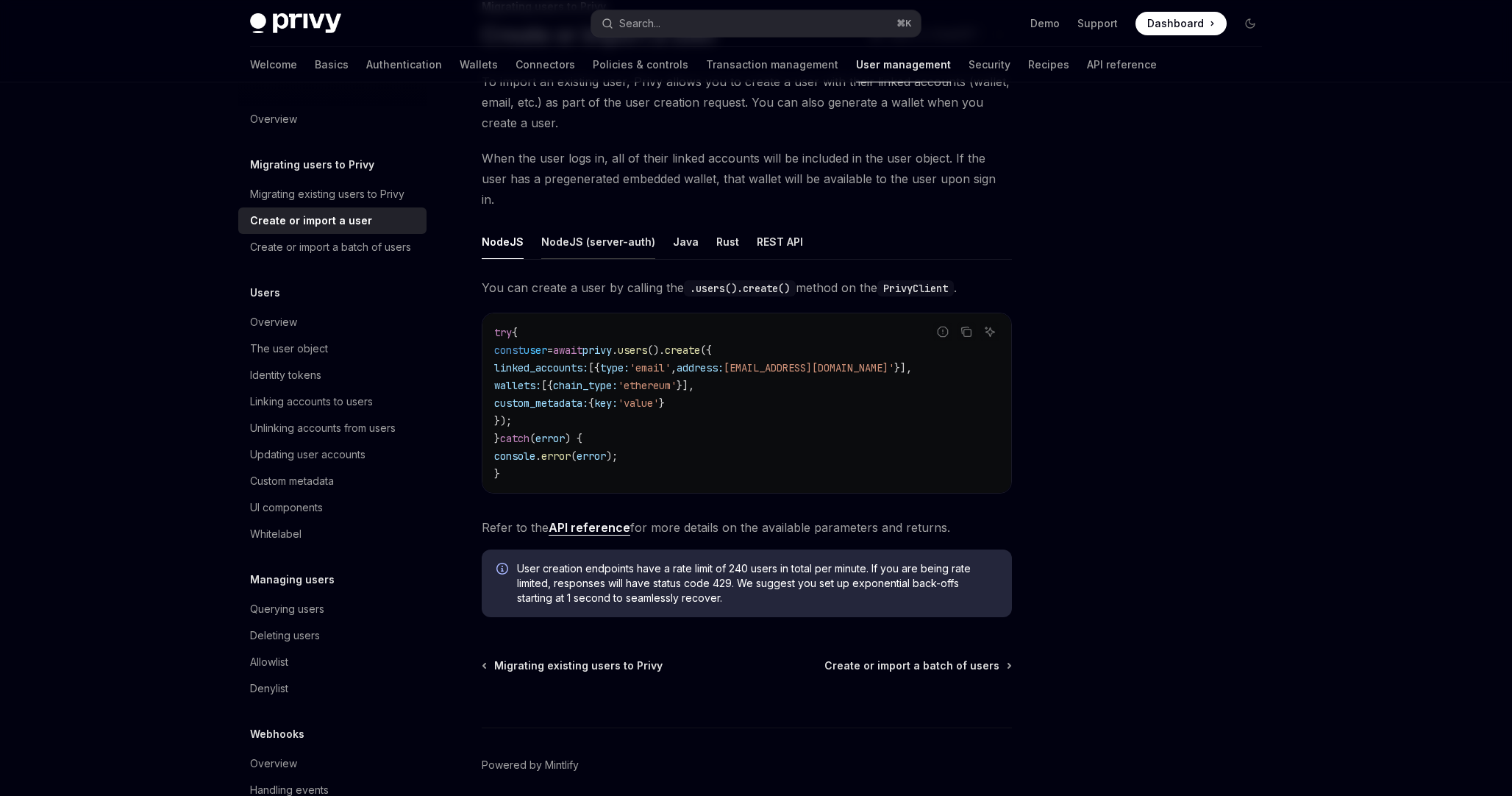
click at [585, 229] on button "NodeJS (server-auth)" at bounding box center [599, 242] width 114 height 34
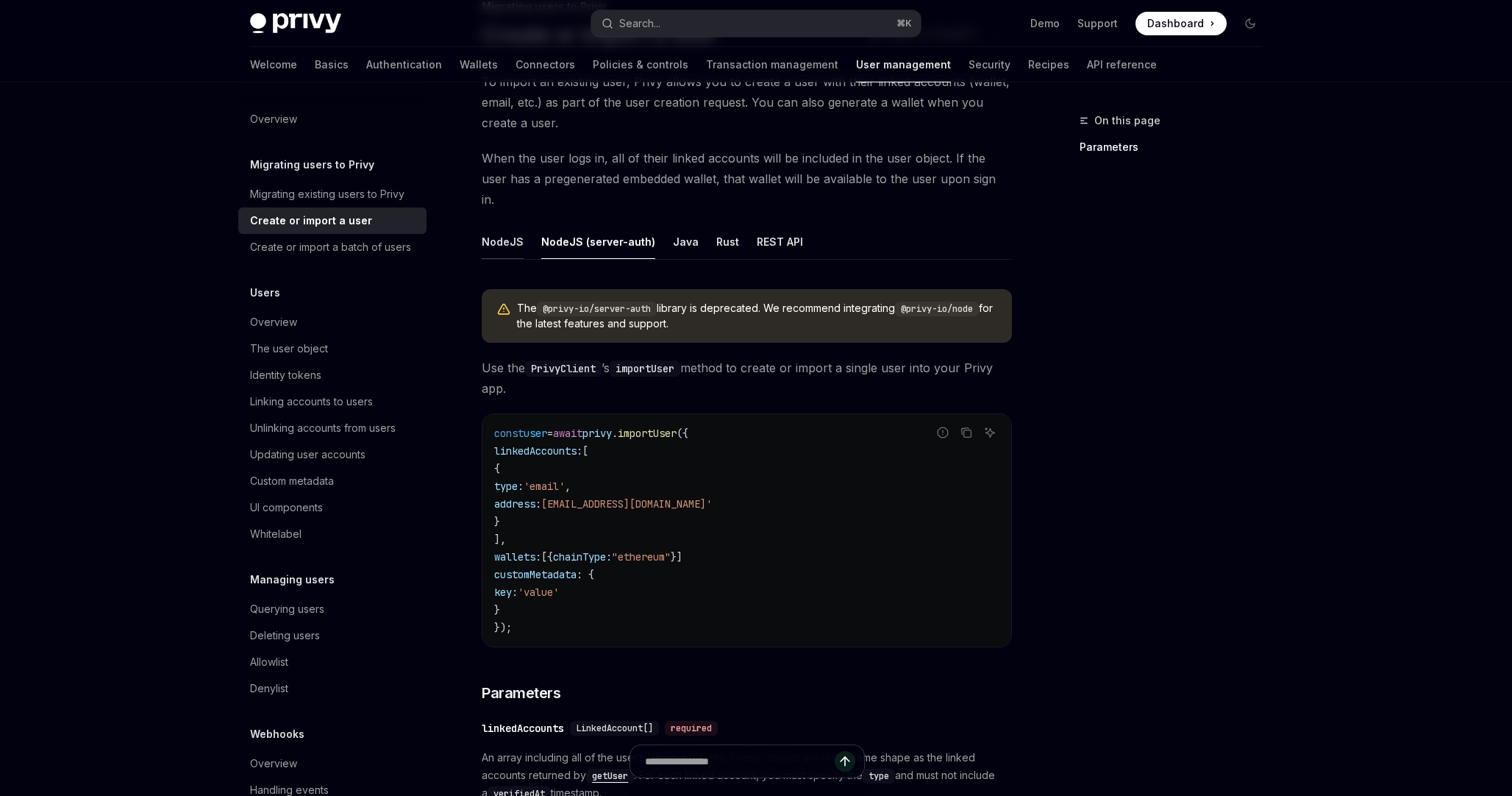
click at [515, 229] on button "NodeJS" at bounding box center [503, 242] width 42 height 34
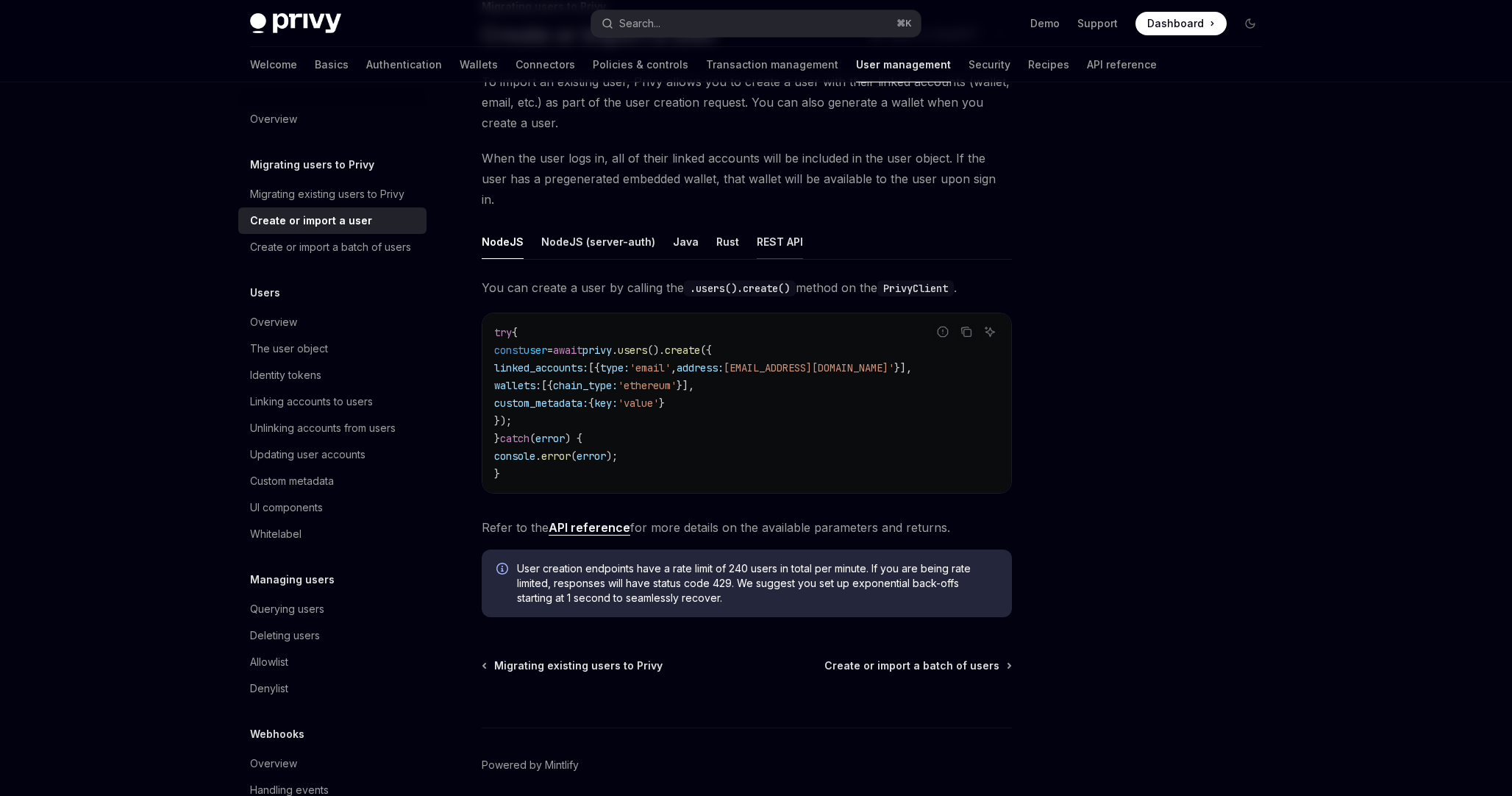
click at [776, 229] on button "REST API" at bounding box center [780, 242] width 46 height 34
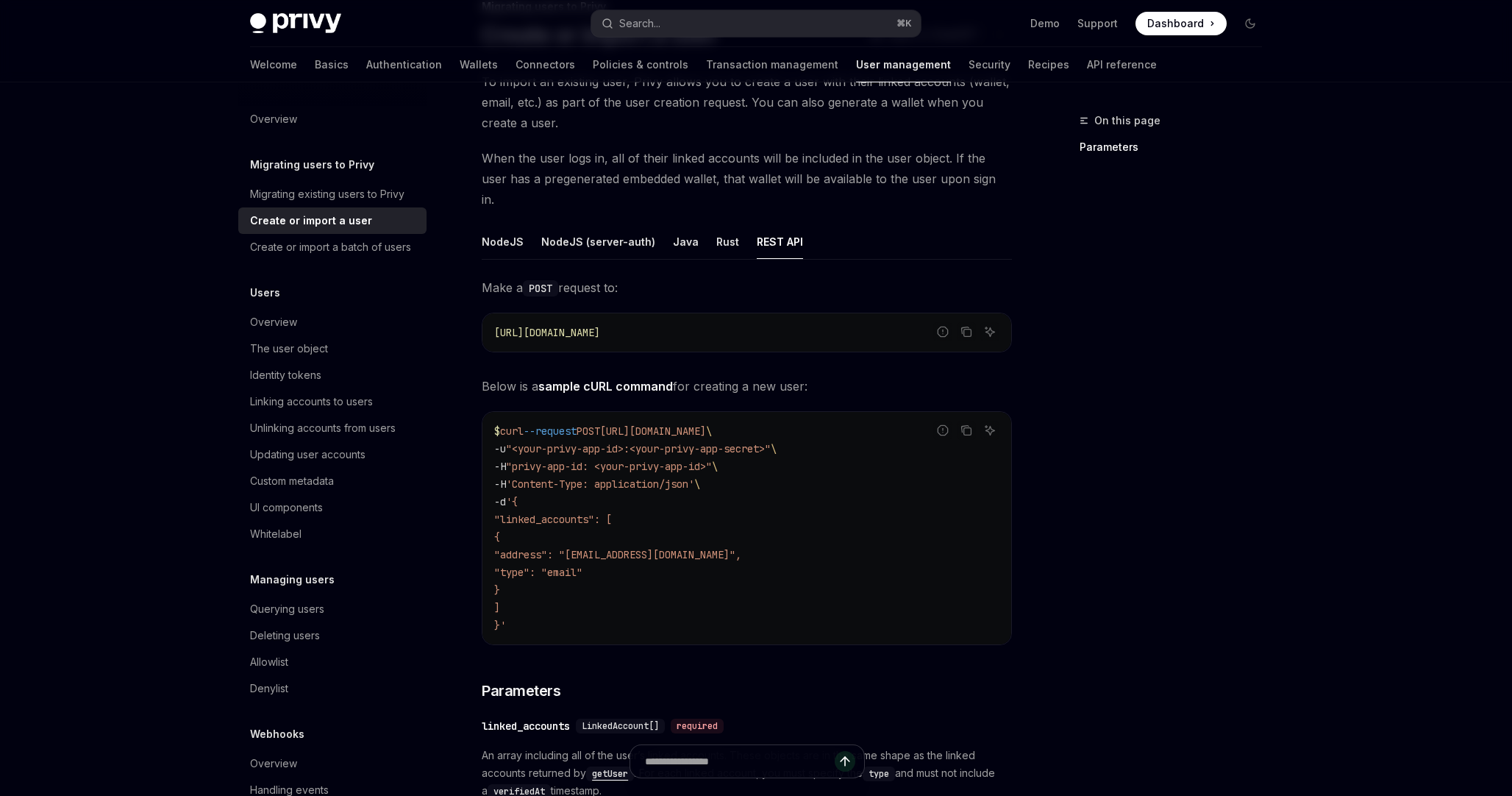
click at [549, 548] on span ""address": "batman@privy.io"," at bounding box center [617, 554] width 247 height 13
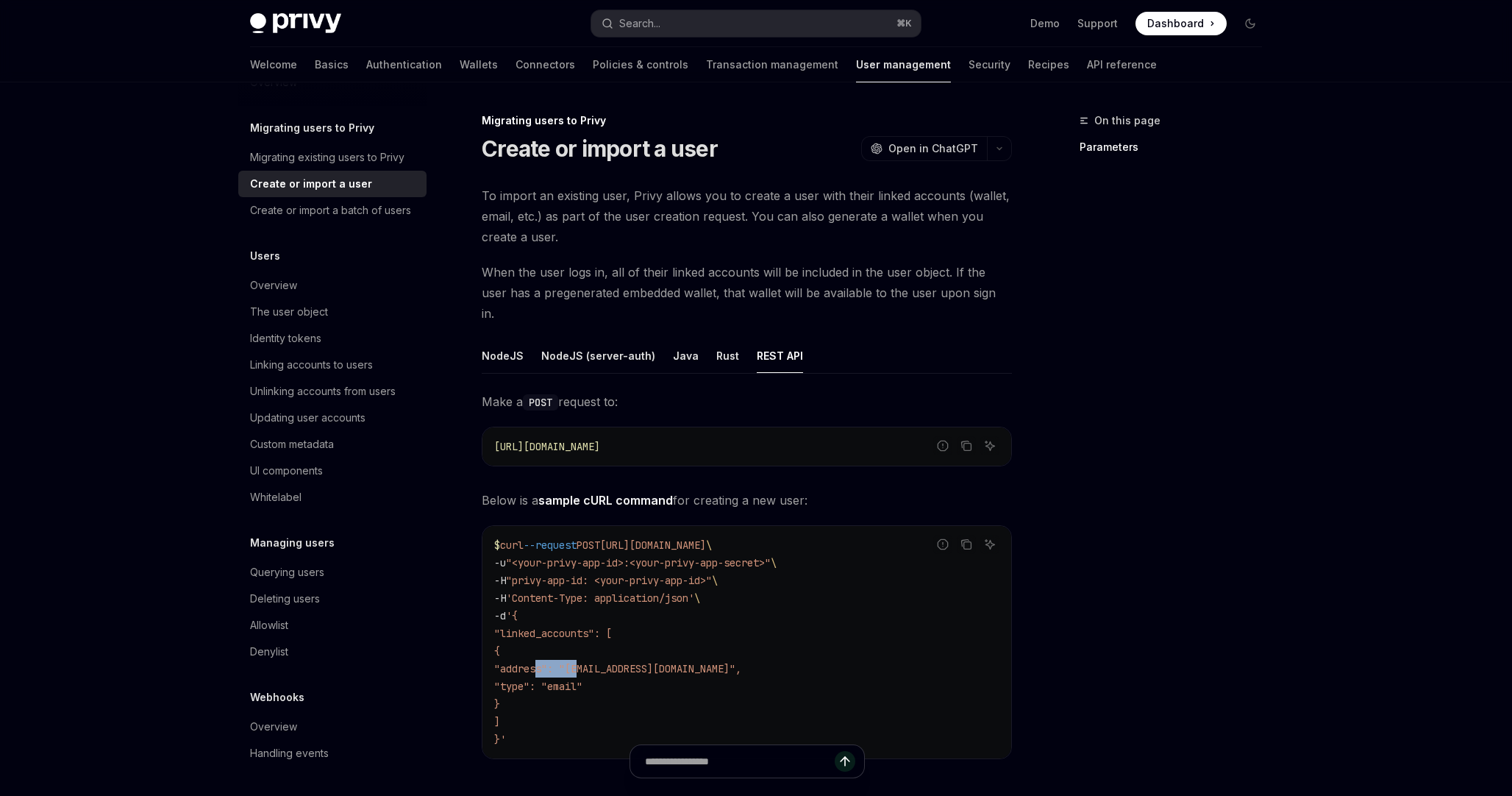
scroll to position [21, 0]
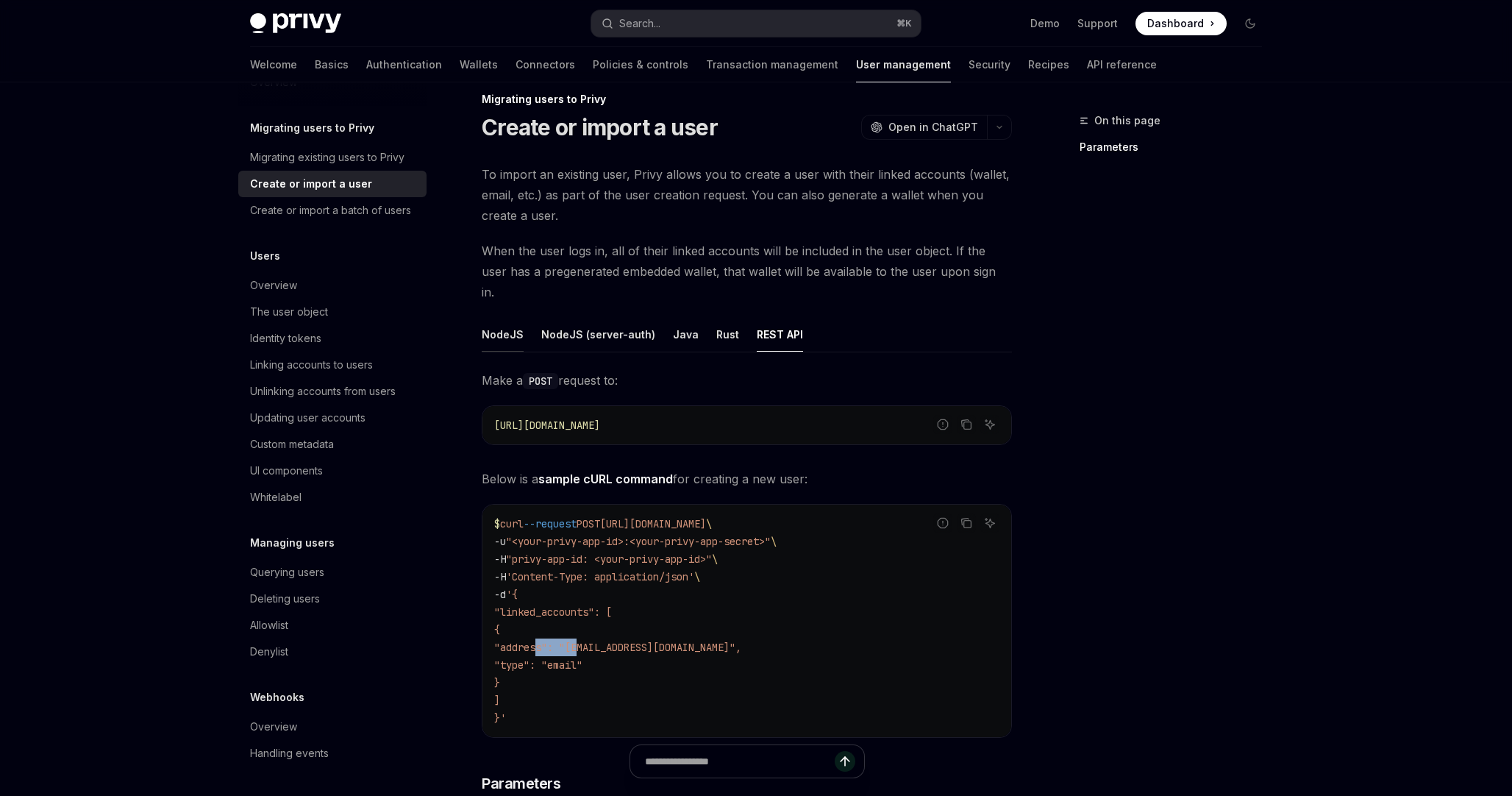
click at [503, 317] on button "NodeJS" at bounding box center [503, 334] width 42 height 34
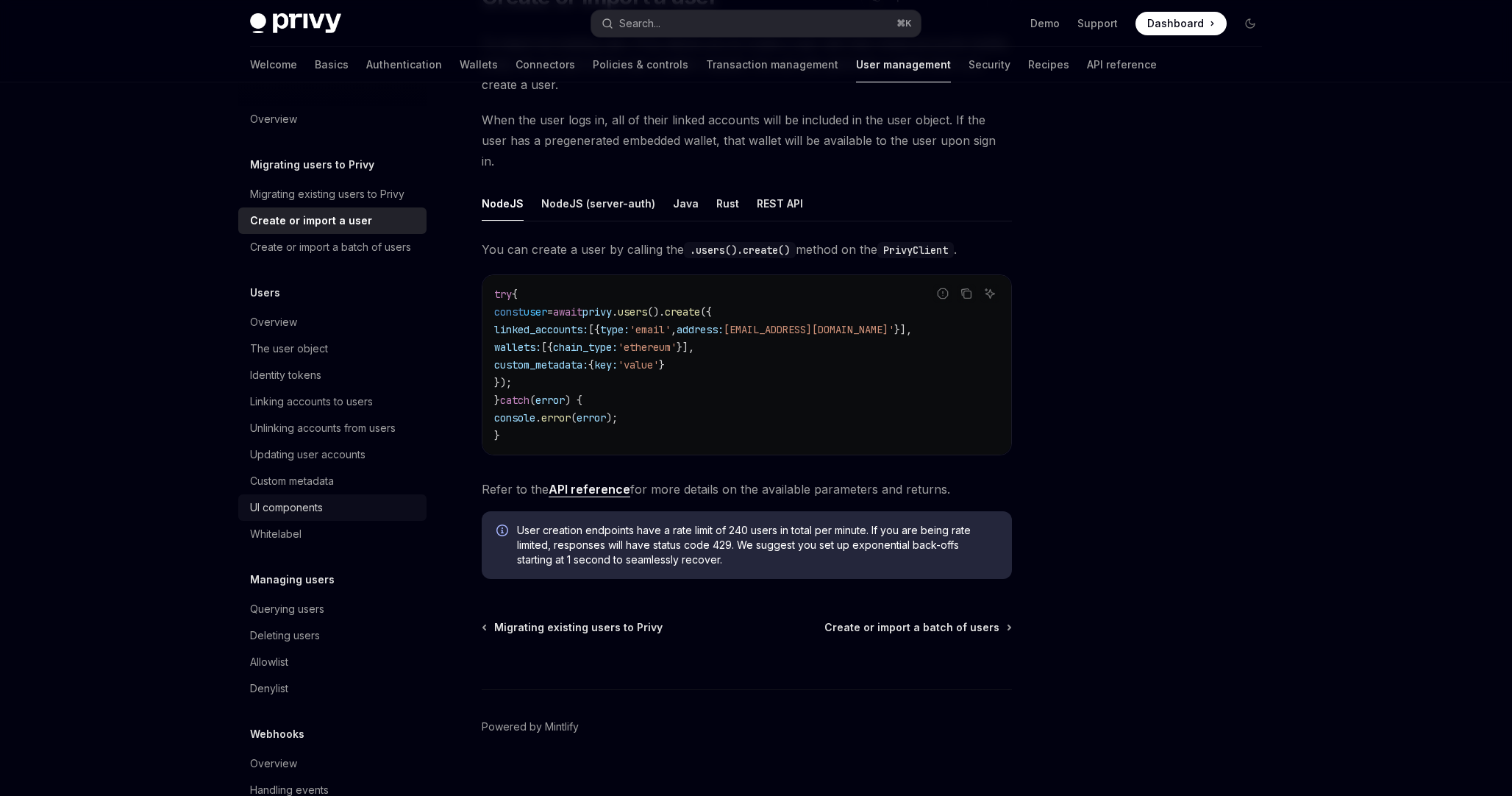
scroll to position [37, 0]
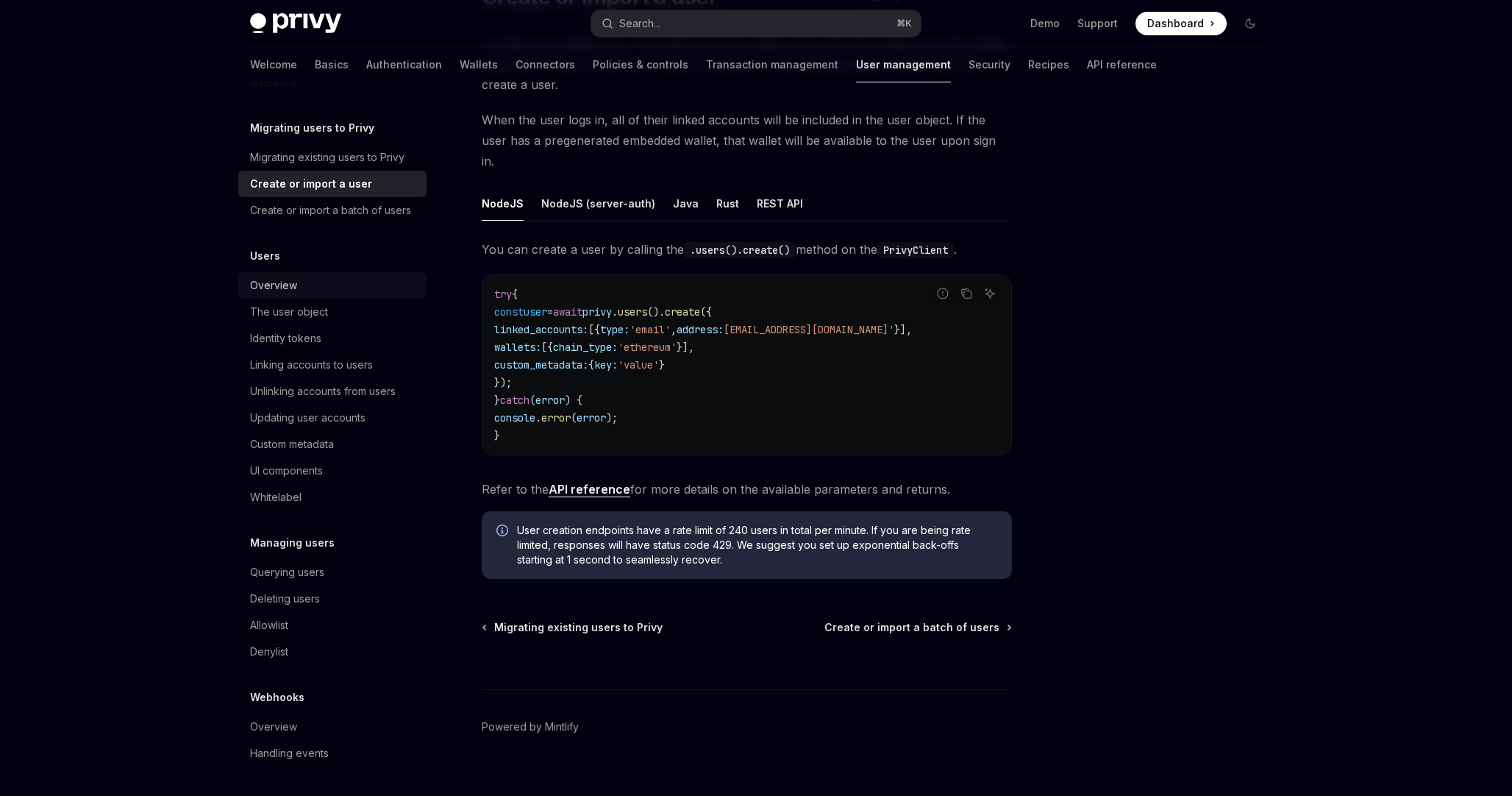
click at [314, 288] on div "Overview" at bounding box center [334, 285] width 168 height 18
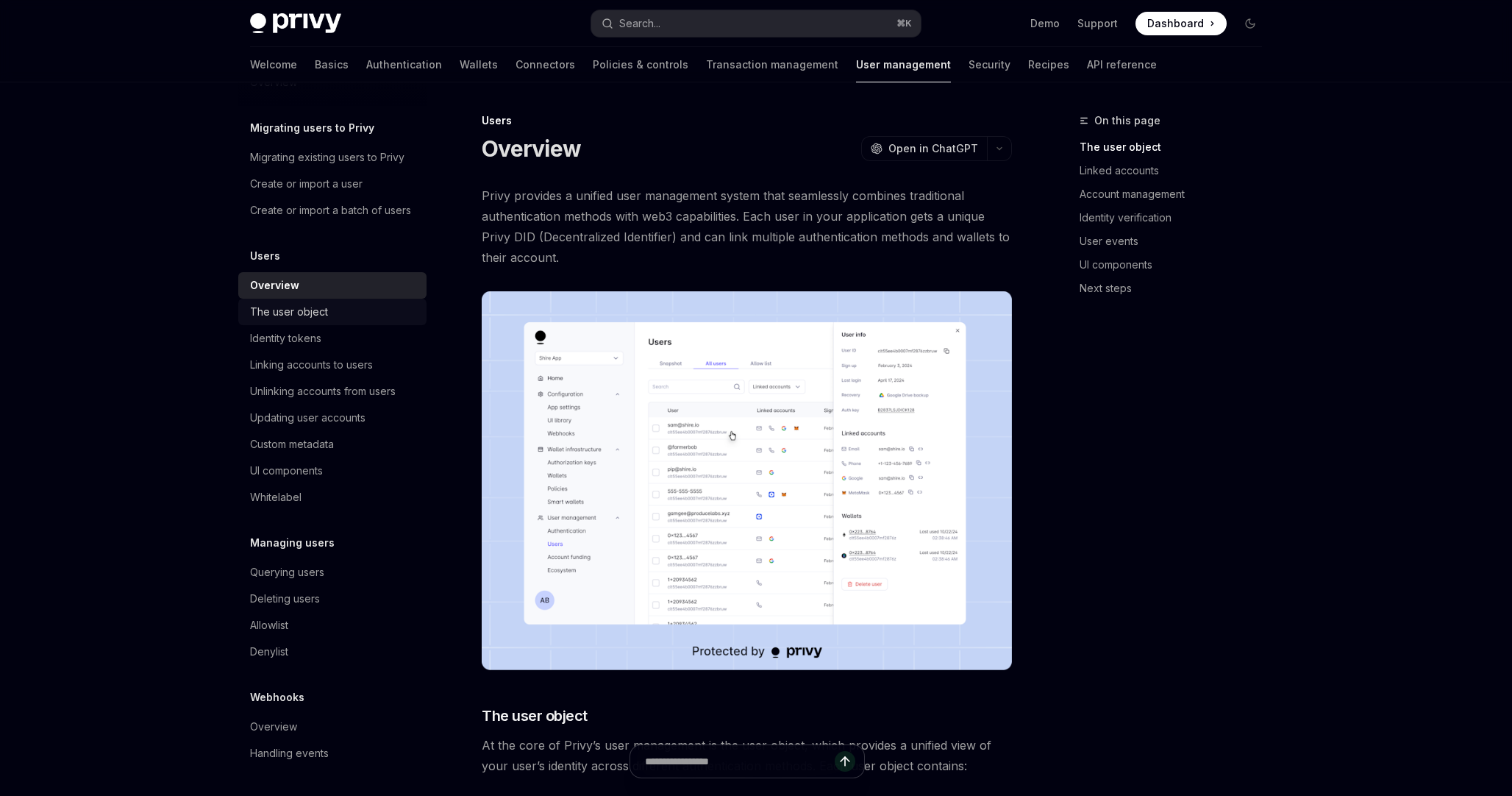
click at [325, 311] on div "The user object" at bounding box center [288, 311] width 78 height 18
type textarea "*"
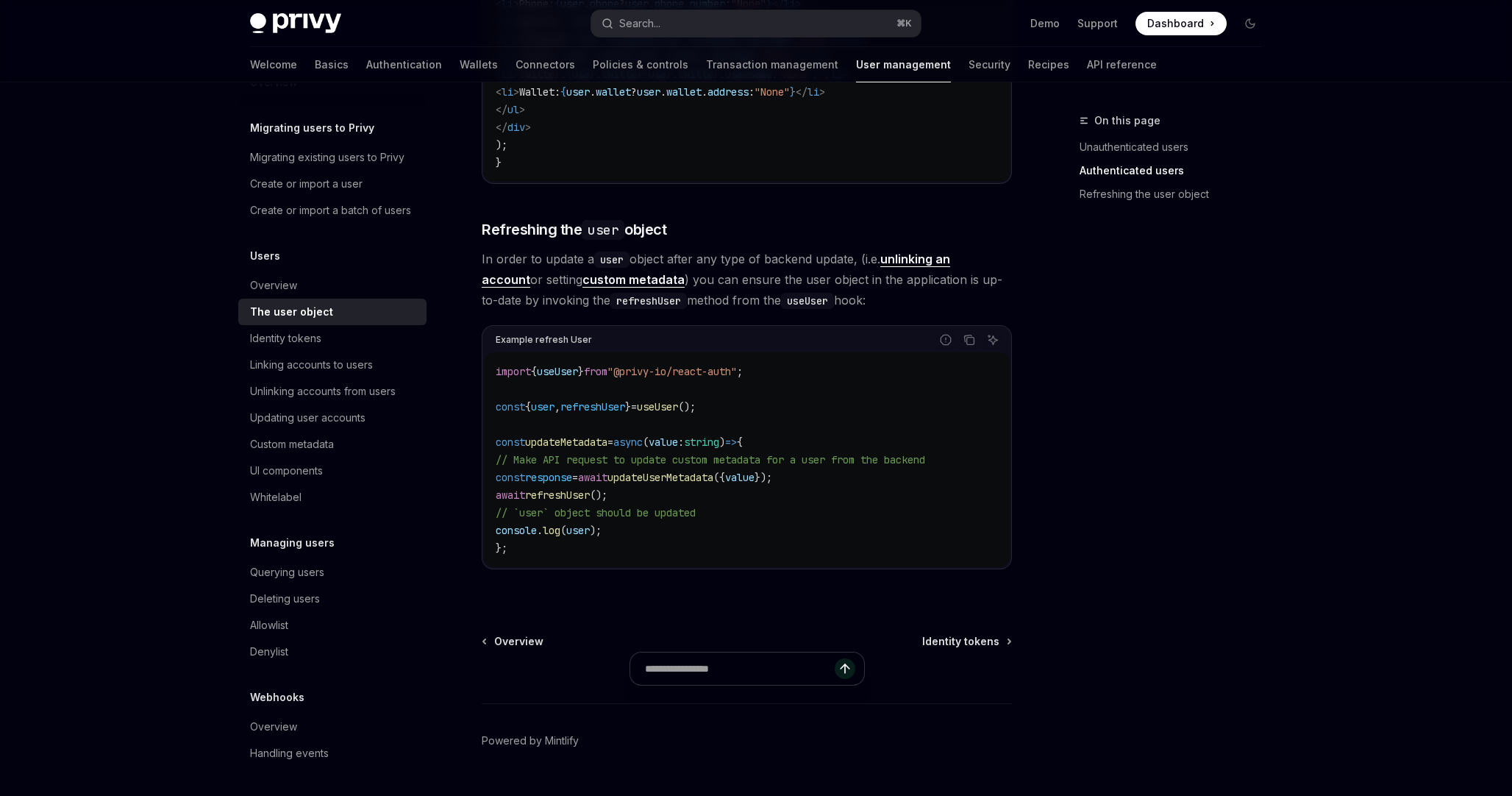
scroll to position [1870, 0]
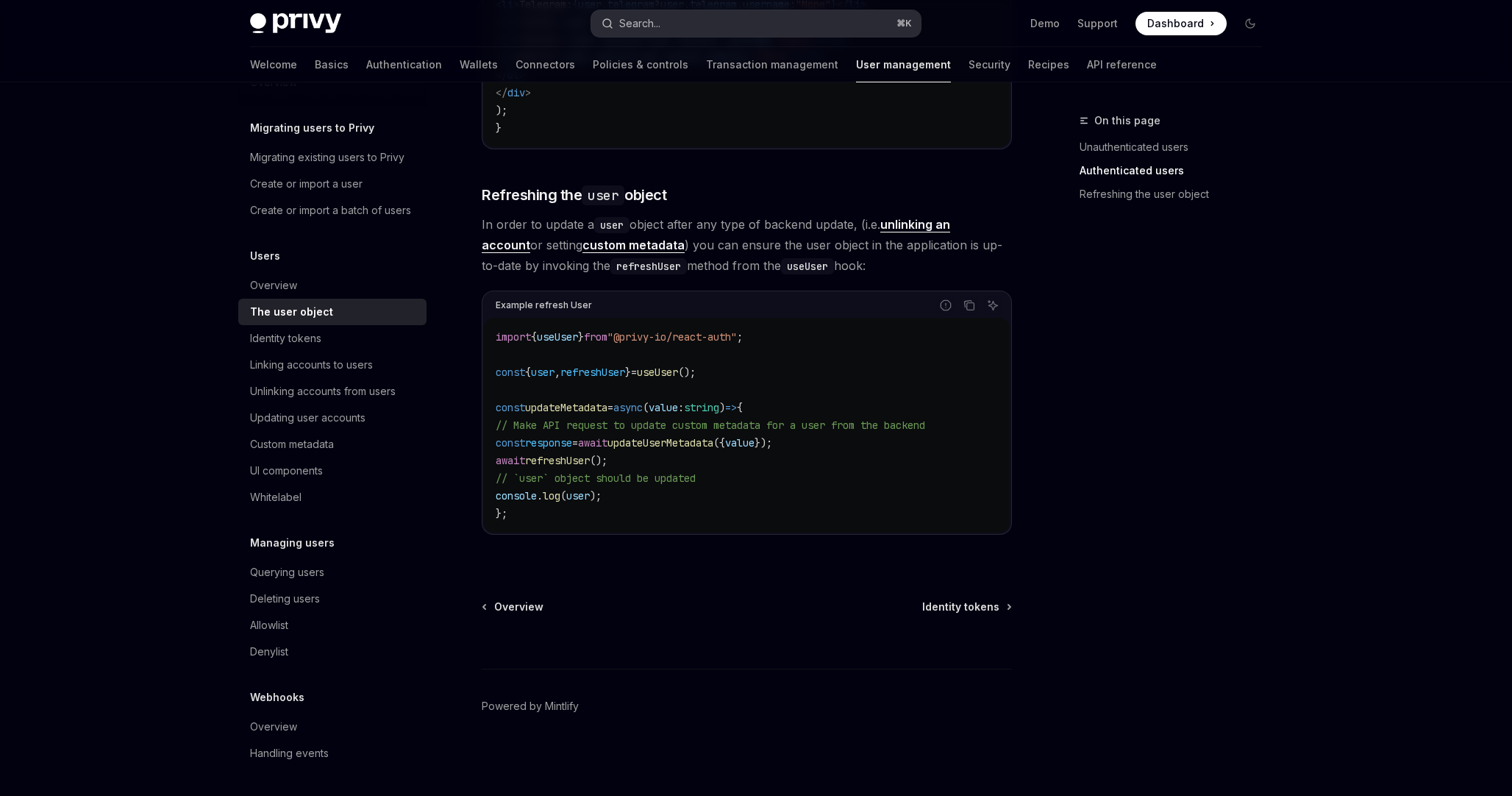
click at [693, 28] on button "Search... ⌘ K" at bounding box center [756, 23] width 330 height 27
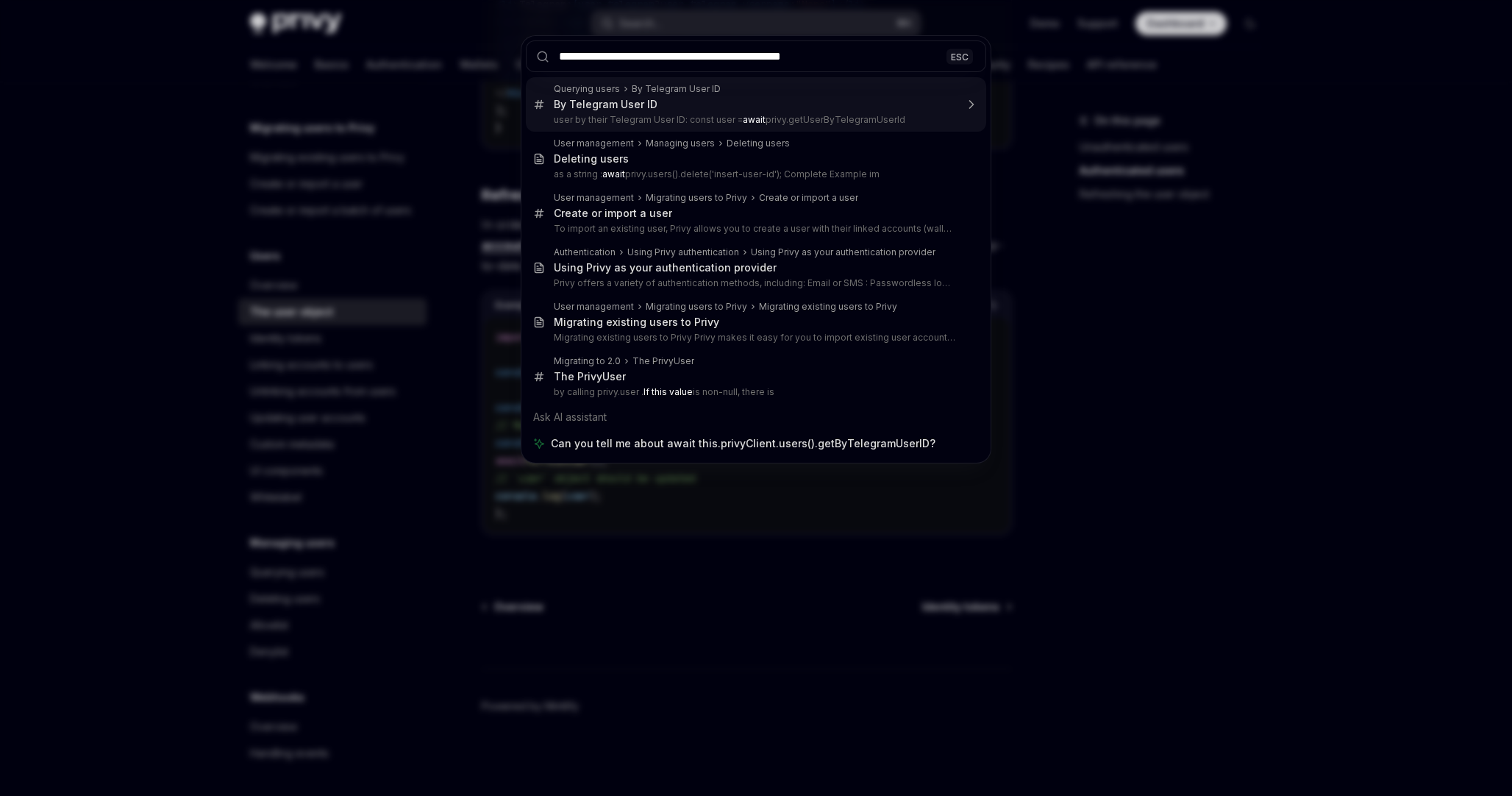
type input "**********"
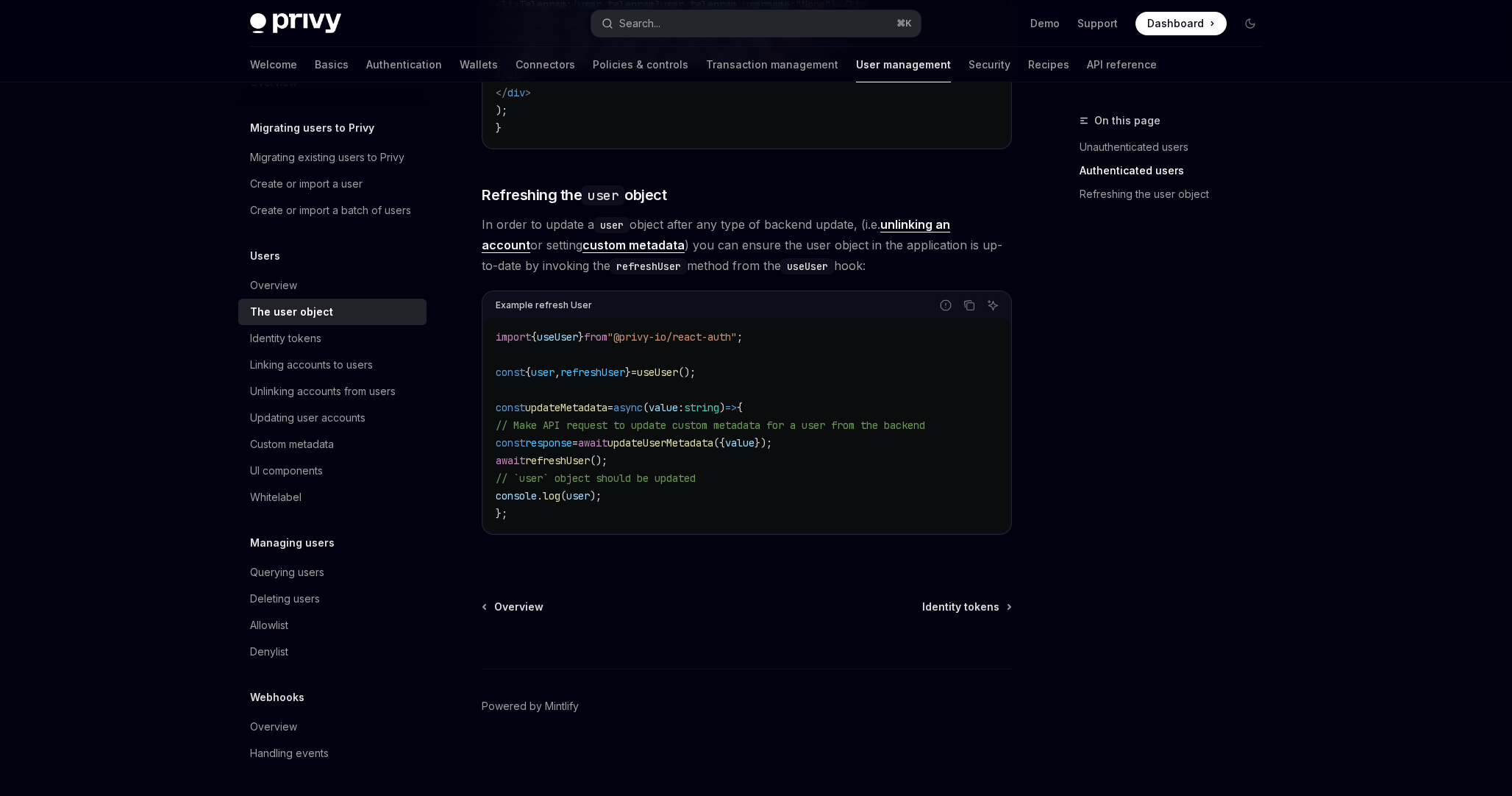
type textarea "*"
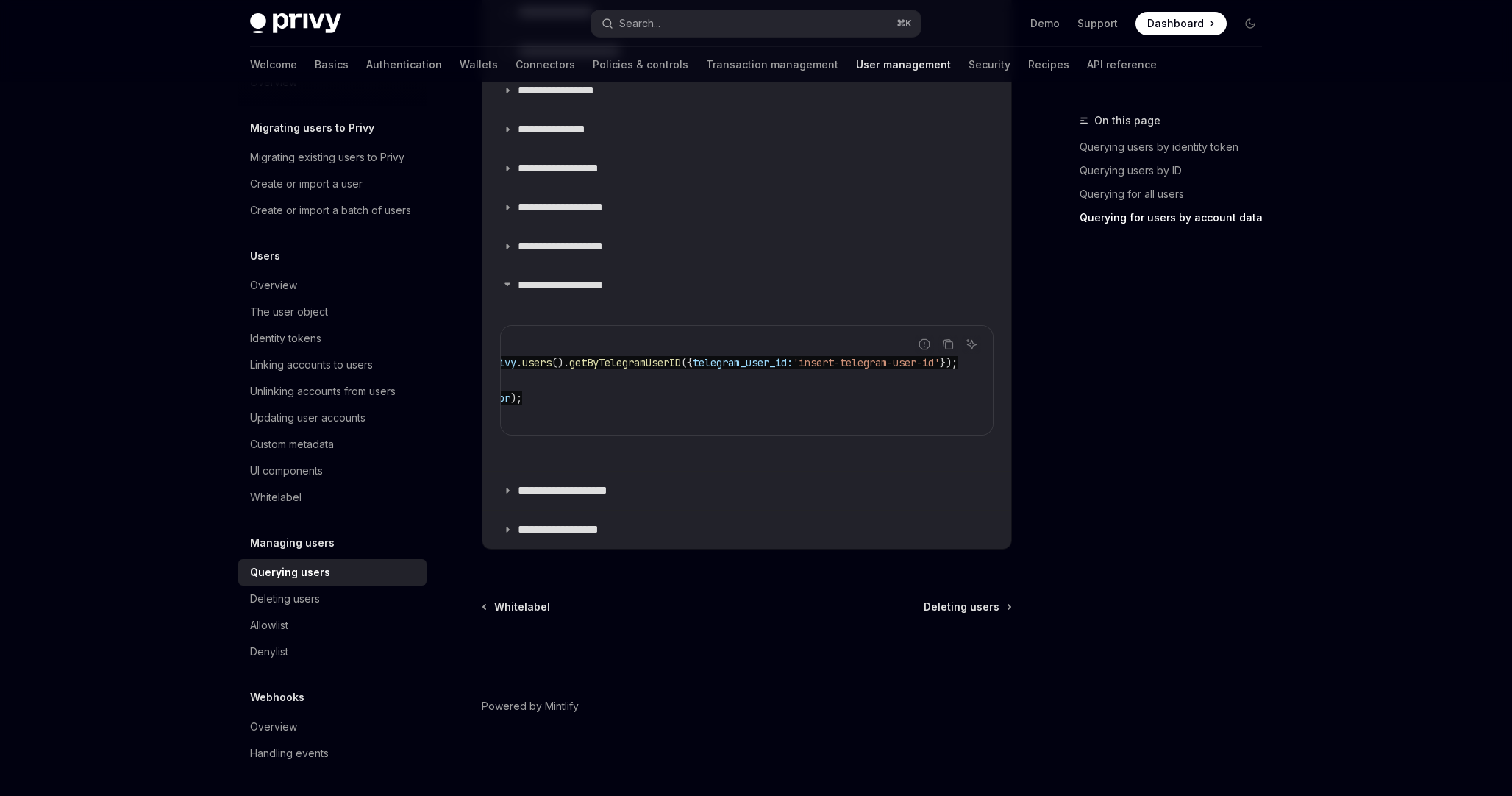
scroll to position [0, 197]
click at [803, 20] on button "Search... ⌘ K" at bounding box center [756, 23] width 330 height 27
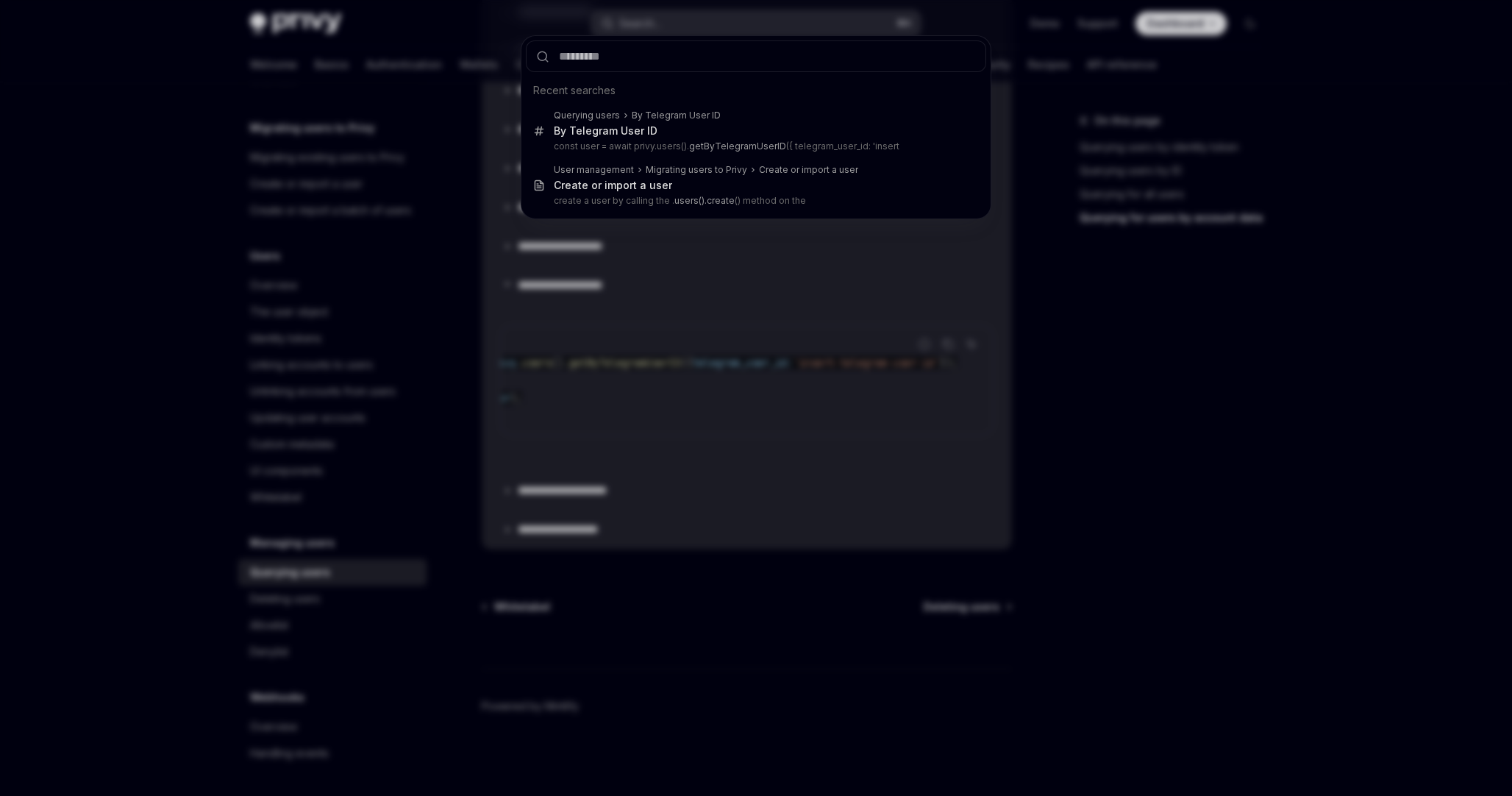
type input "**********"
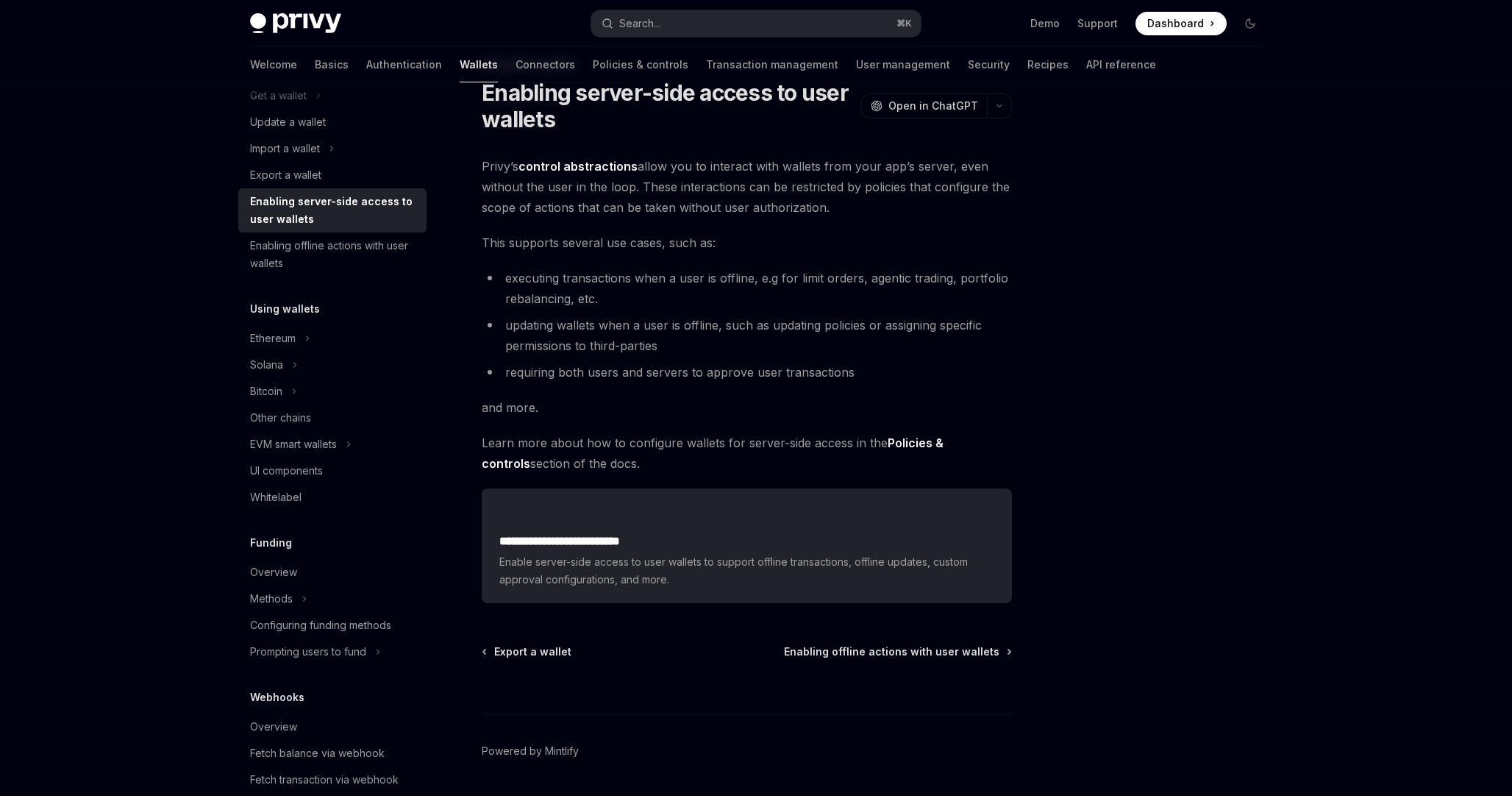
scroll to position [52, 0]
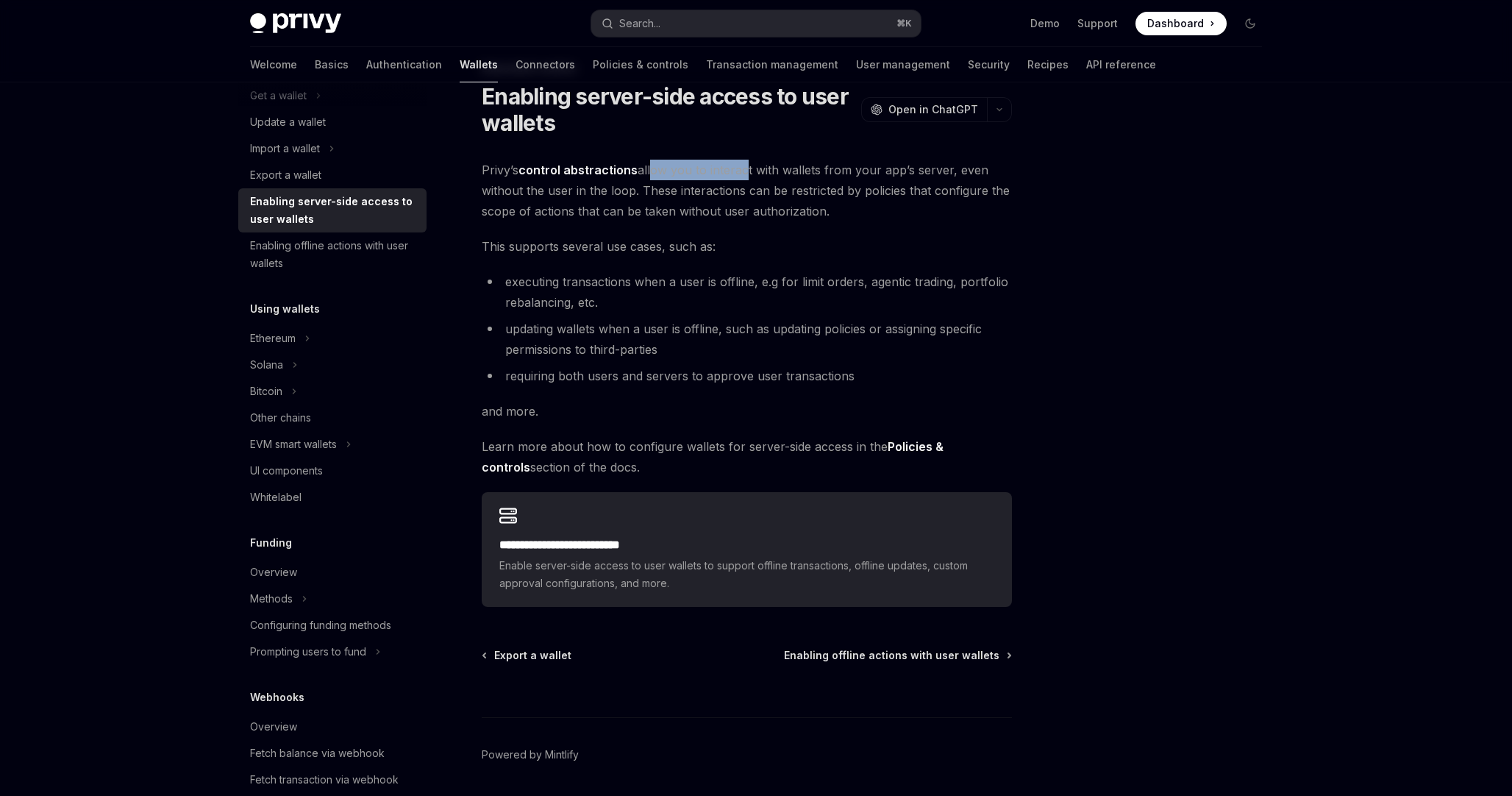
drag, startPoint x: 649, startPoint y: 168, endPoint x: 739, endPoint y: 168, distance: 90.0
click at [739, 168] on span "Privy’s control abstractions allow you to interact with wallets from your app’s…" at bounding box center [747, 190] width 530 height 62
drag, startPoint x: 517, startPoint y: 198, endPoint x: 620, endPoint y: 198, distance: 103.0
click at [620, 198] on span "Privy’s control abstractions allow you to interact with wallets from your app’s…" at bounding box center [747, 190] width 530 height 62
drag, startPoint x: 648, startPoint y: 196, endPoint x: 732, endPoint y: 197, distance: 84.0
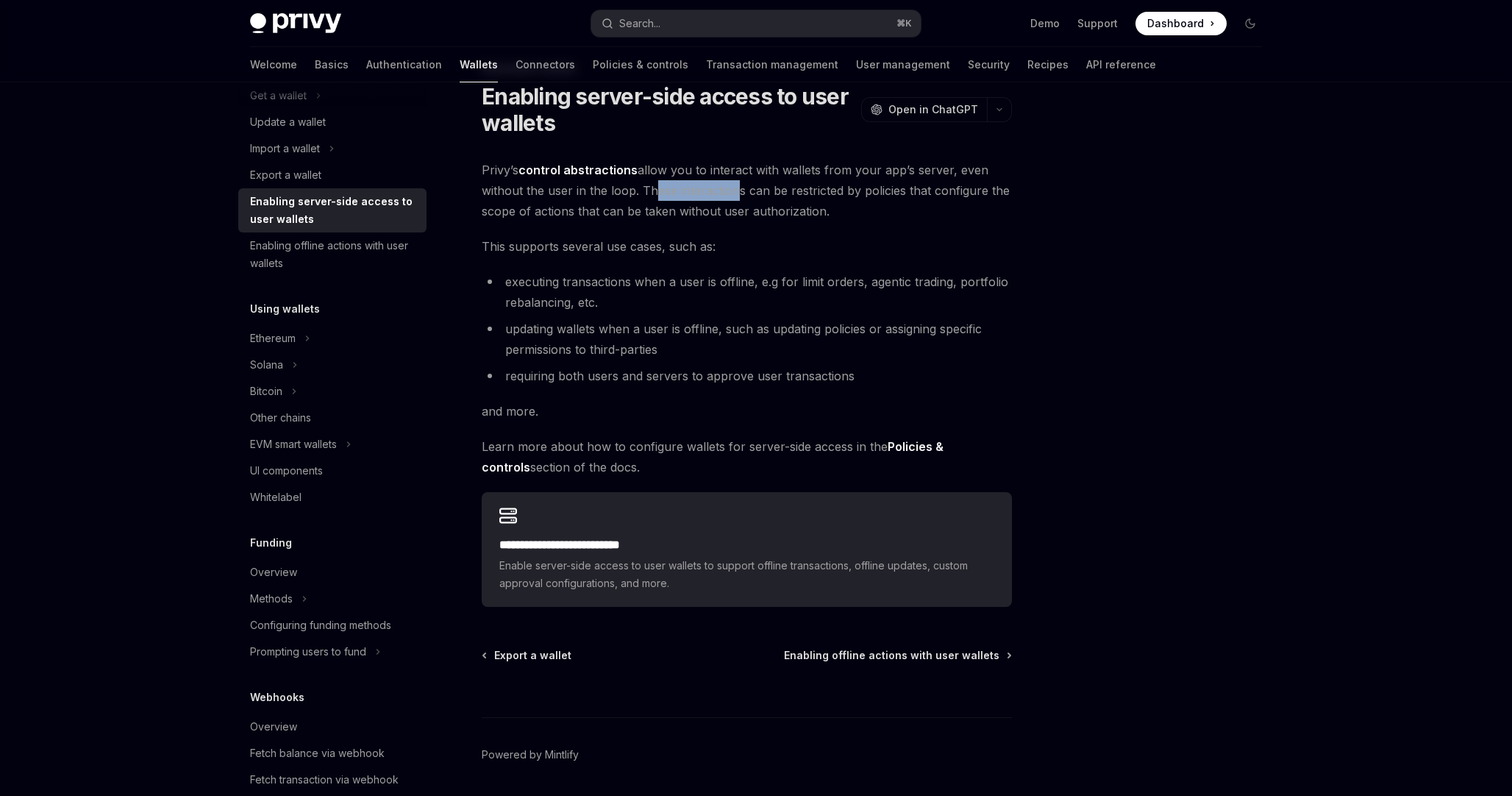
click at [733, 197] on span "Privy’s control abstractions allow you to interact with wallets from your app’s…" at bounding box center [747, 190] width 530 height 62
click at [750, 211] on span "Privy’s control abstractions allow you to interact with wallets from your app’s…" at bounding box center [747, 190] width 530 height 62
drag, startPoint x: 518, startPoint y: 246, endPoint x: 706, endPoint y: 250, distance: 188.0
click at [706, 250] on span "This supports several use cases, such as:" at bounding box center [747, 247] width 530 height 21
drag, startPoint x: 517, startPoint y: 283, endPoint x: 668, endPoint y: 287, distance: 151.1
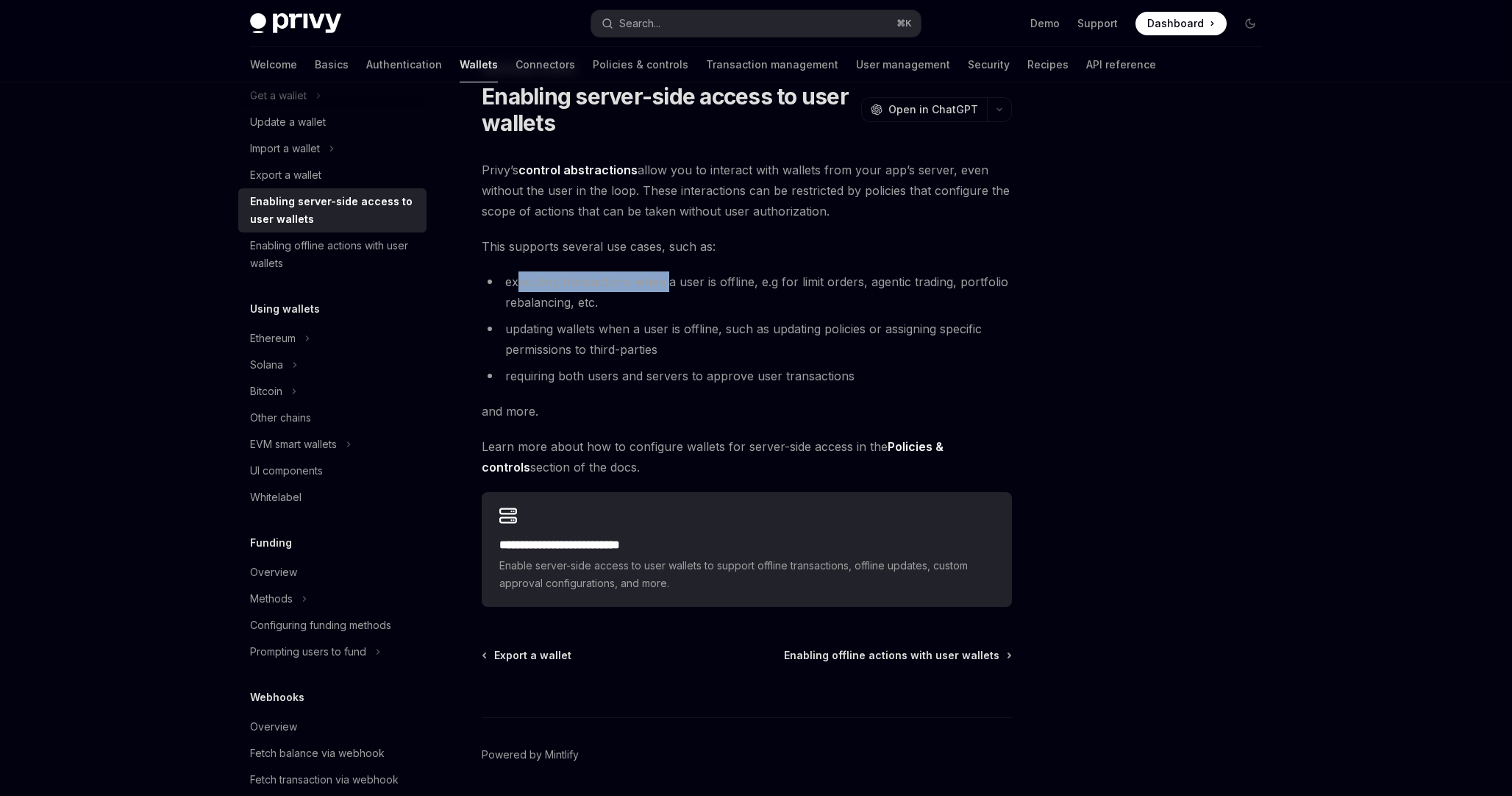
click at [668, 287] on li "executing transactions when a user is offline, e.g for limit orders, agentic tr…" at bounding box center [747, 292] width 530 height 41
click at [698, 295] on li "executing transactions when a user is offline, e.g for limit orders, agentic tr…" at bounding box center [747, 292] width 530 height 41
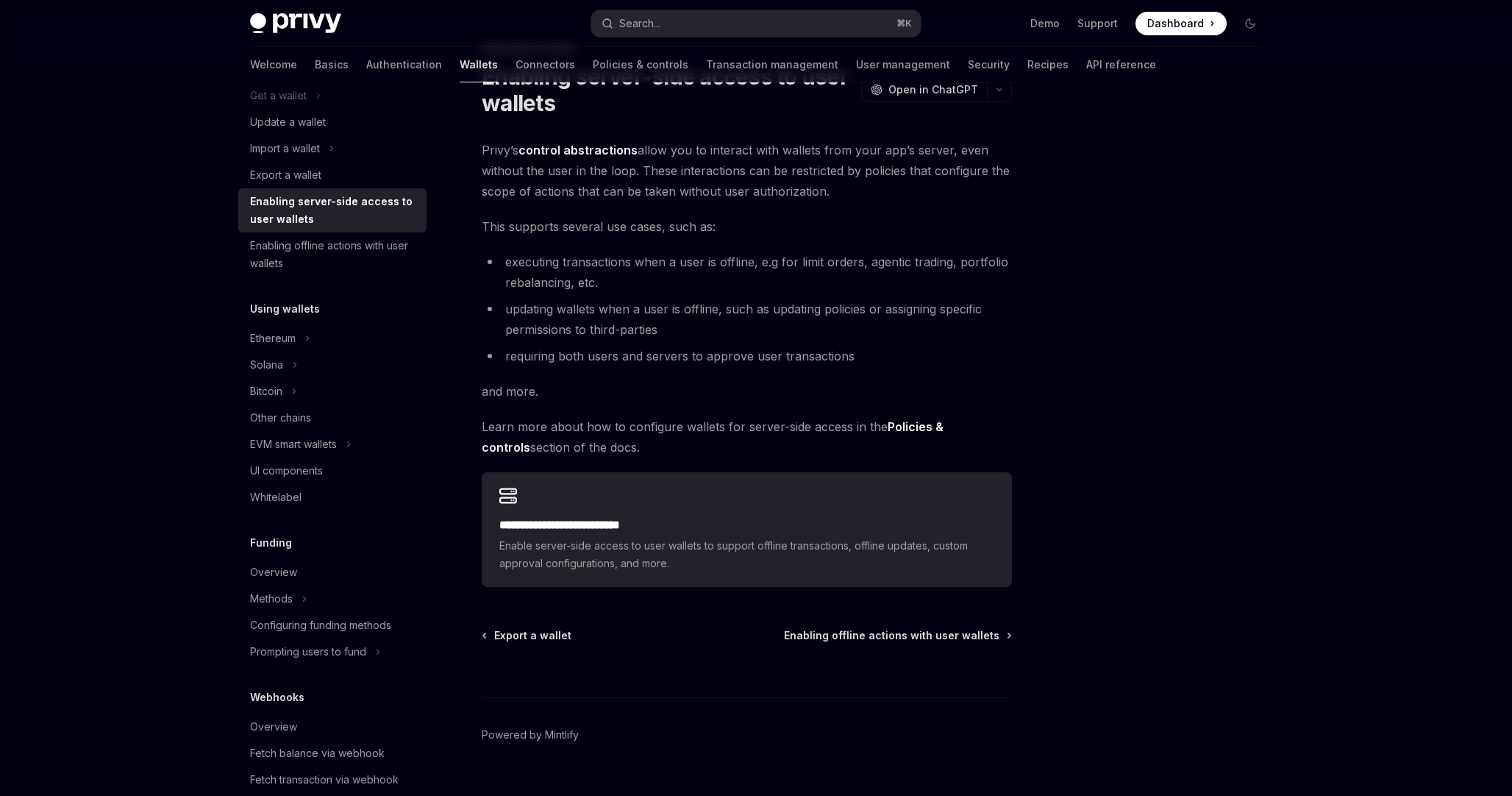
scroll to position [73, 0]
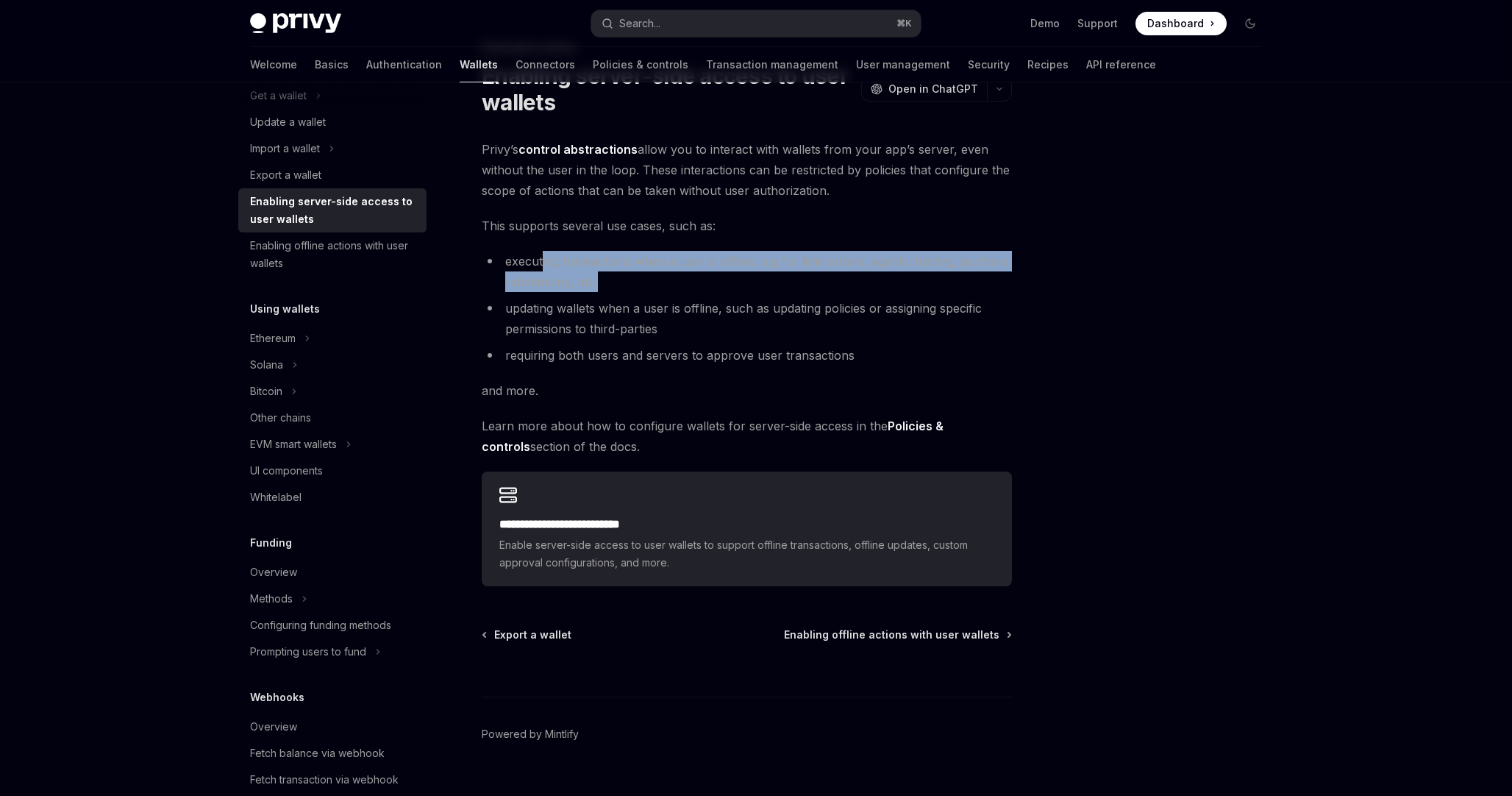
drag, startPoint x: 542, startPoint y: 265, endPoint x: 866, endPoint y: 275, distance: 324.2
click at [866, 276] on li "executing transactions when a user is offline, e.g for limit orders, agentic tr…" at bounding box center [747, 271] width 530 height 41
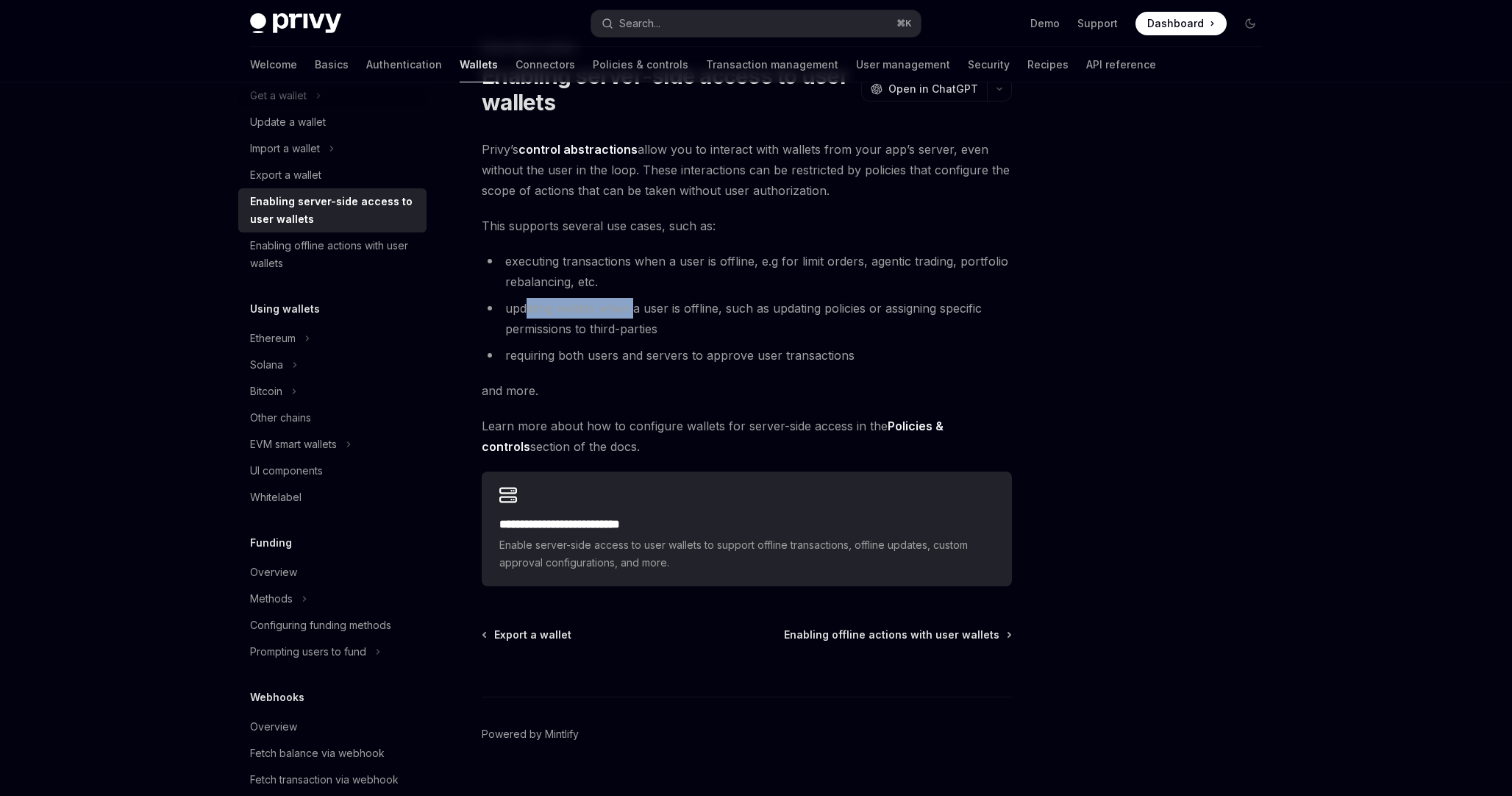
drag, startPoint x: 523, startPoint y: 304, endPoint x: 636, endPoint y: 304, distance: 113.0
click at [635, 304] on li "updating wallets when a user is offline, such as updating policies or assigning…" at bounding box center [747, 318] width 530 height 41
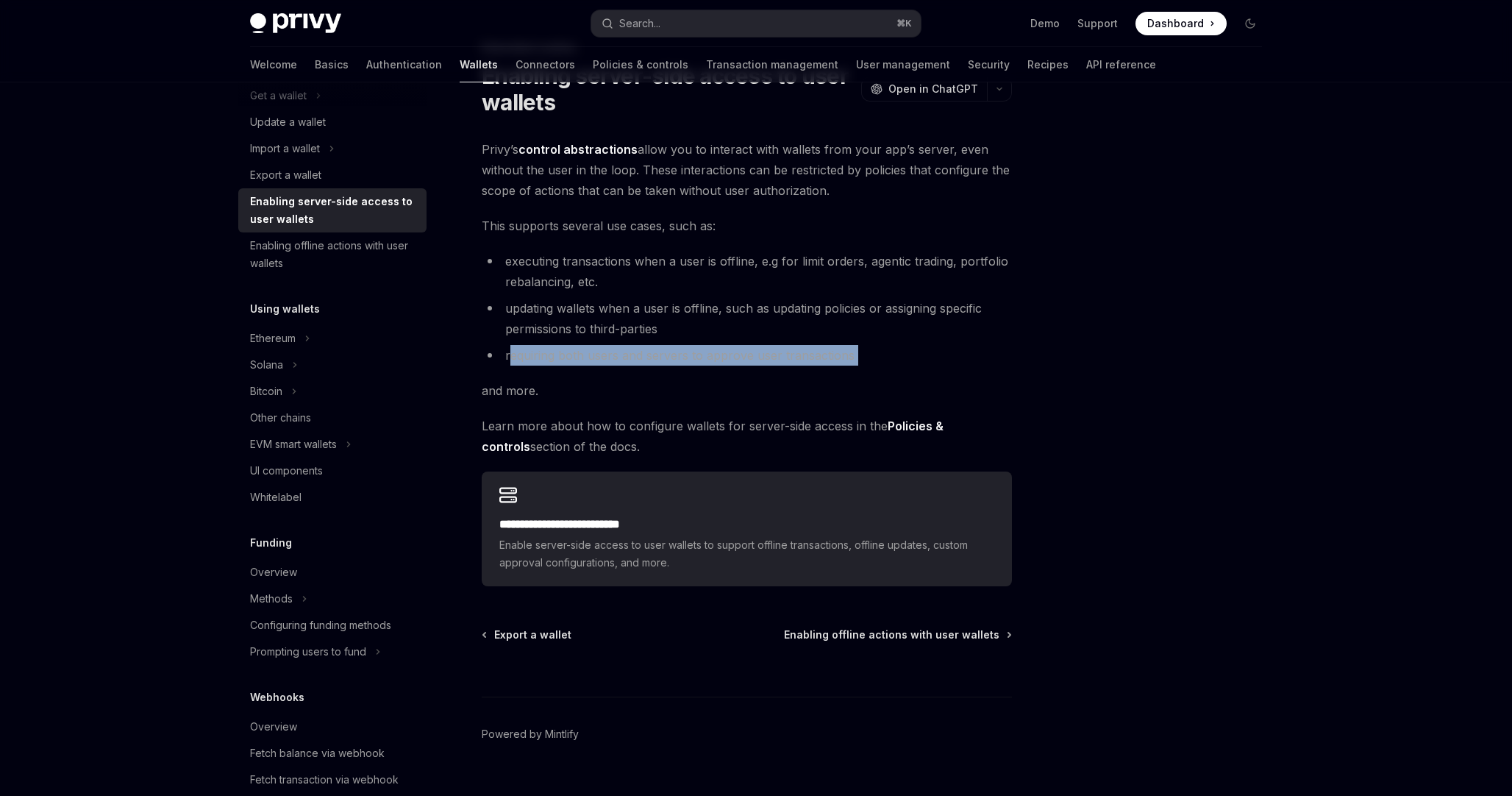
drag, startPoint x: 509, startPoint y: 363, endPoint x: 899, endPoint y: 367, distance: 390.0
click at [899, 367] on div "**********" at bounding box center [747, 362] width 530 height 447
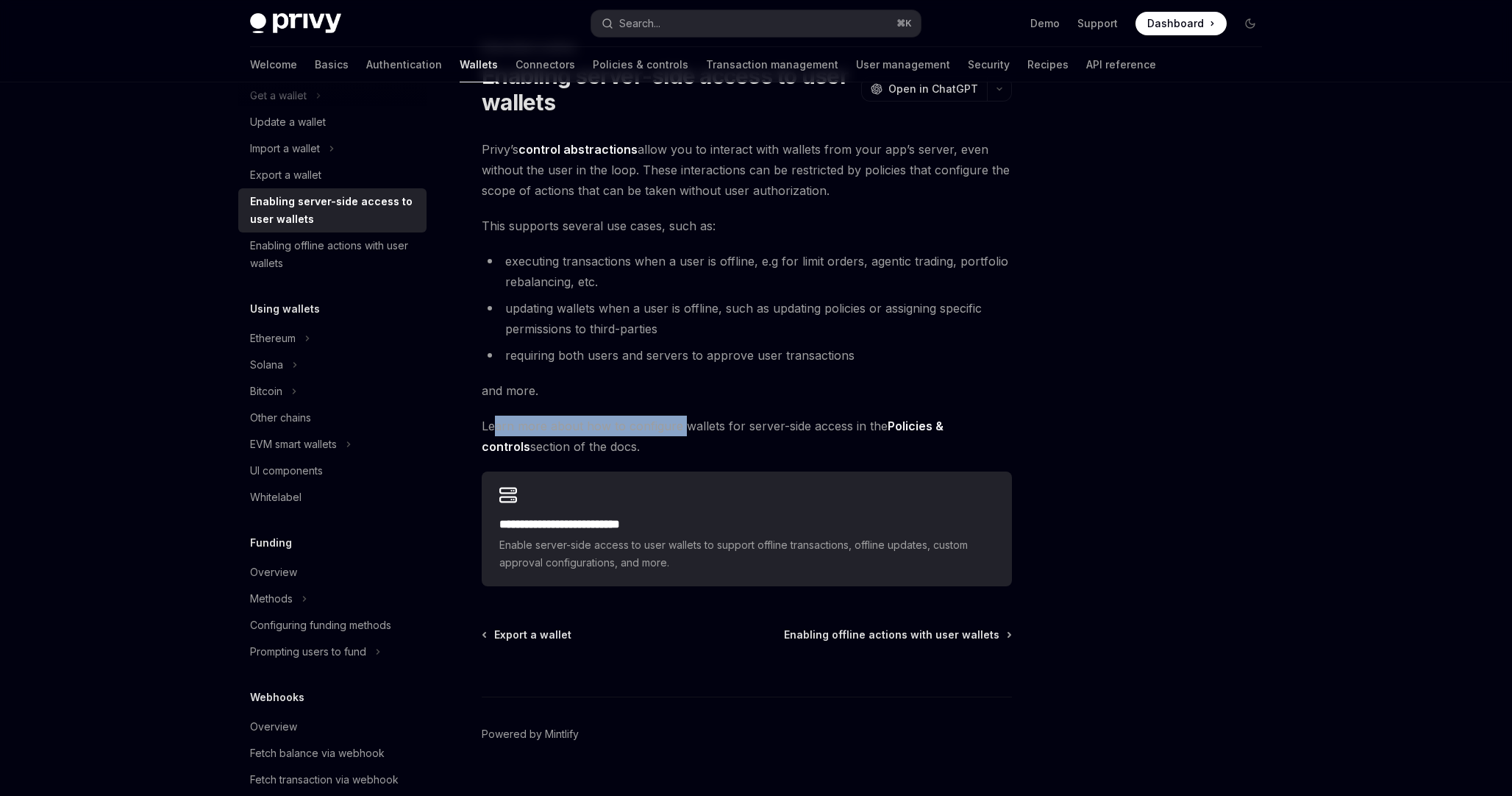
drag, startPoint x: 493, startPoint y: 426, endPoint x: 683, endPoint y: 432, distance: 190.1
click at [683, 433] on span "Learn more about how to configure wallets for server-side access in the Policie…" at bounding box center [747, 436] width 530 height 41
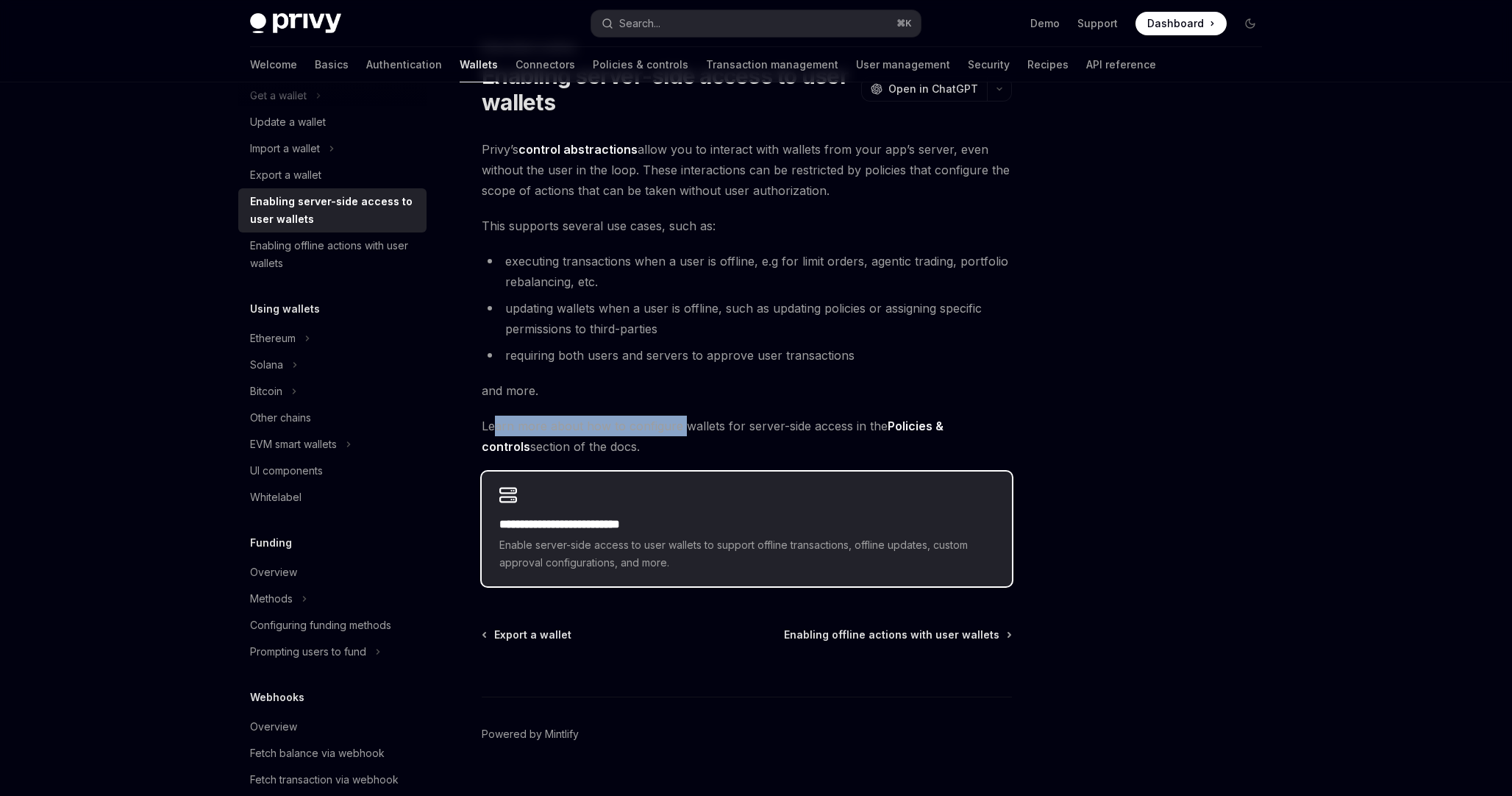
click at [642, 515] on div "**********" at bounding box center [747, 528] width 530 height 115
type textarea "*"
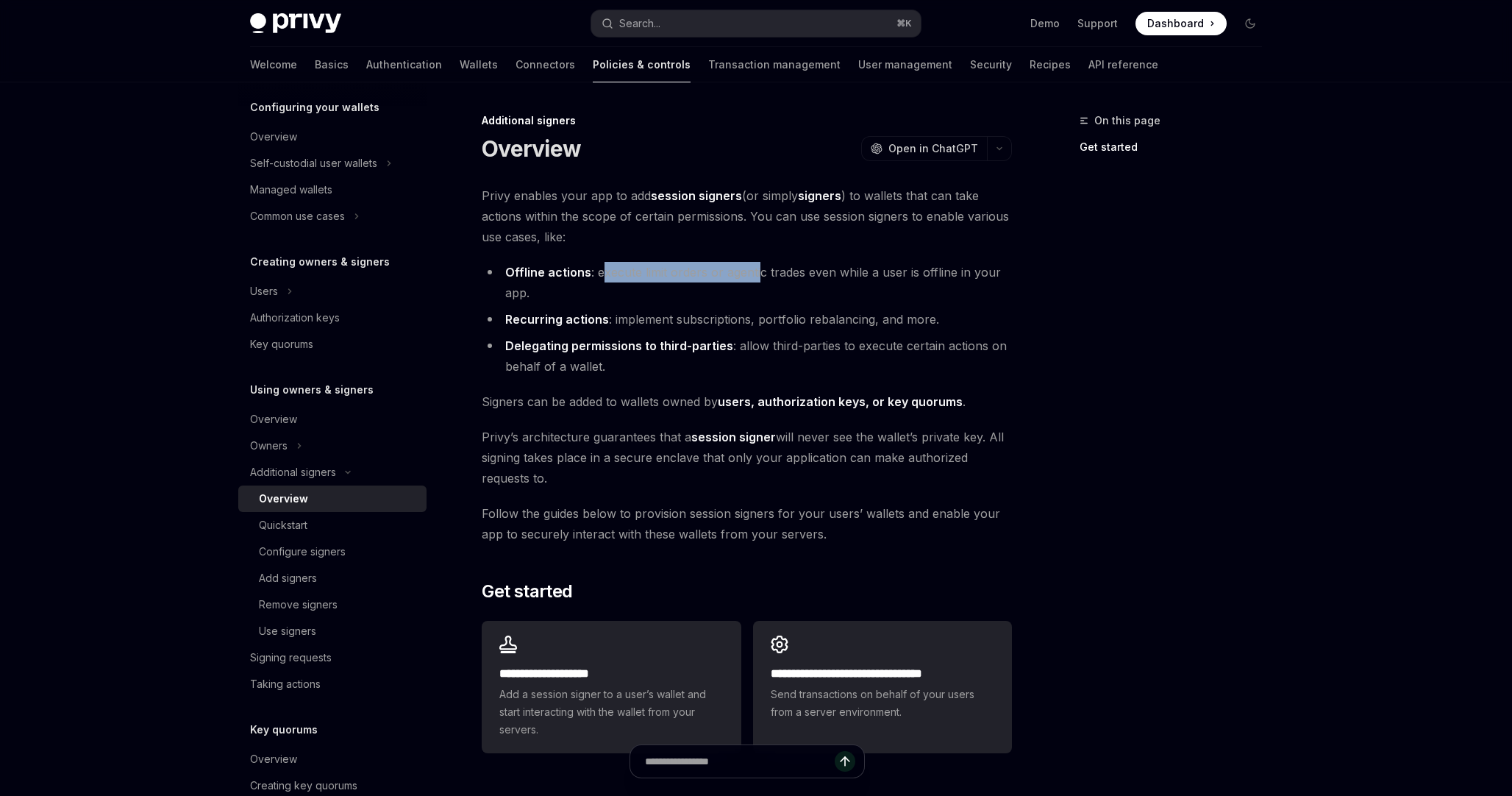
drag, startPoint x: 604, startPoint y: 275, endPoint x: 758, endPoint y: 281, distance: 154.1
click at [758, 281] on li "Offline actions : execute limit orders or agentic trades even while a user is o…" at bounding box center [747, 282] width 530 height 41
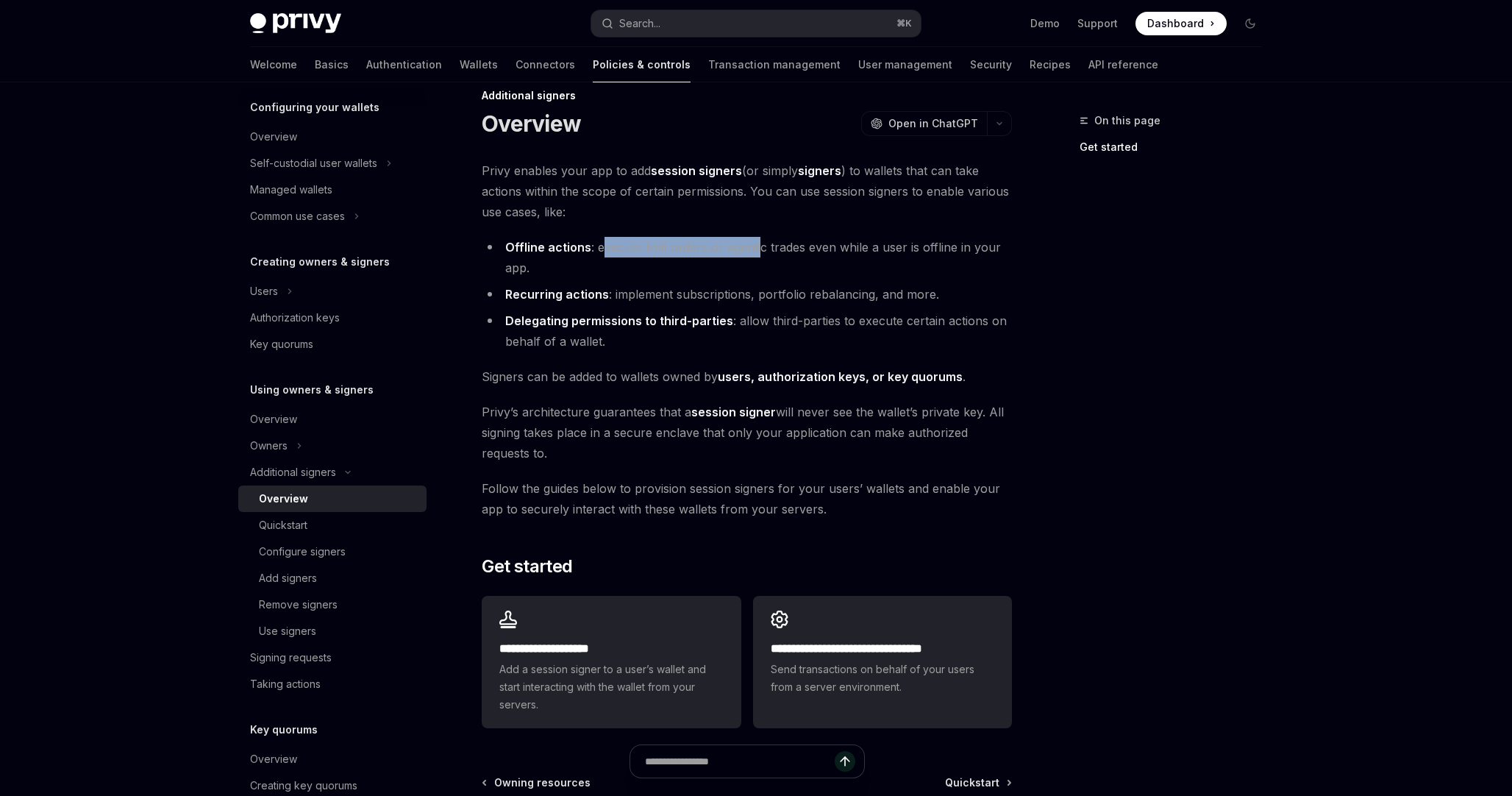
scroll to position [26, 0]
drag, startPoint x: 564, startPoint y: 380, endPoint x: 601, endPoint y: 377, distance: 37.1
click at [566, 380] on span "Signers can be added to wallets owned by users, authorization keys, or key quor…" at bounding box center [747, 376] width 530 height 21
click at [751, 377] on link "users, authorization keys, or key quorums" at bounding box center [840, 376] width 245 height 15
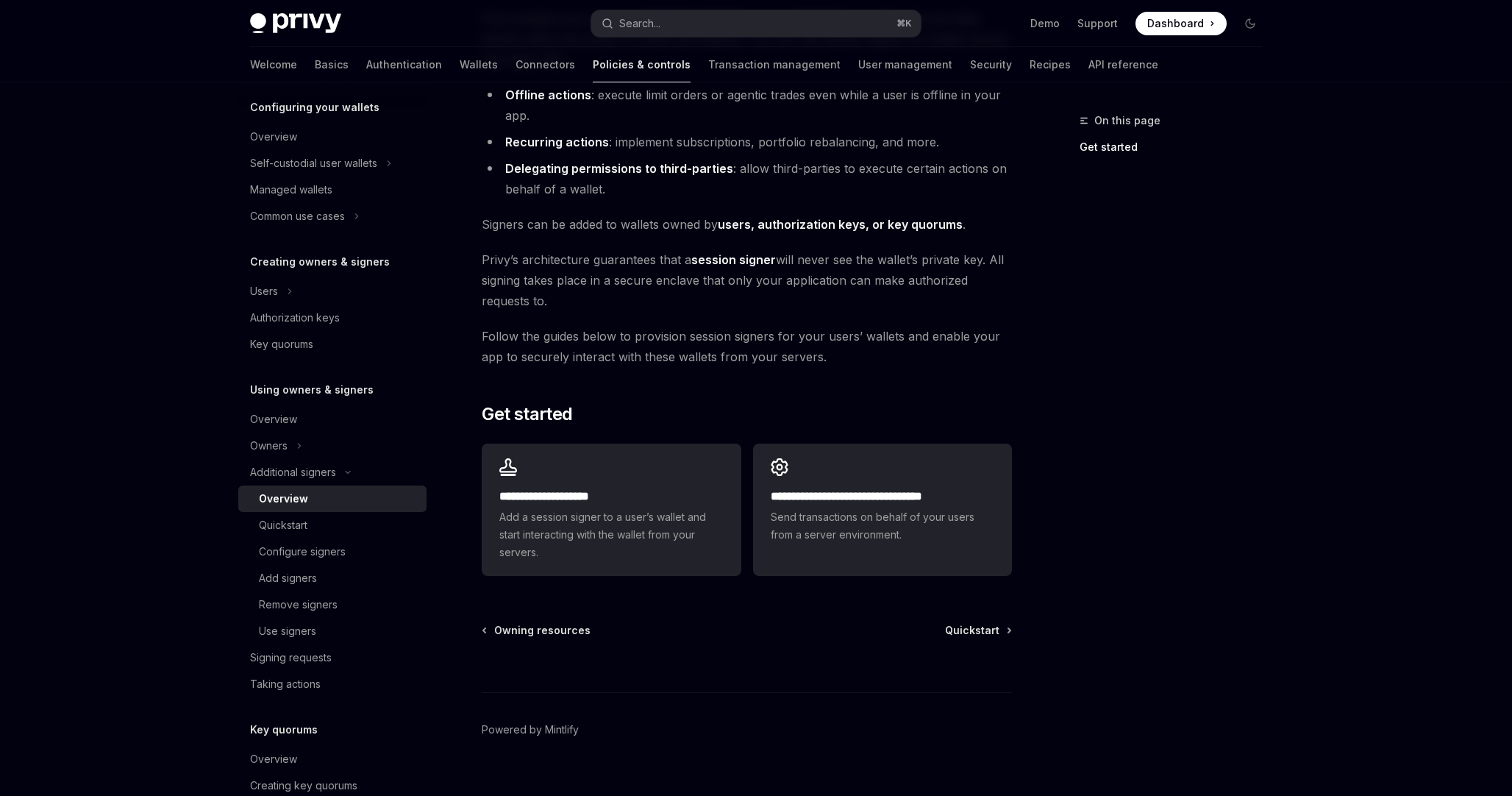
scroll to position [194, 0]
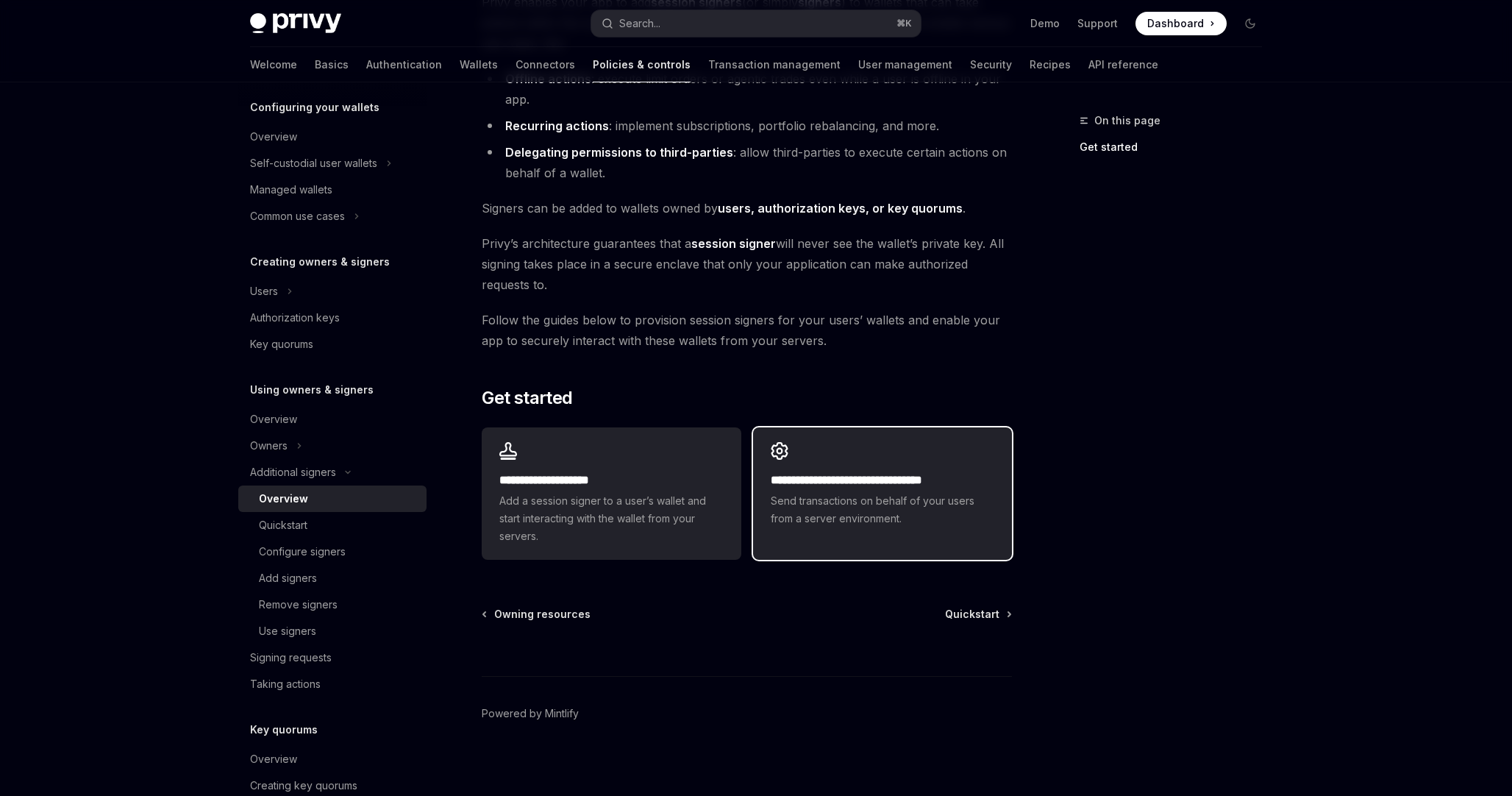
click at [850, 477] on h2 "**********" at bounding box center [882, 480] width 224 height 18
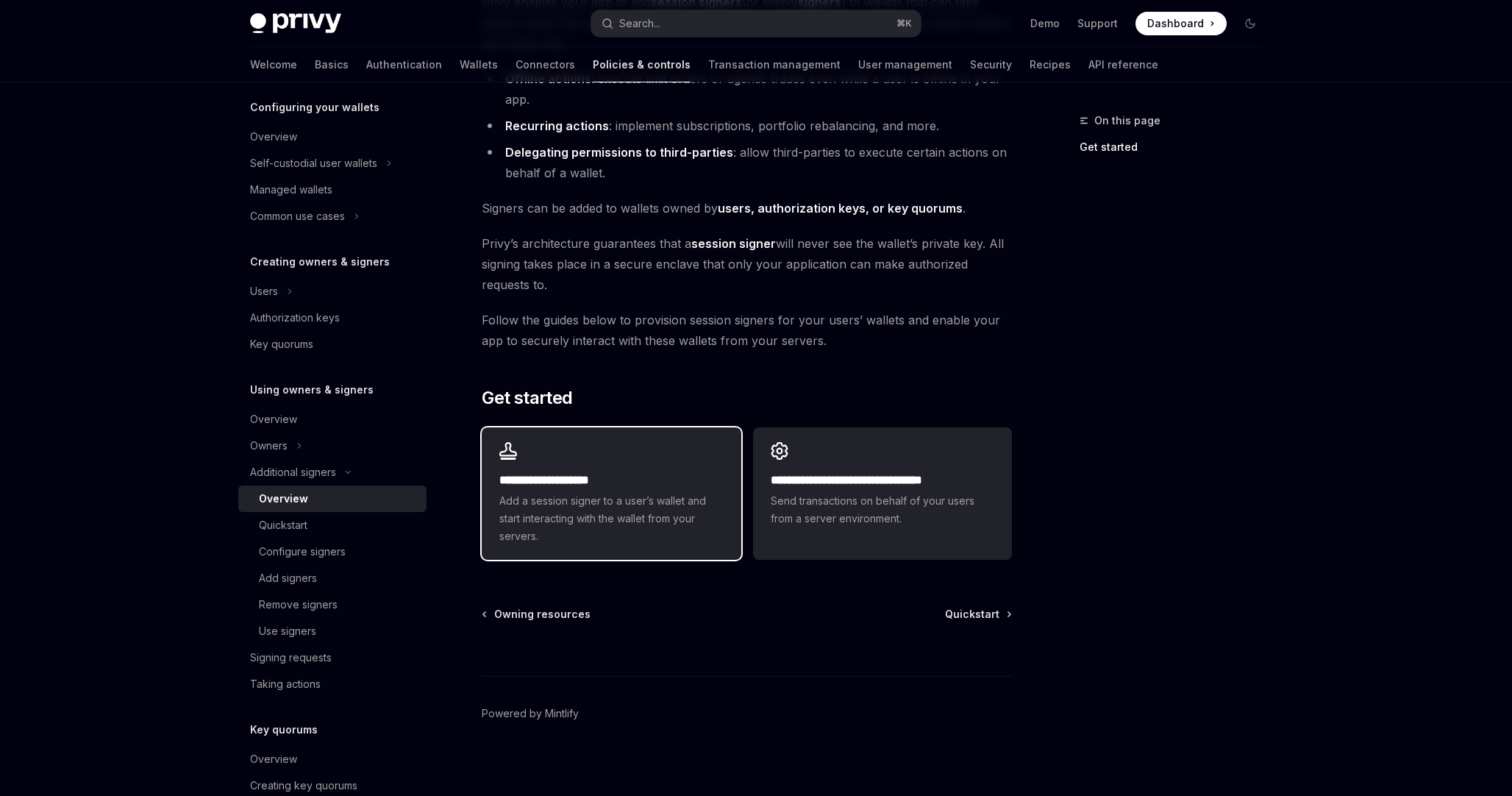
click at [673, 503] on span "Add a session signer to a user’s wallet and start interacting with the wallet f…" at bounding box center [611, 518] width 224 height 53
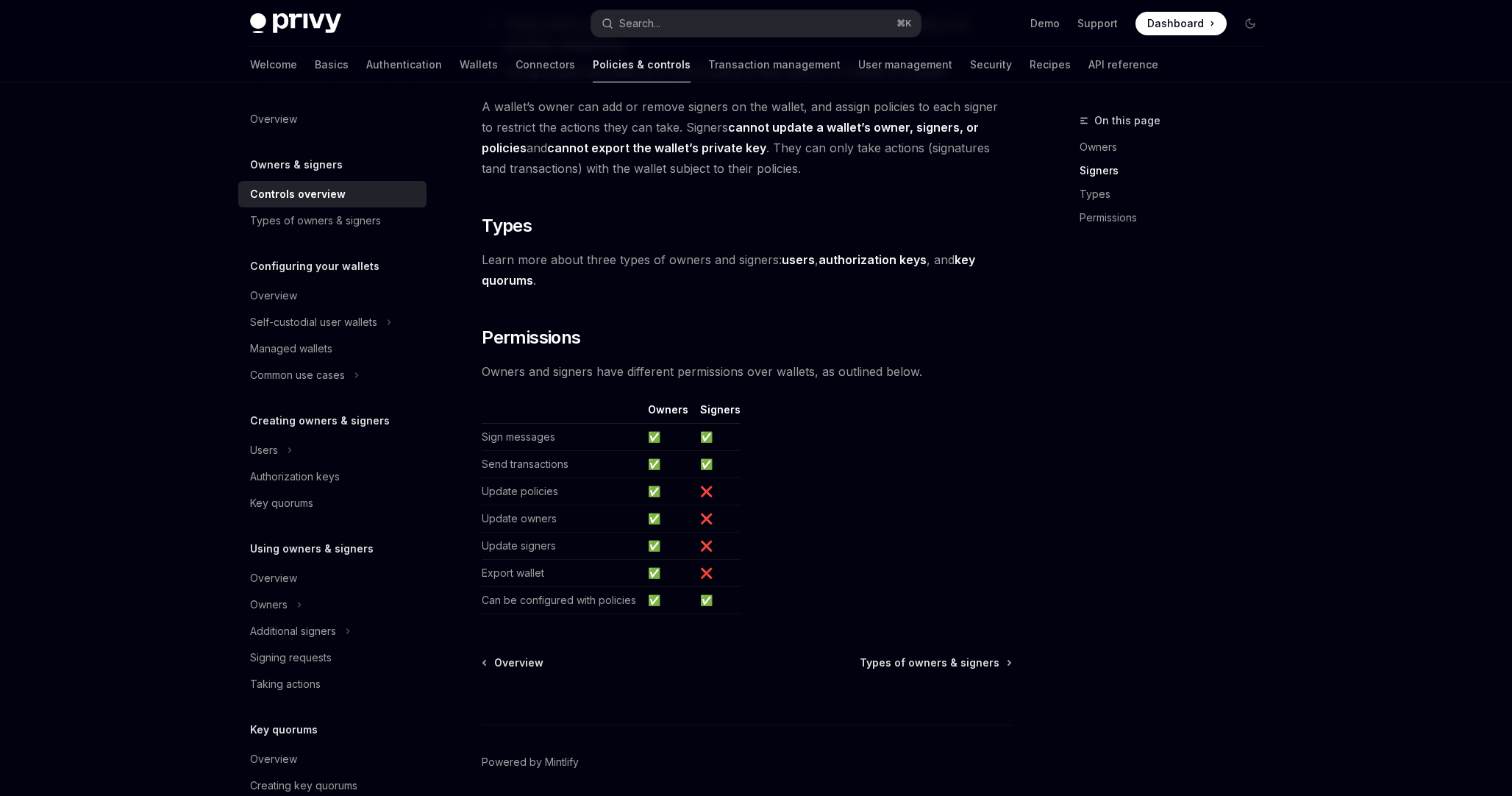
scroll to position [1084, 0]
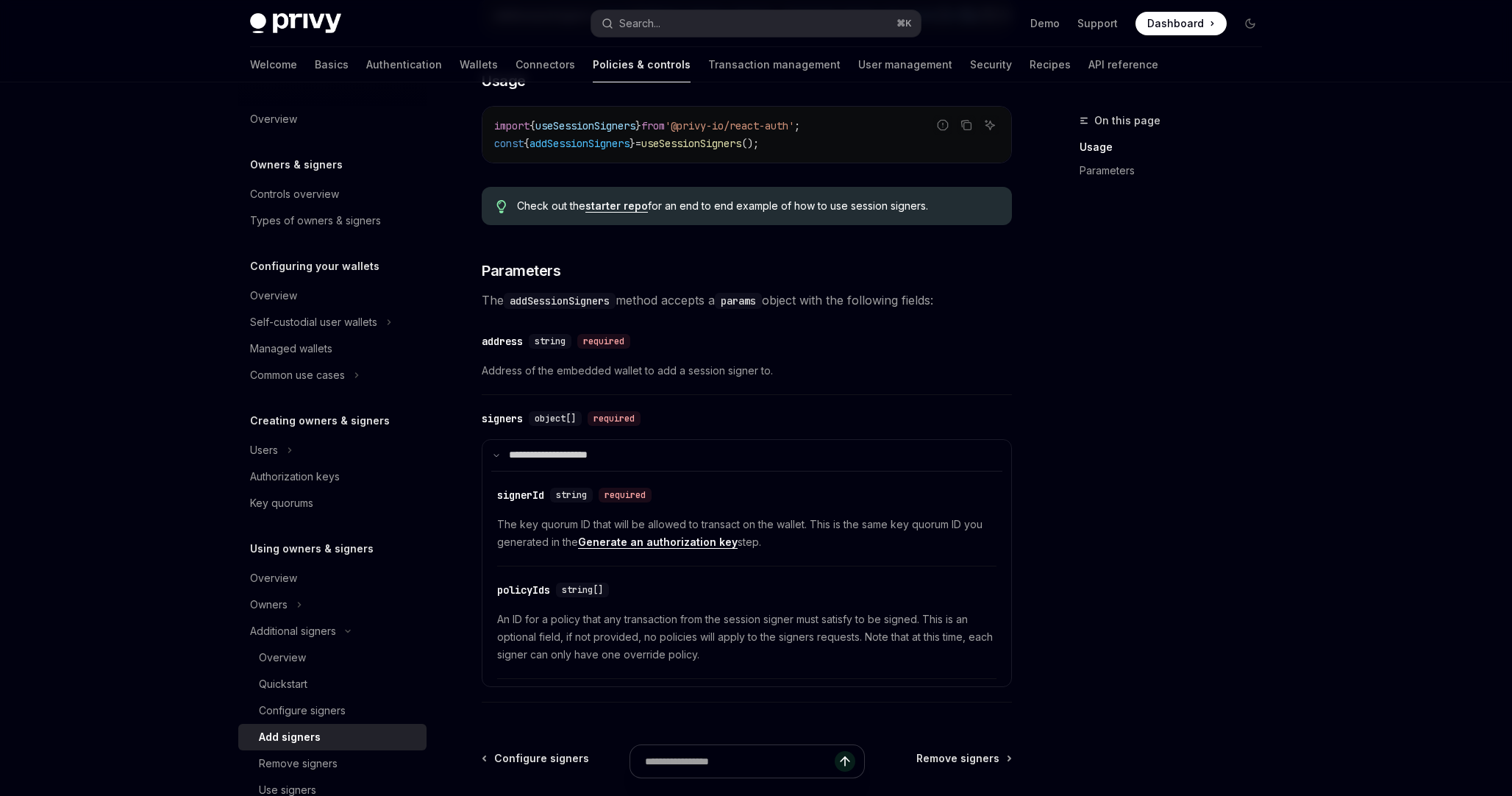
scroll to position [542, 0]
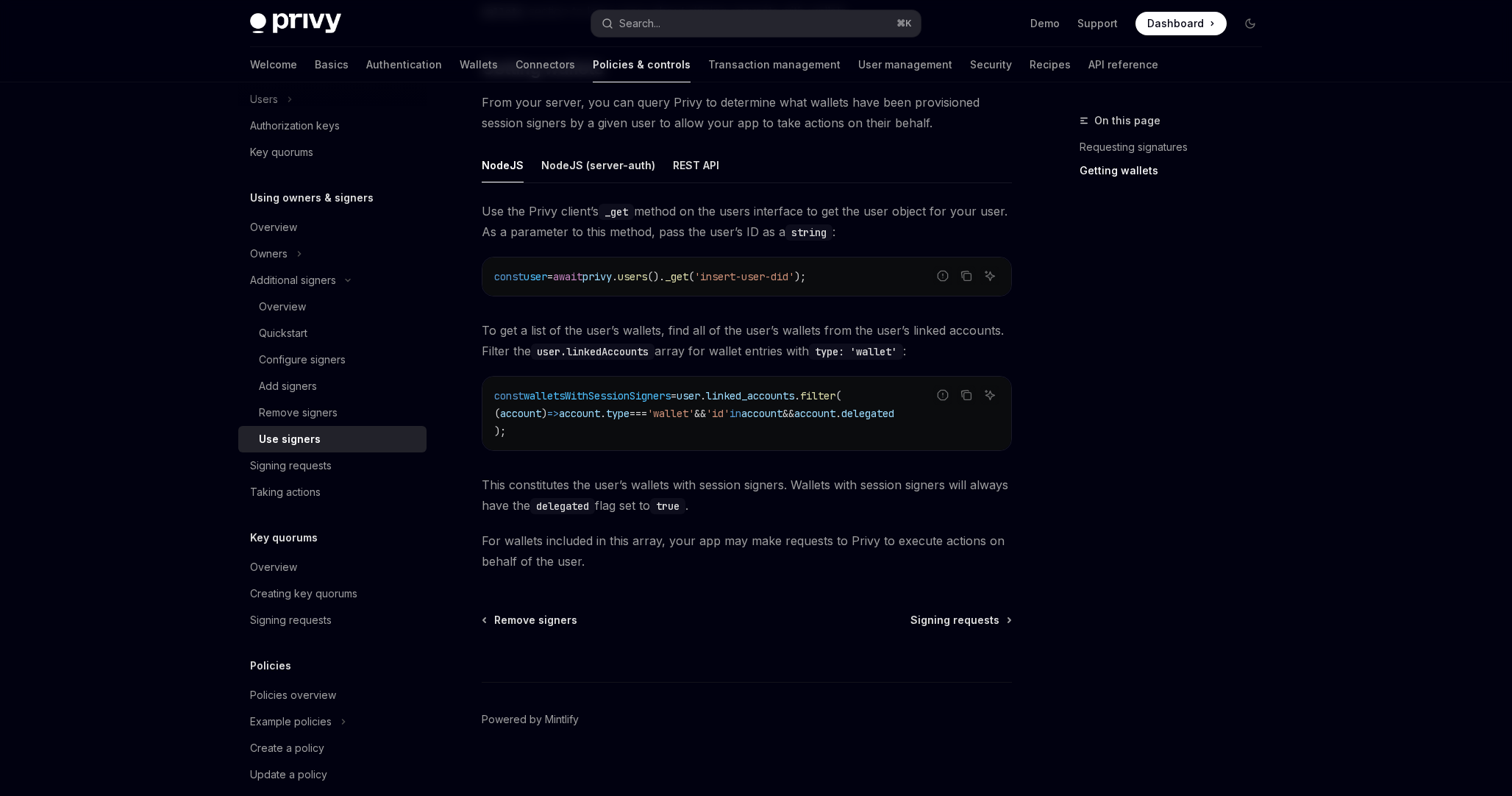
scroll to position [530, 0]
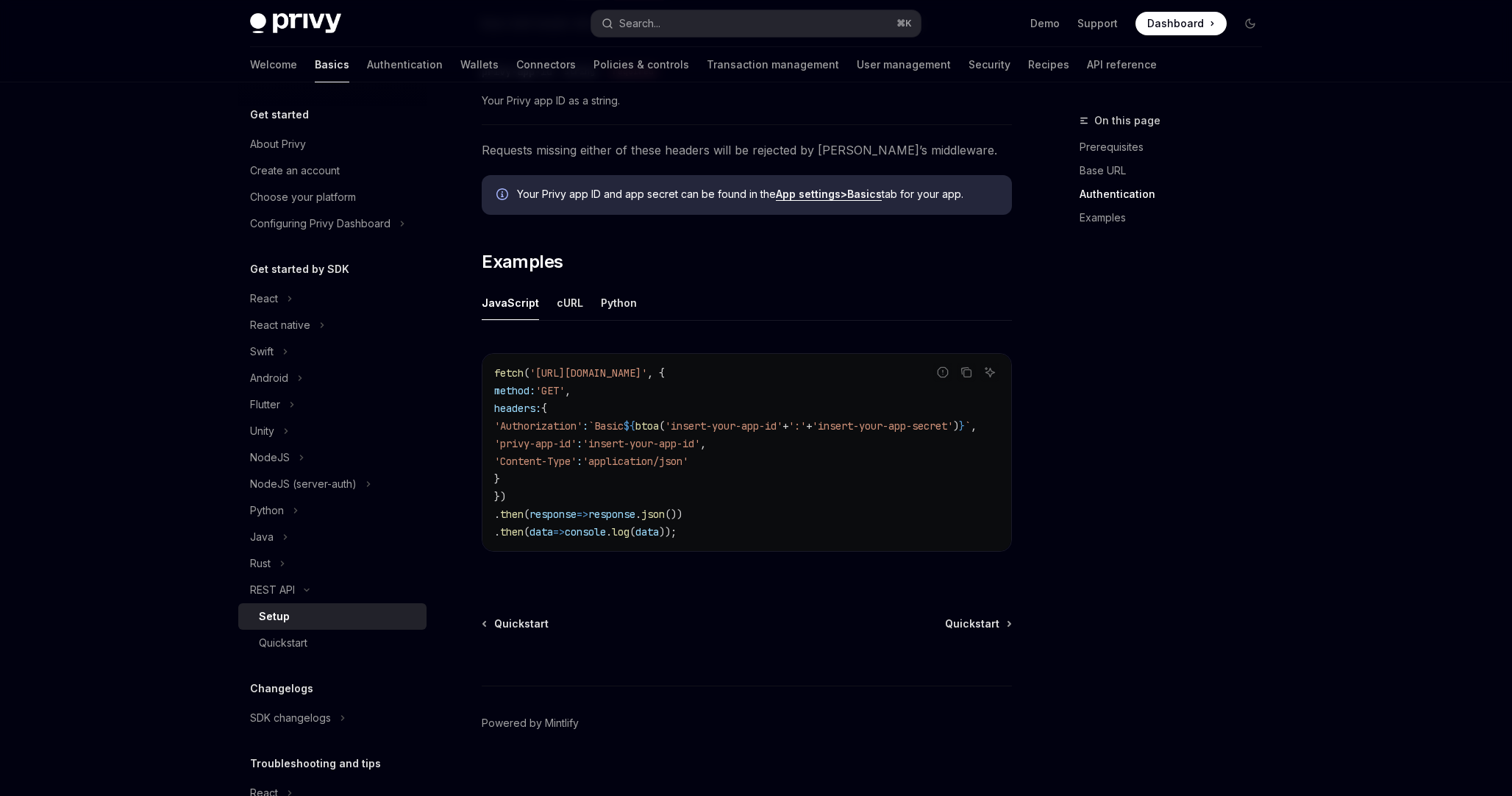
scroll to position [81, 0]
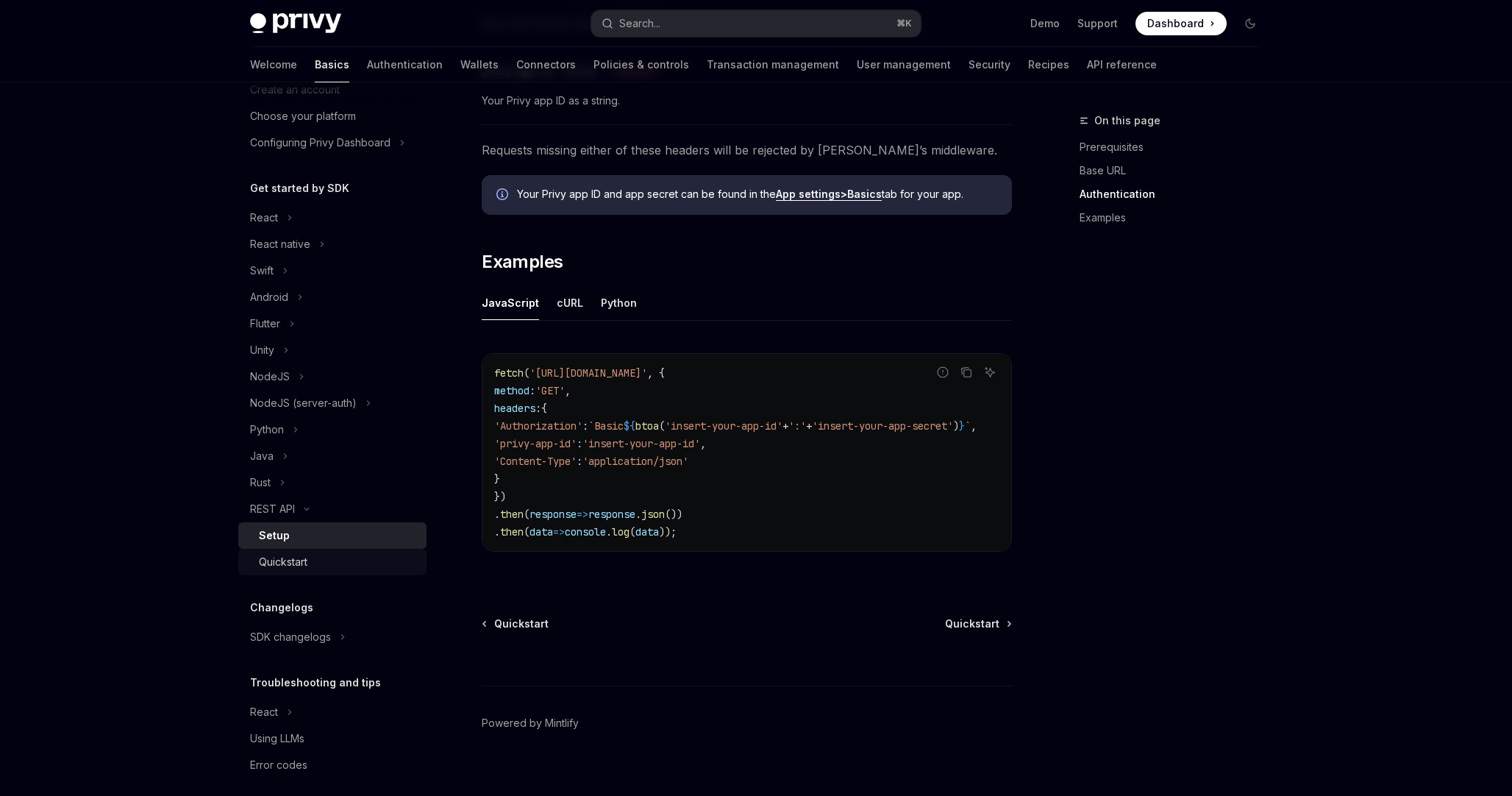
click at [315, 559] on div "Quickstart" at bounding box center [338, 562] width 158 height 18
type textarea "*"
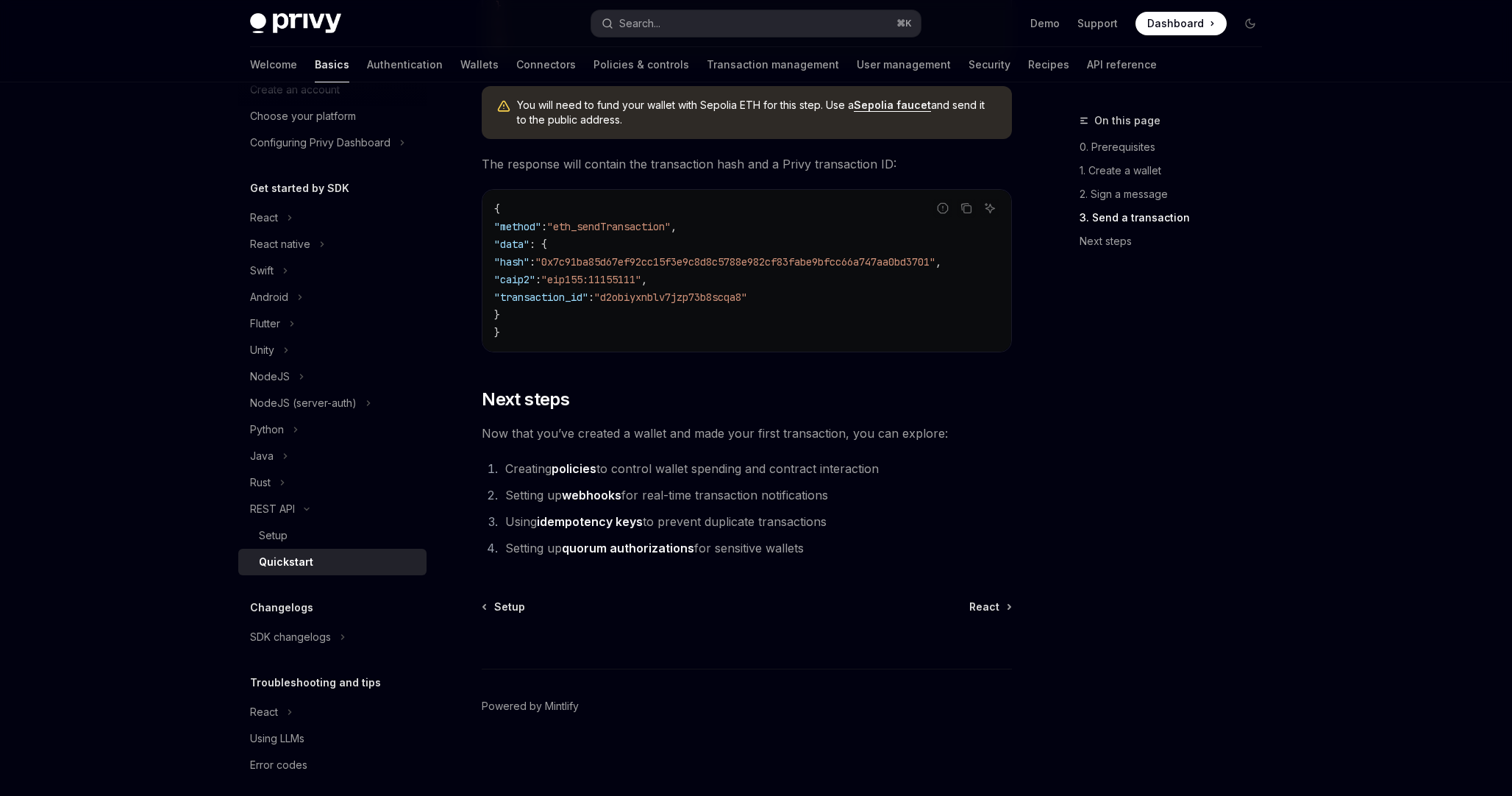
scroll to position [1819, 0]
